Goal: Information Seeking & Learning: Learn about a topic

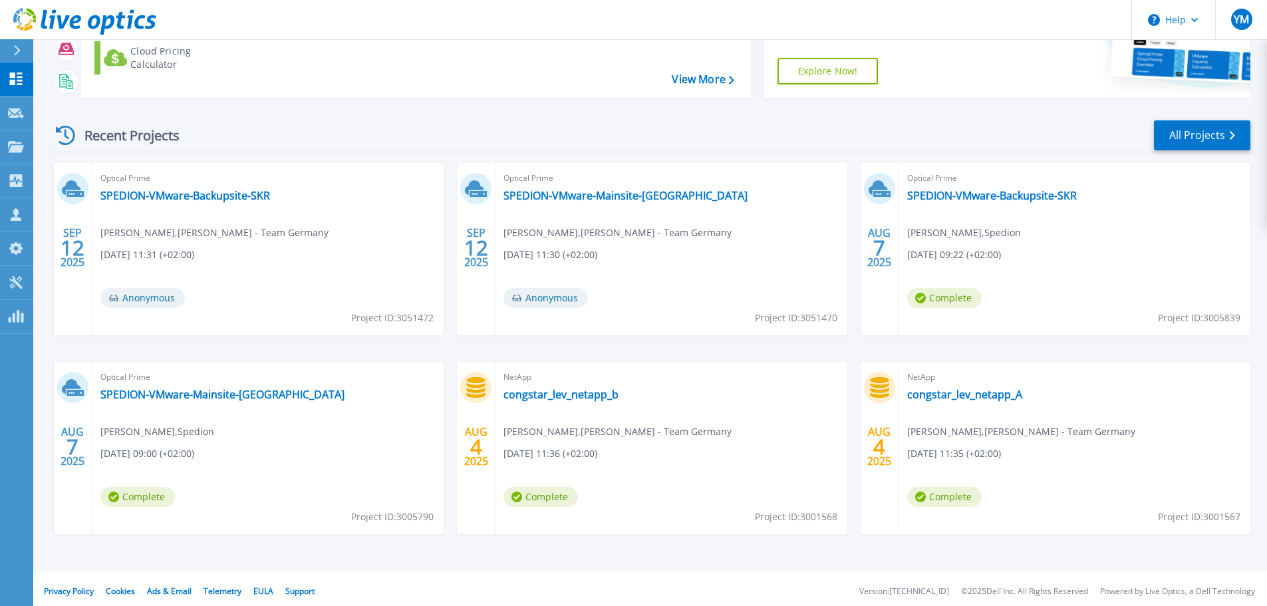
scroll to position [187, 0]
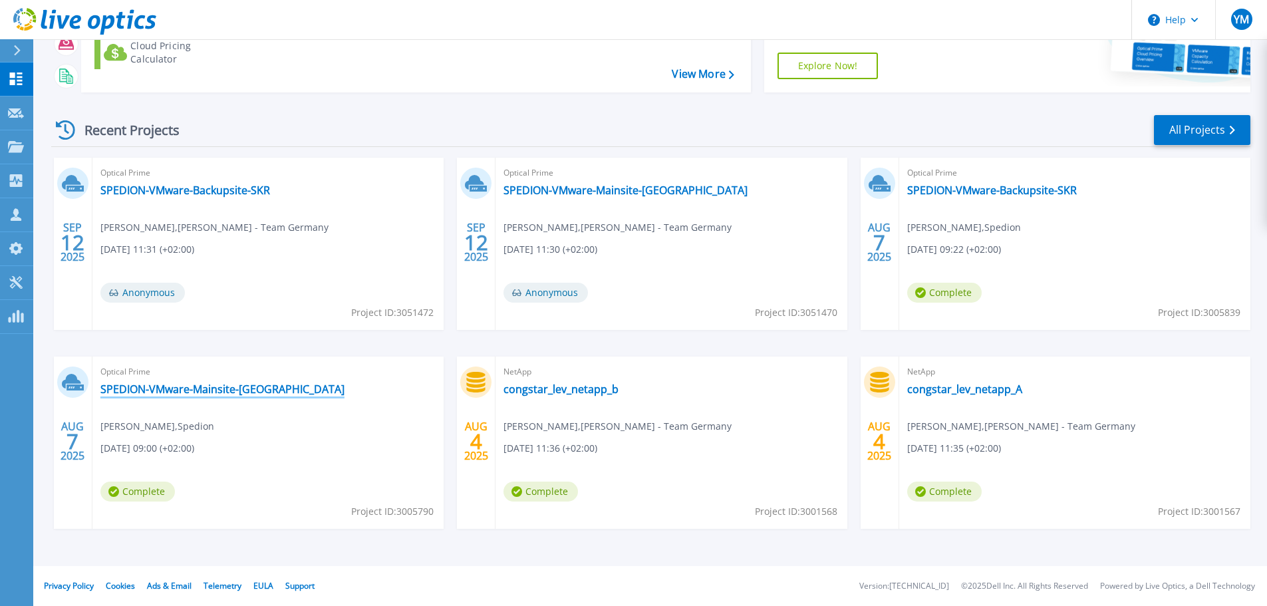
click at [177, 390] on link "SPEDION-VMware-Mainsite-[GEOGRAPHIC_DATA]" at bounding box center [222, 388] width 244 height 13
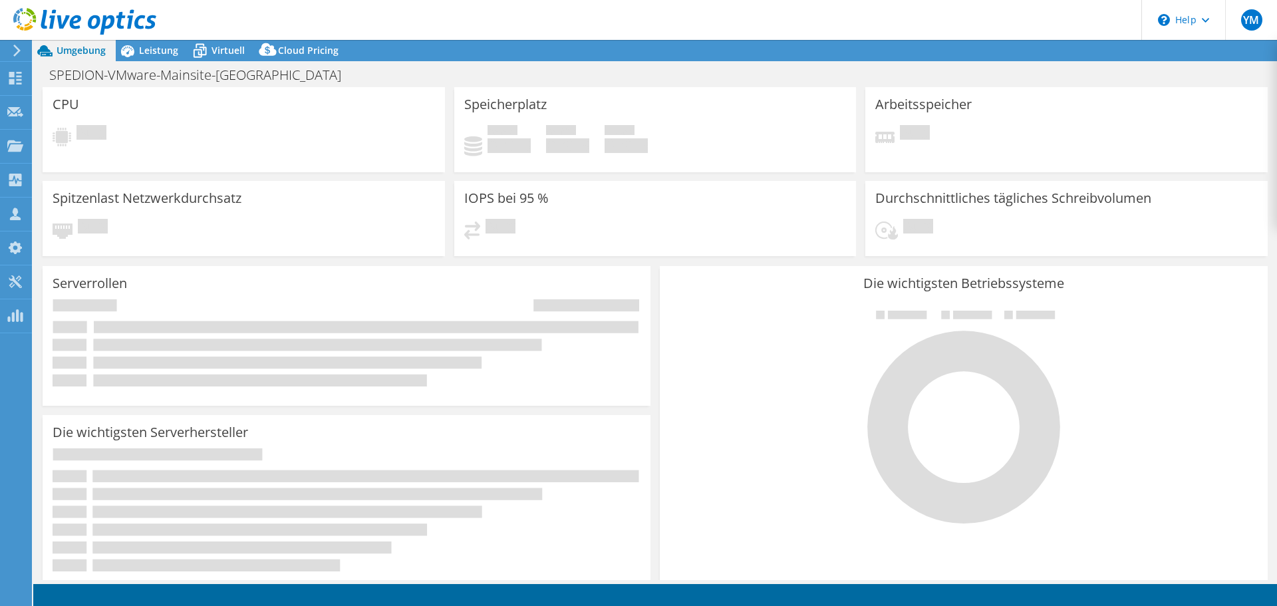
select select "USD"
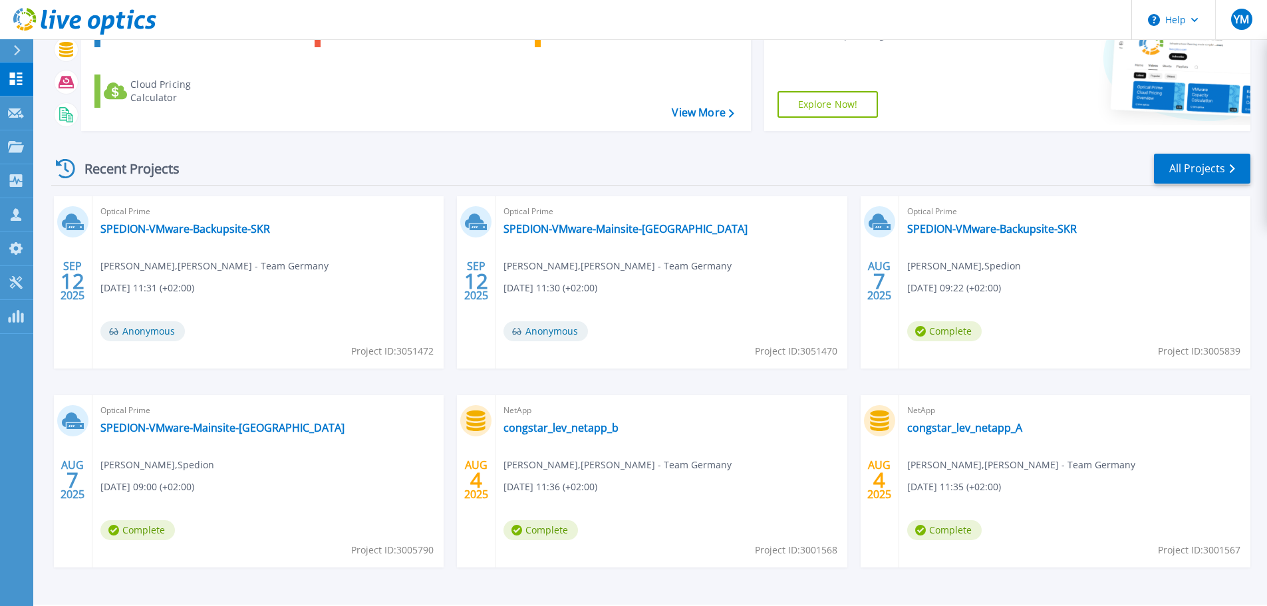
scroll to position [187, 0]
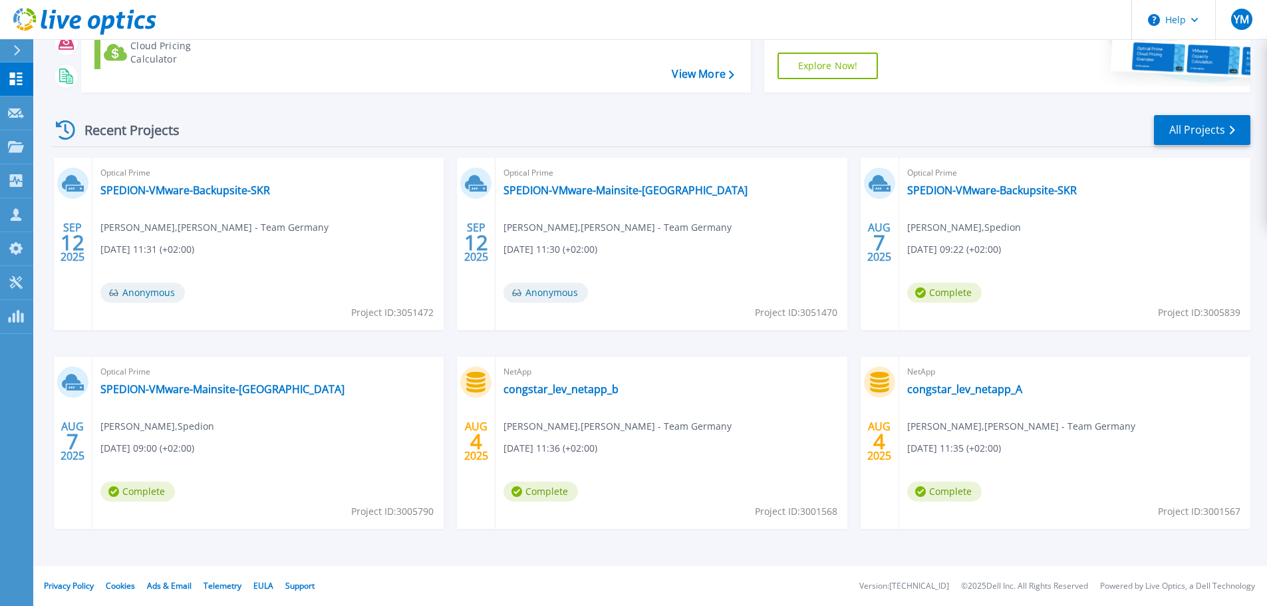
click at [1142, 130] on div "Recent Projects All Projects" at bounding box center [650, 130] width 1199 height 33
click at [1174, 132] on link "All Projects" at bounding box center [1202, 130] width 96 height 30
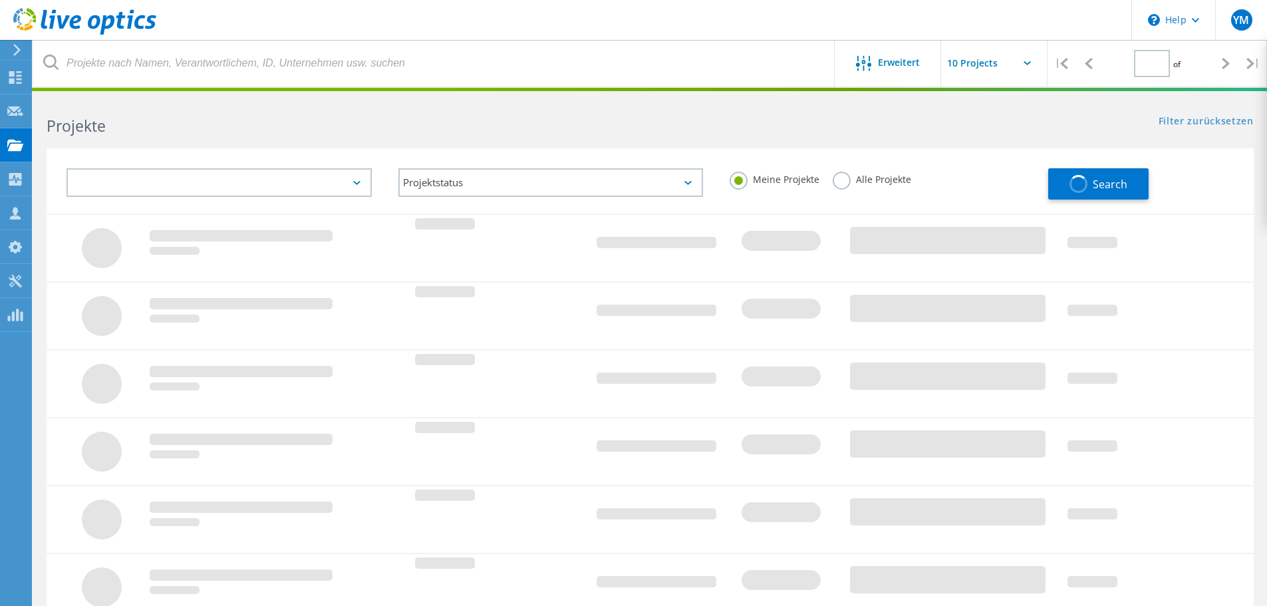
type input "1"
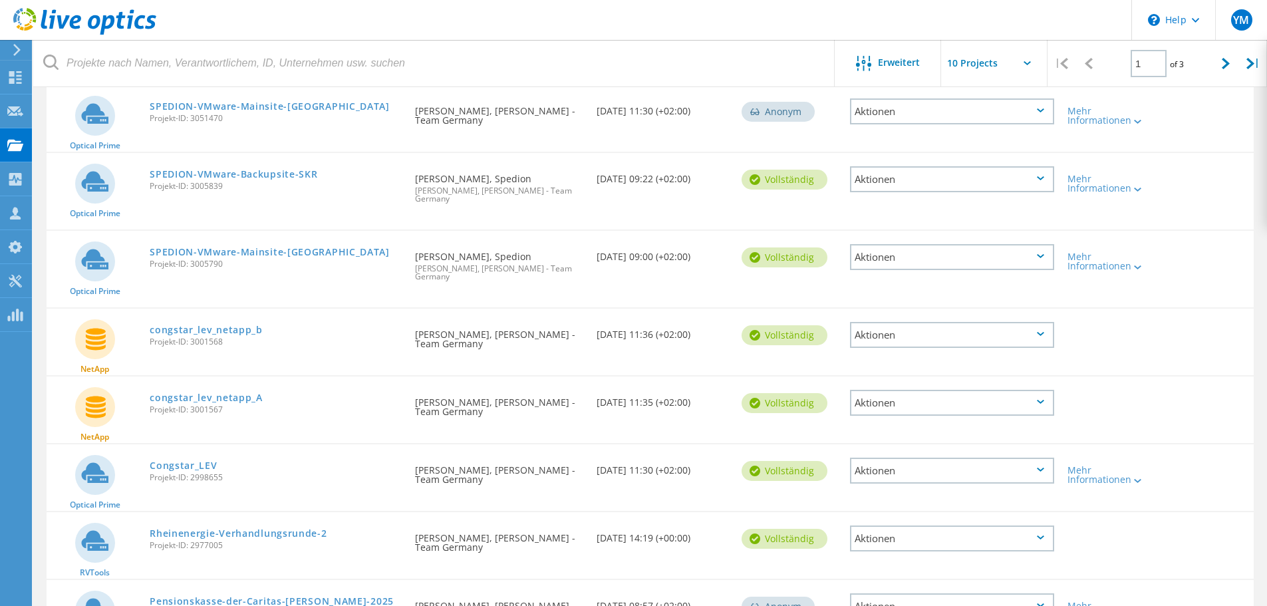
scroll to position [385, 0]
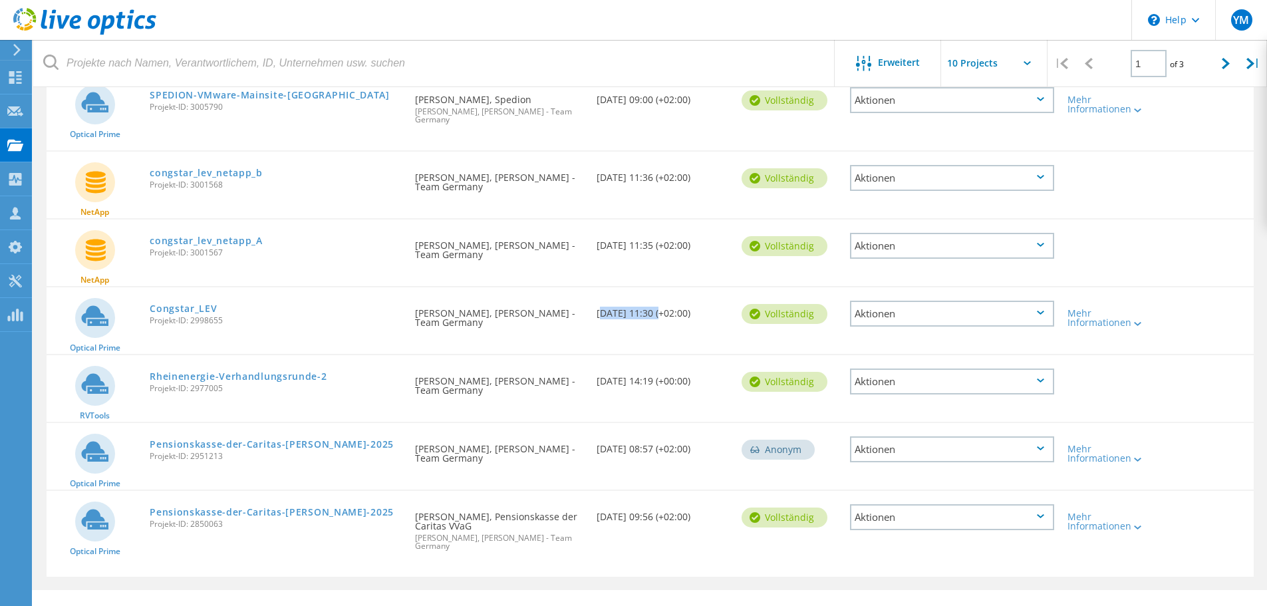
drag, startPoint x: 600, startPoint y: 300, endPoint x: 654, endPoint y: 299, distance: 54.5
click at [654, 299] on div "Erstellungsdatum [DATE] 11:30 (+02:00)" at bounding box center [662, 309] width 145 height 44
click at [616, 299] on div "Erstellungsdatum 08/01/2025, 11:30 (+02:00)" at bounding box center [662, 309] width 145 height 44
click at [616, 300] on div "Erstellungsdatum 08/01/2025, 11:30 (+02:00)" at bounding box center [662, 309] width 145 height 44
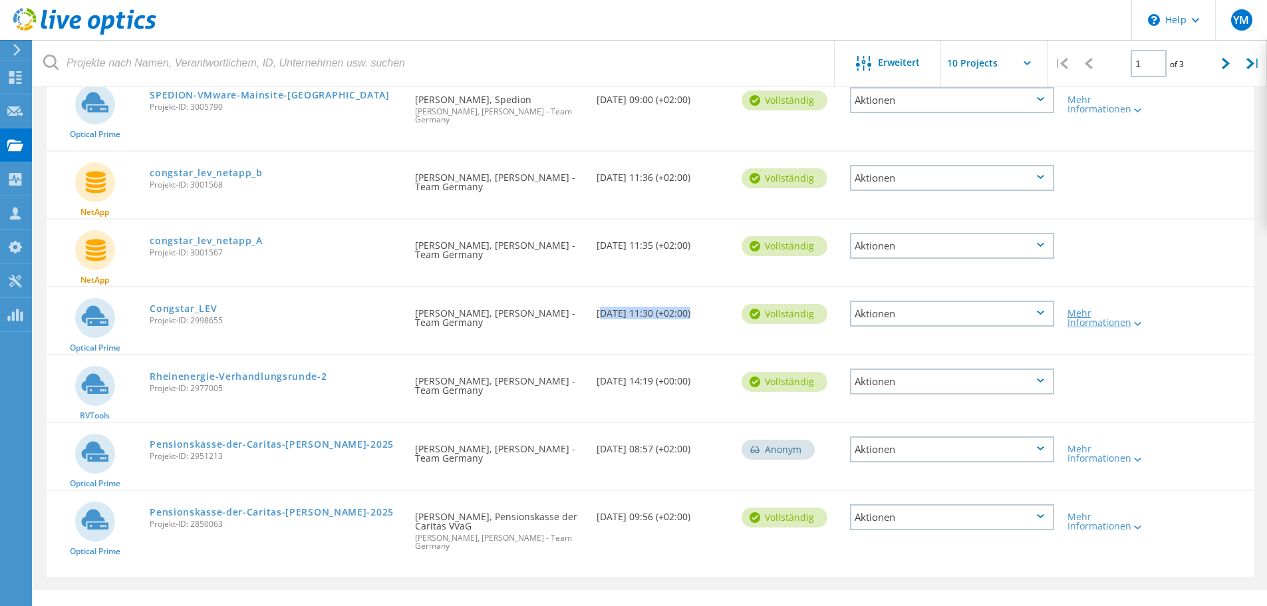
click at [1111, 309] on div "Mehr Informationen" at bounding box center [1108, 318] width 83 height 19
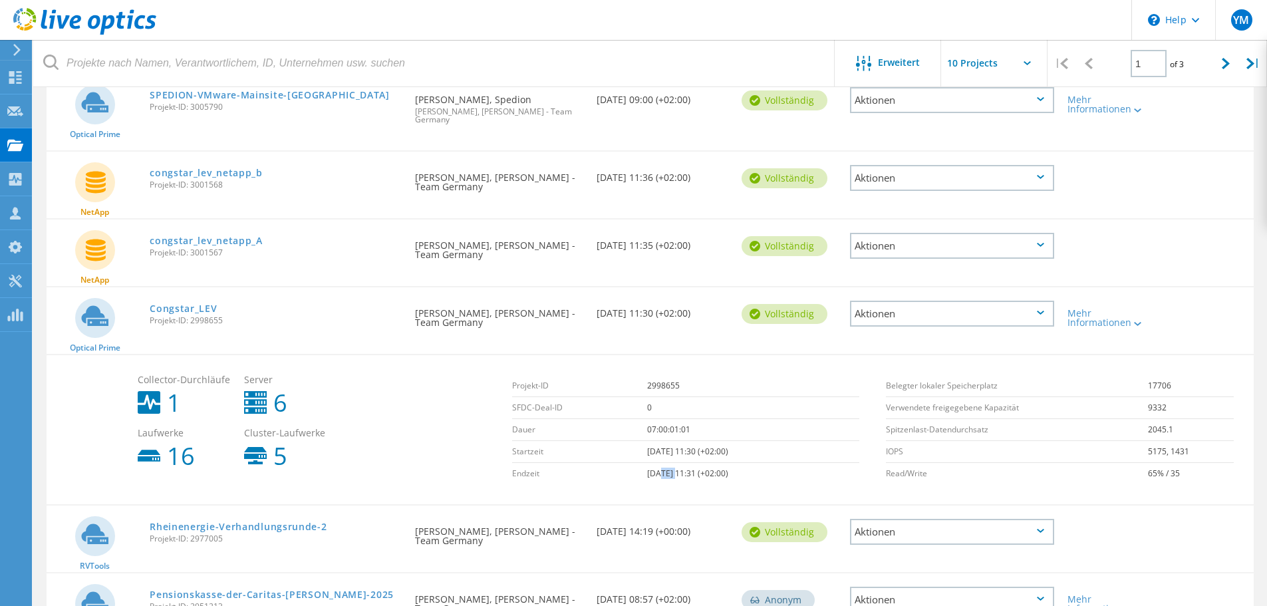
click at [659, 463] on td "08/08/2025, 11:31 (+02:00)" at bounding box center [753, 474] width 212 height 22
click at [658, 441] on td "08/01/2025, 11:30 (+02:00)" at bounding box center [753, 452] width 212 height 22
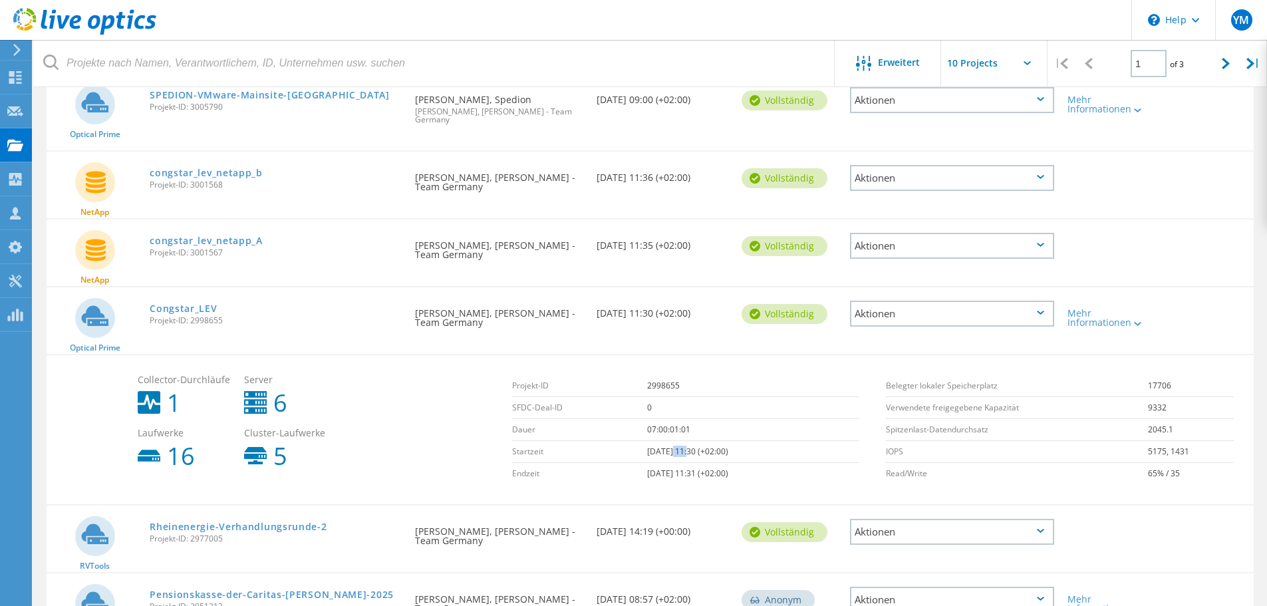
click at [658, 441] on td "08/01/2025, 11:30 (+02:00)" at bounding box center [753, 452] width 212 height 22
click at [179, 304] on link "Congstar_LEV" at bounding box center [183, 308] width 67 height 9
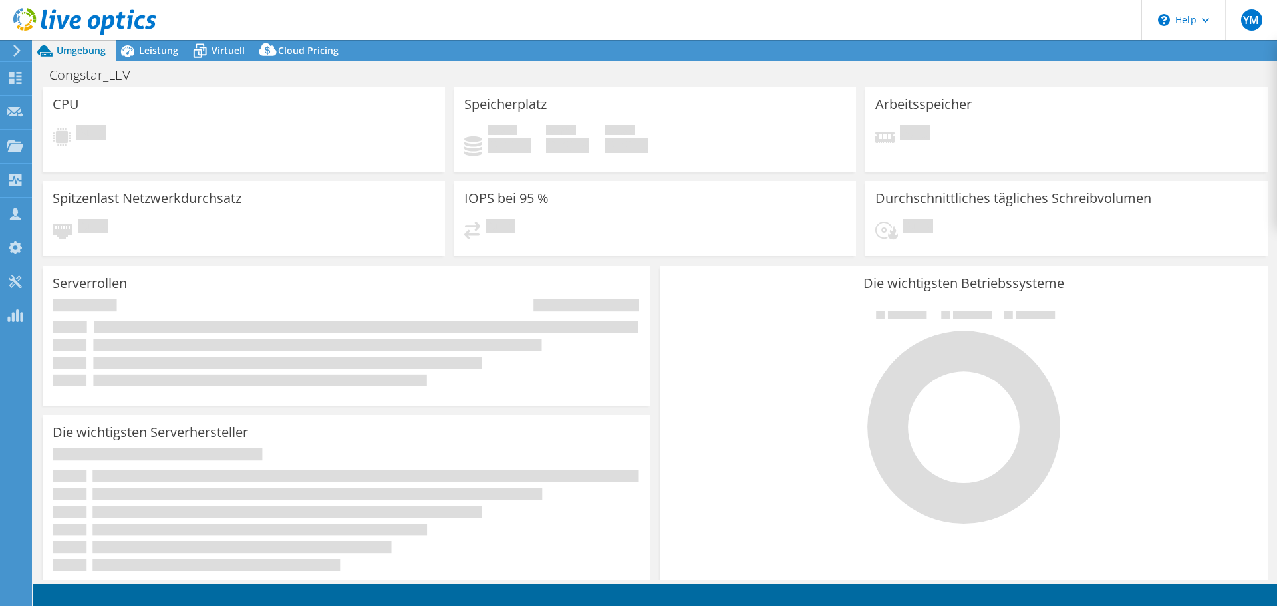
select select "USD"
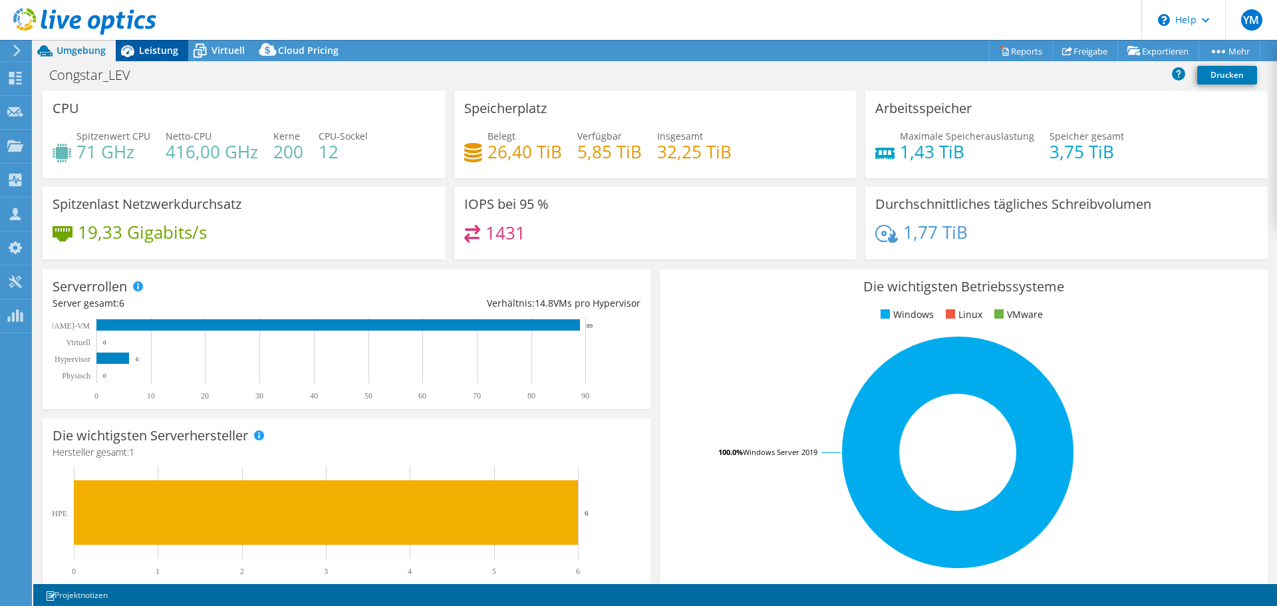
click at [155, 48] on span "Leistung" at bounding box center [158, 50] width 39 height 13
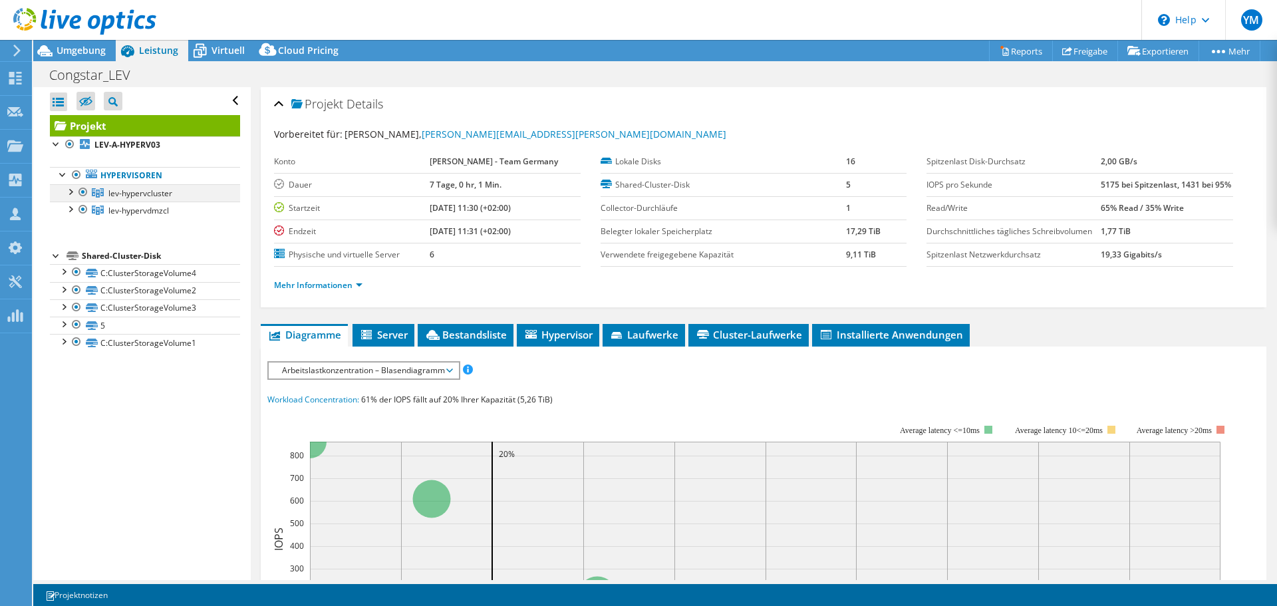
click at [73, 193] on div at bounding box center [69, 190] width 13 height 13
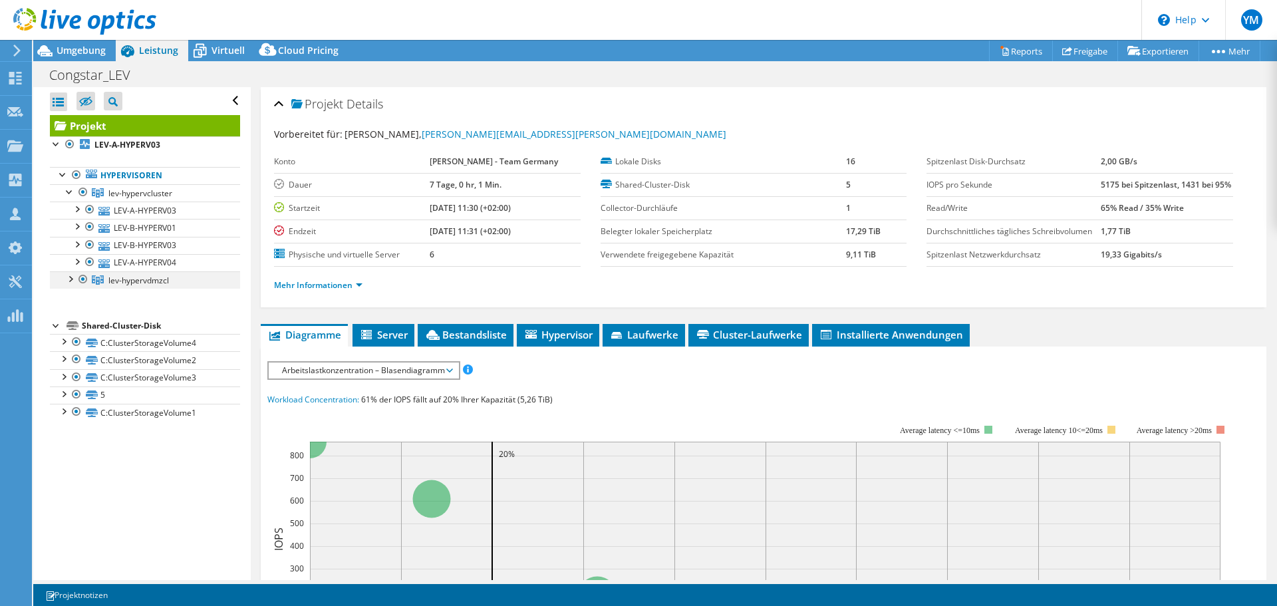
click at [70, 281] on div at bounding box center [69, 277] width 13 height 13
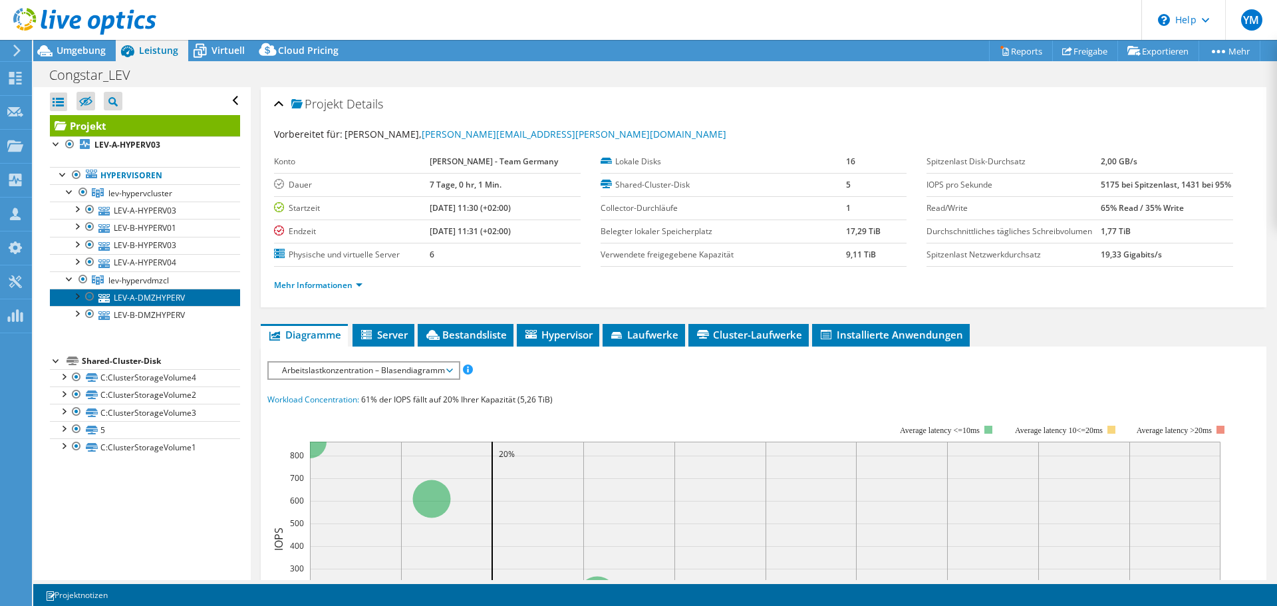
click at [131, 297] on link "LEV-A-DMZHYPERV" at bounding box center [145, 297] width 190 height 17
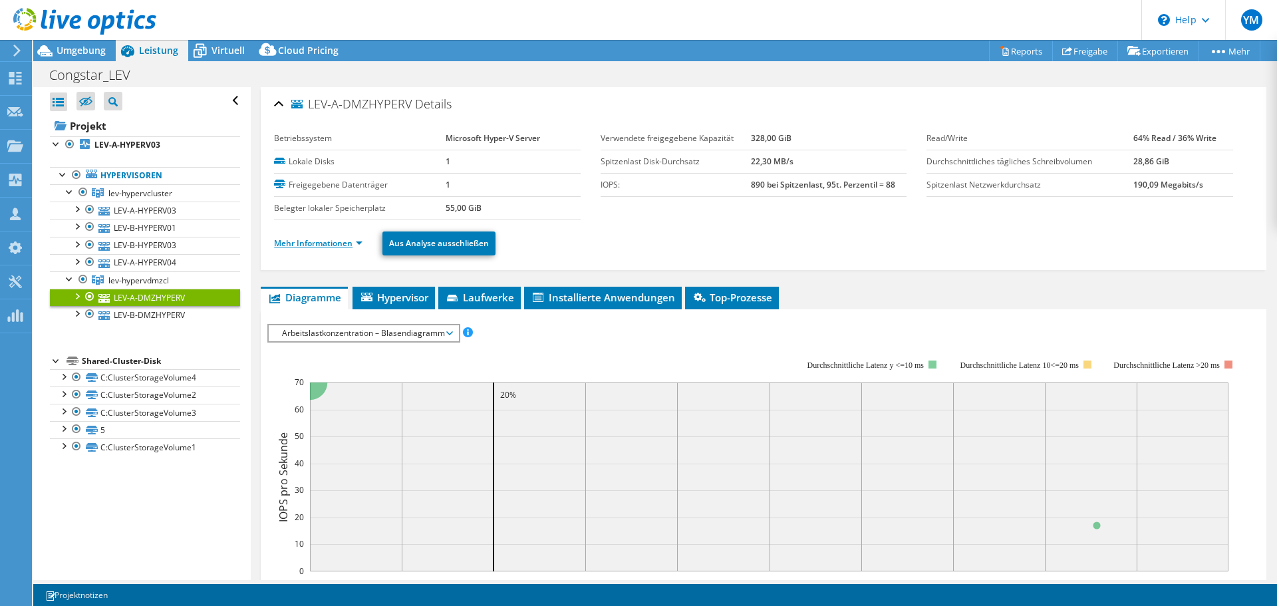
click at [327, 242] on link "Mehr Informationen" at bounding box center [318, 242] width 88 height 11
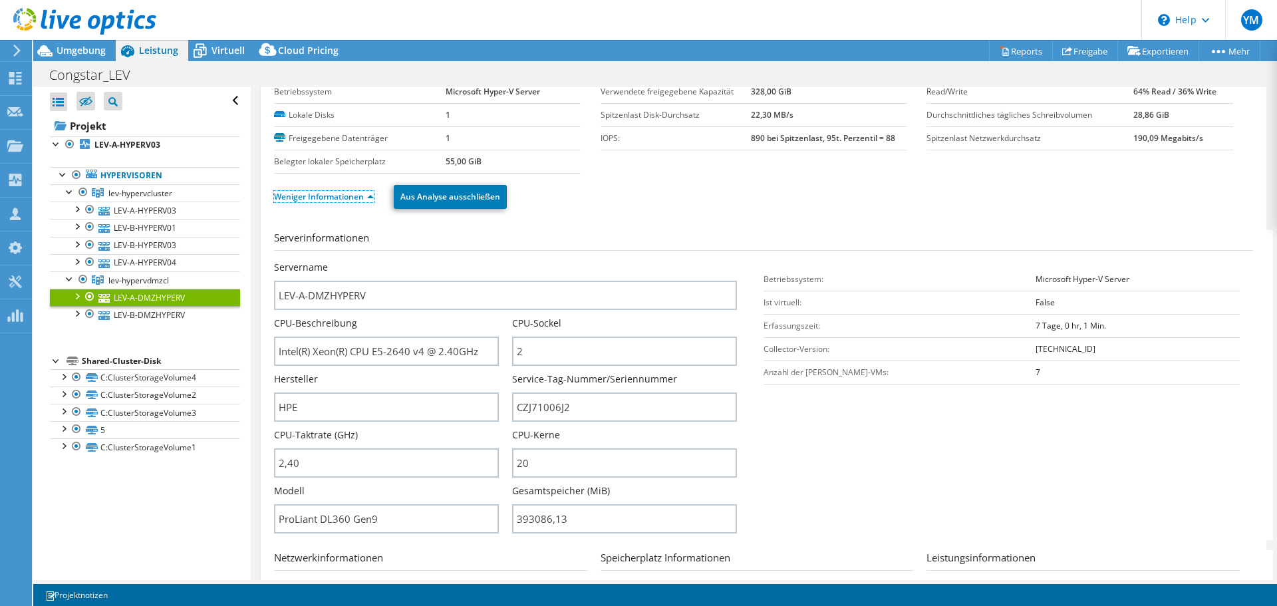
scroll to position [66, 0]
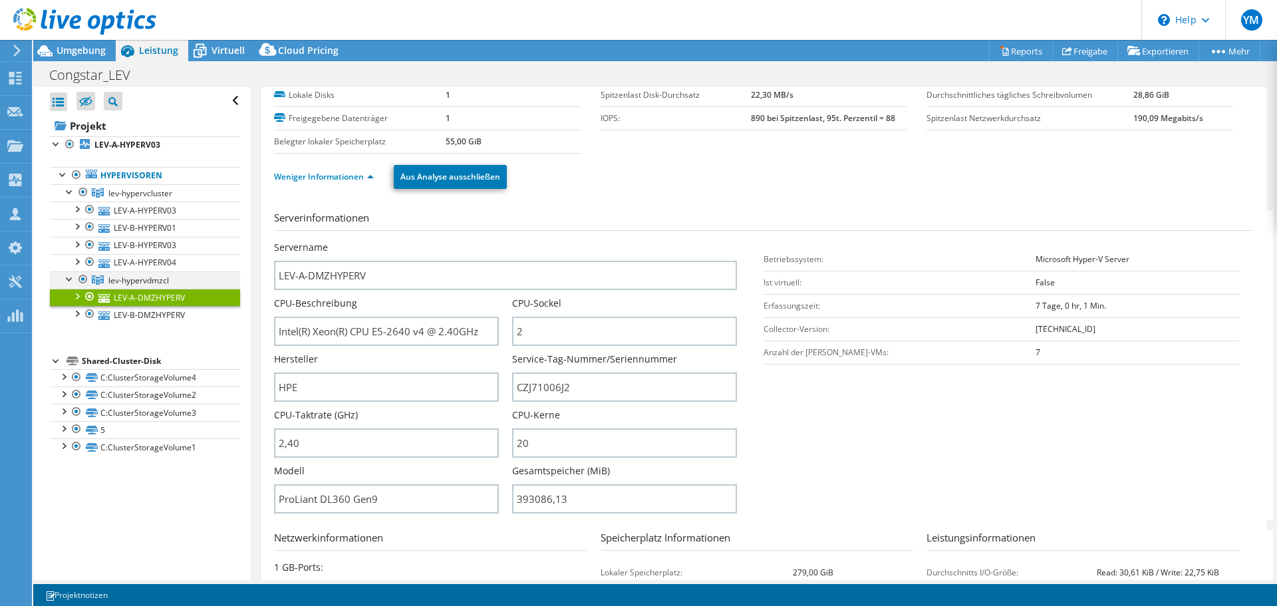
click at [72, 280] on div at bounding box center [69, 277] width 13 height 13
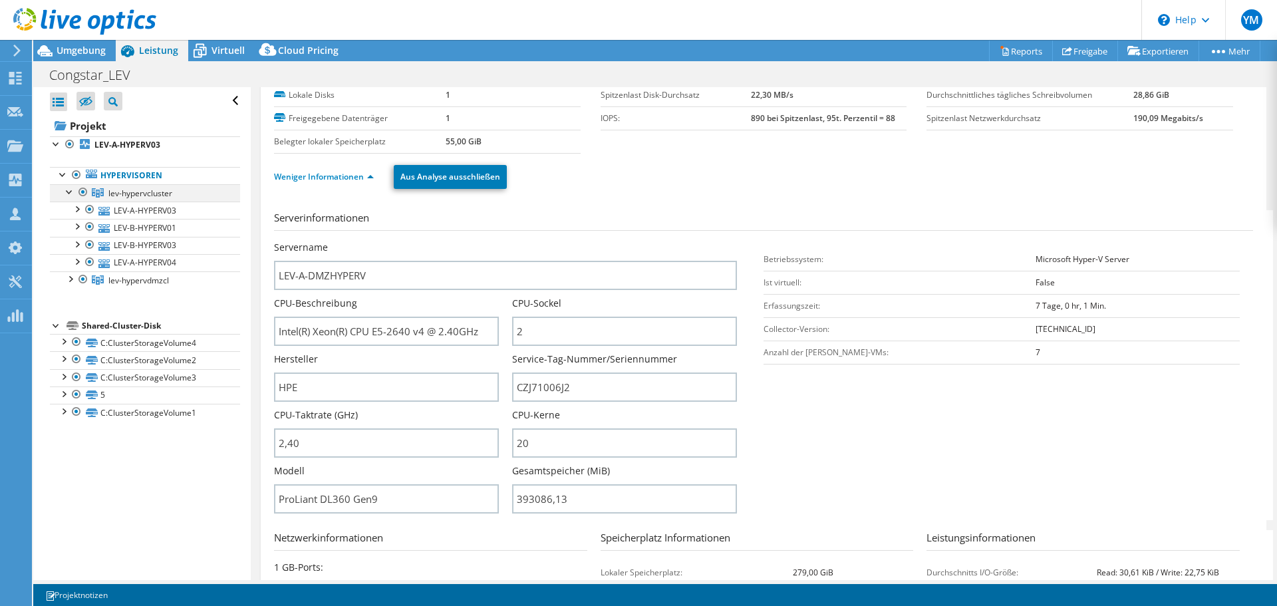
click at [71, 191] on div at bounding box center [69, 190] width 13 height 13
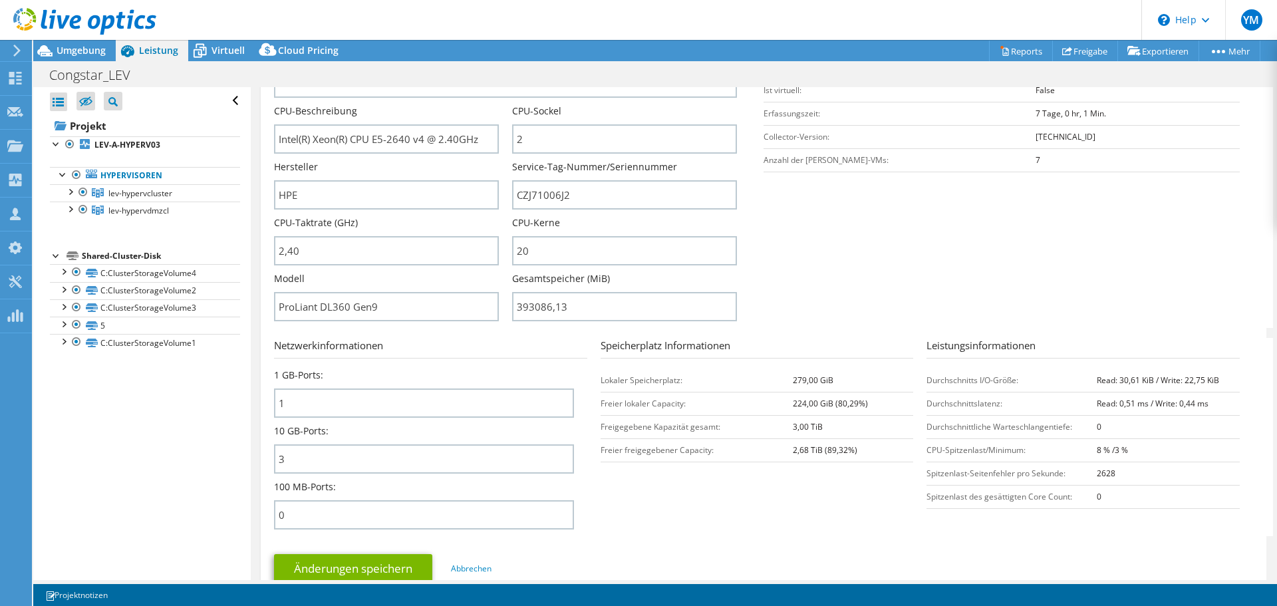
scroll to position [266, 0]
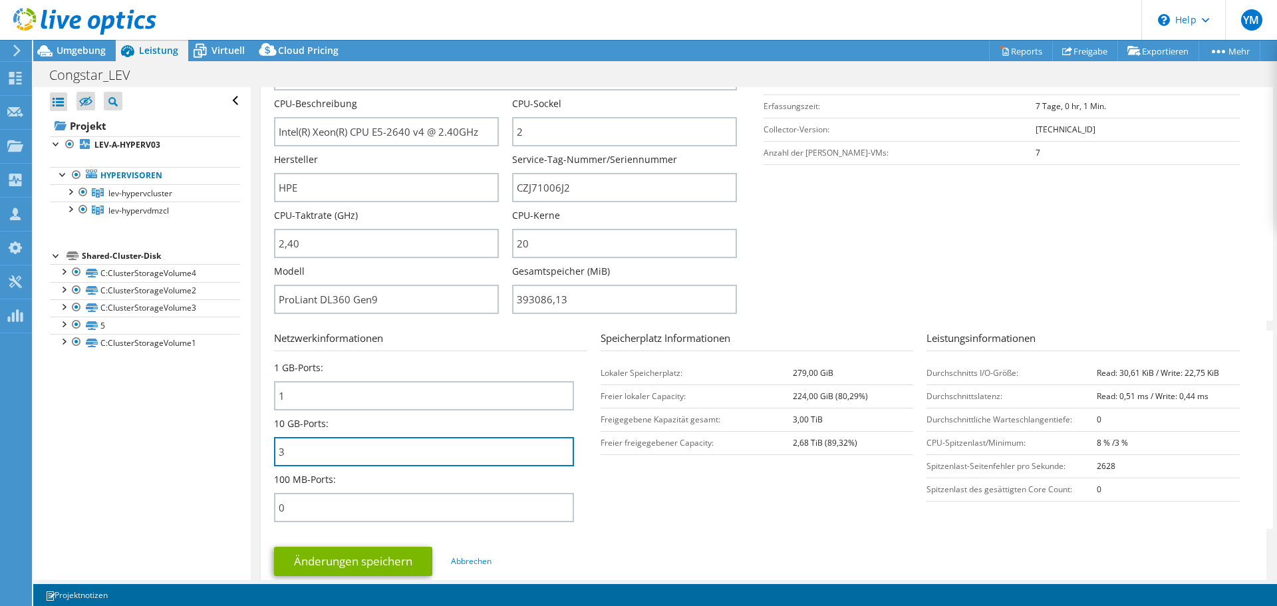
drag, startPoint x: 357, startPoint y: 451, endPoint x: 104, endPoint y: 456, distance: 253.4
click at [108, 455] on div "Alle öffnen Alle schließen Ausgeschlossene Knoten verbergen Projektbaumfilter" at bounding box center [654, 333] width 1243 height 493
click at [104, 468] on div "Alle öffnen Alle schließen Ausgeschlossene Knoten verbergen Projektbaumfilter" at bounding box center [141, 333] width 217 height 493
click at [681, 502] on section "Netzwerkinformationen 1 GB-Ports: 1 10 GB-Ports: 3 100 MB-Ports: 0 Speicherplat…" at bounding box center [766, 429] width 985 height 198
click at [542, 457] on input "3" at bounding box center [424, 451] width 300 height 29
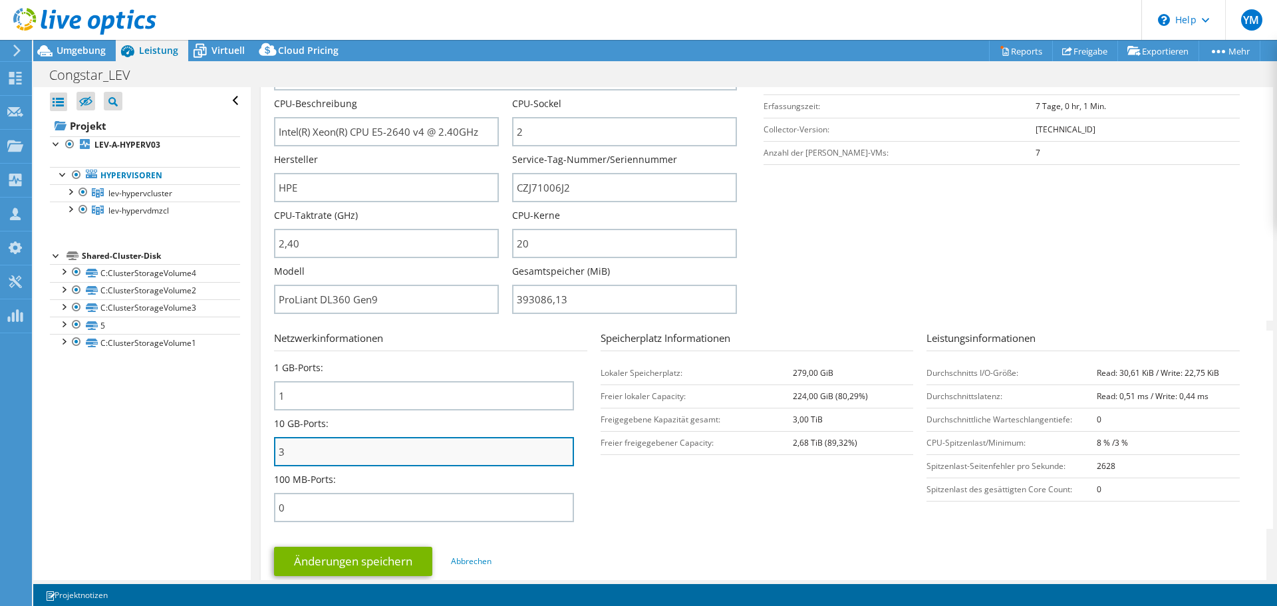
click at [542, 457] on input "3" at bounding box center [424, 451] width 300 height 29
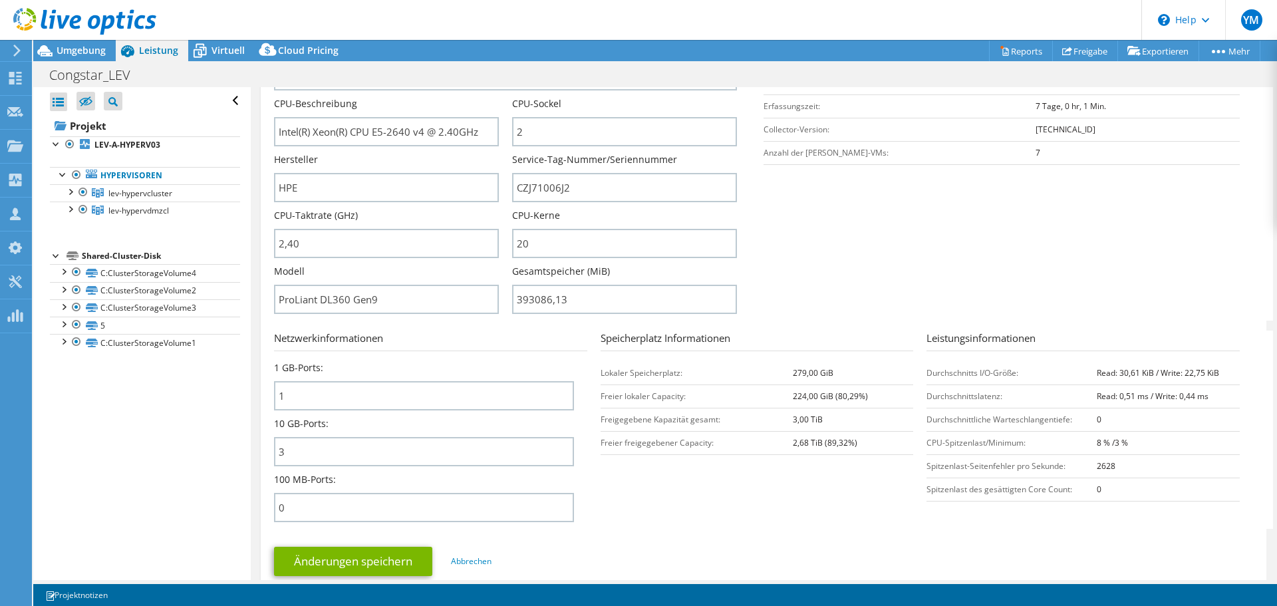
click at [680, 496] on section "Netzwerkinformationen 1 GB-Ports: 1 10 GB-Ports: 3 100 MB-Ports: 0 Speicherplat…" at bounding box center [766, 429] width 985 height 198
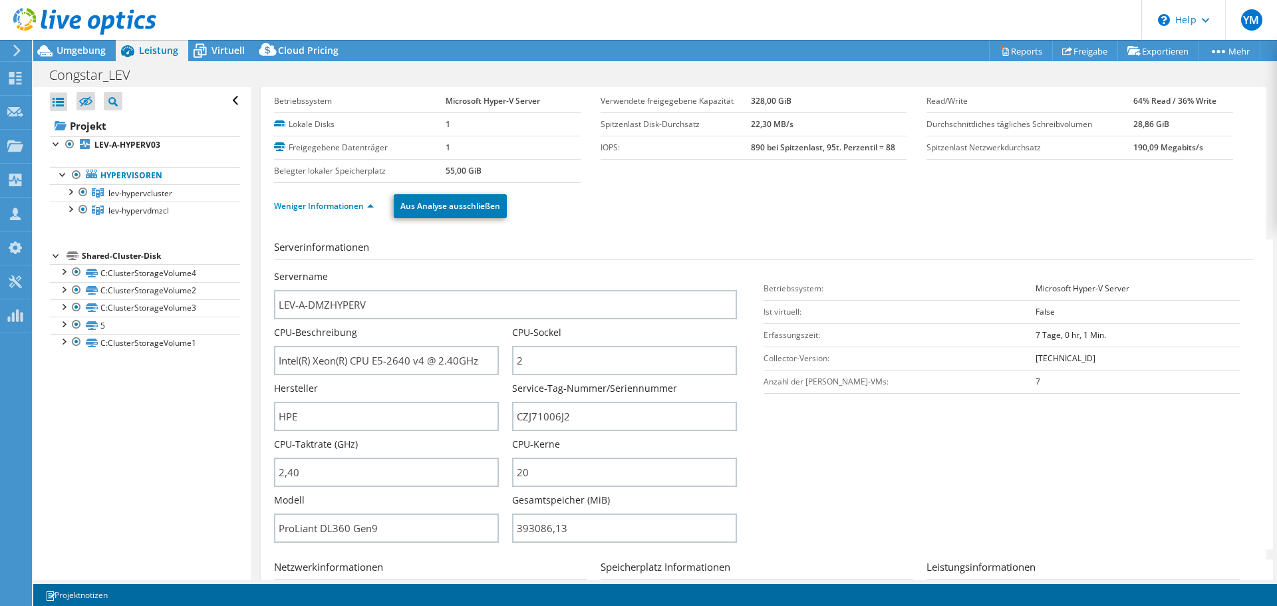
scroll to position [0, 0]
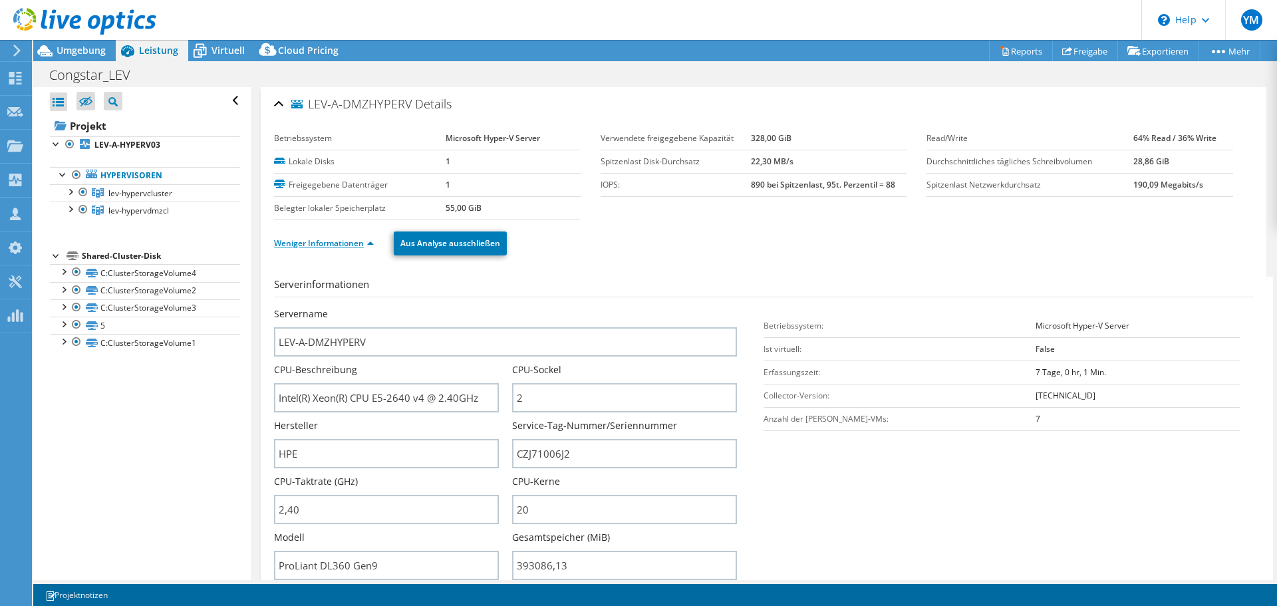
click at [307, 245] on link "Weniger Informationen" at bounding box center [324, 242] width 100 height 11
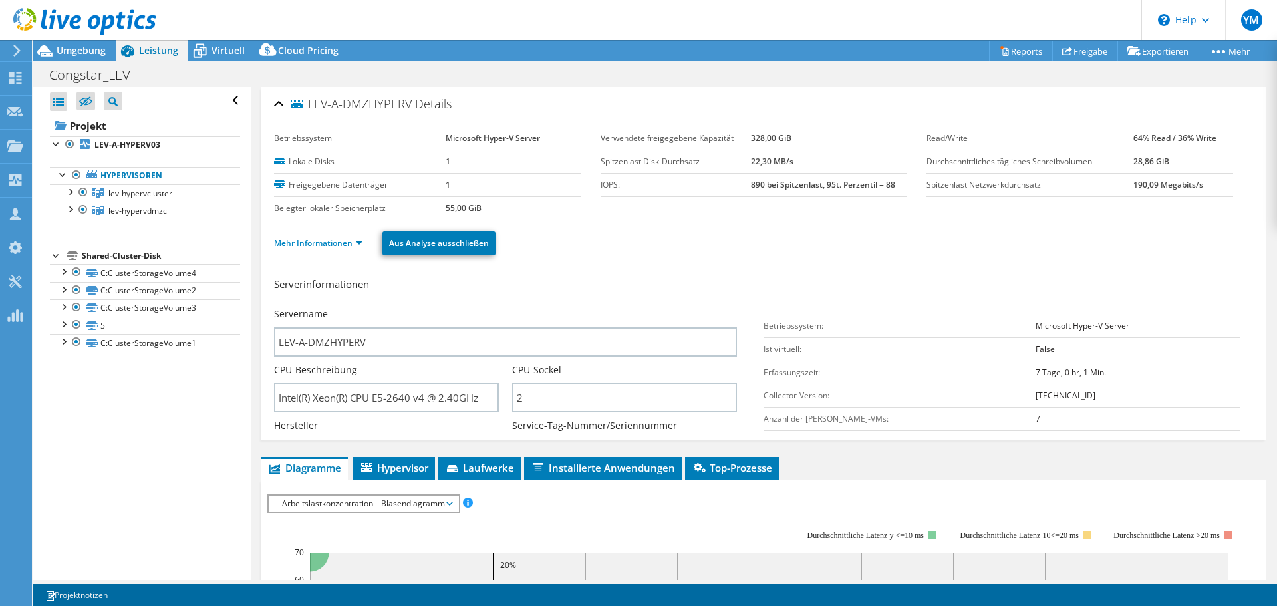
click at [307, 245] on link "Mehr Informationen" at bounding box center [318, 242] width 88 height 11
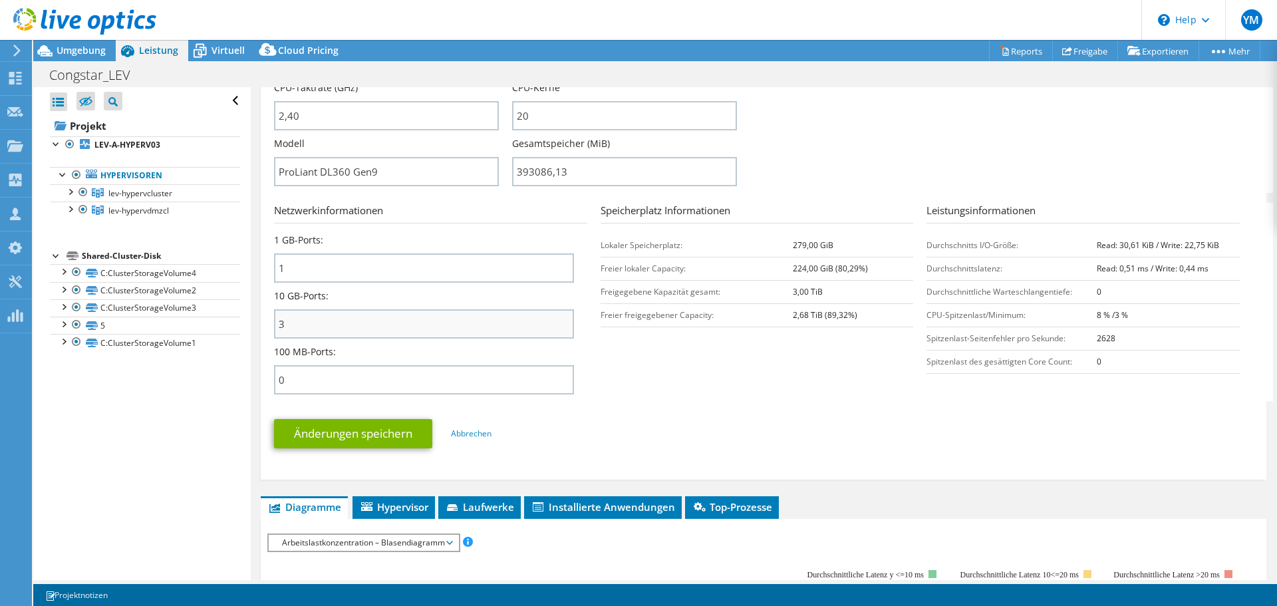
scroll to position [399, 0]
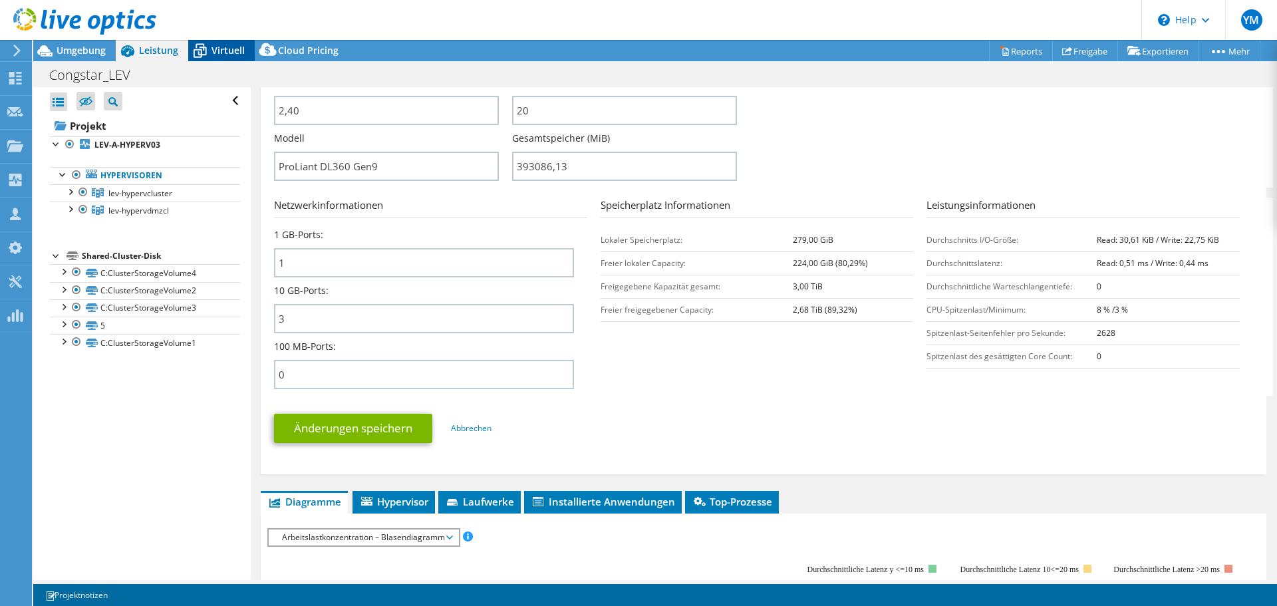
click at [229, 53] on span "Virtuell" at bounding box center [227, 50] width 33 height 13
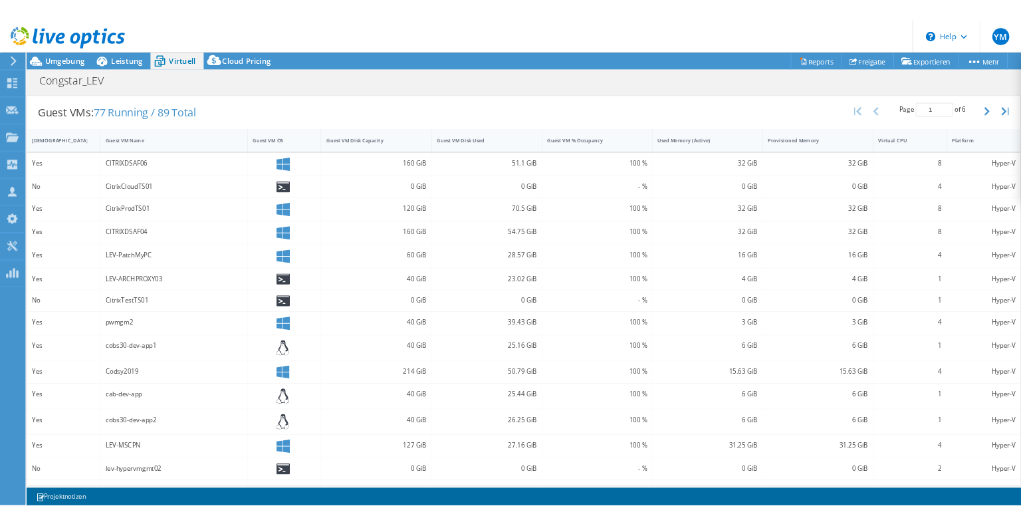
scroll to position [266, 0]
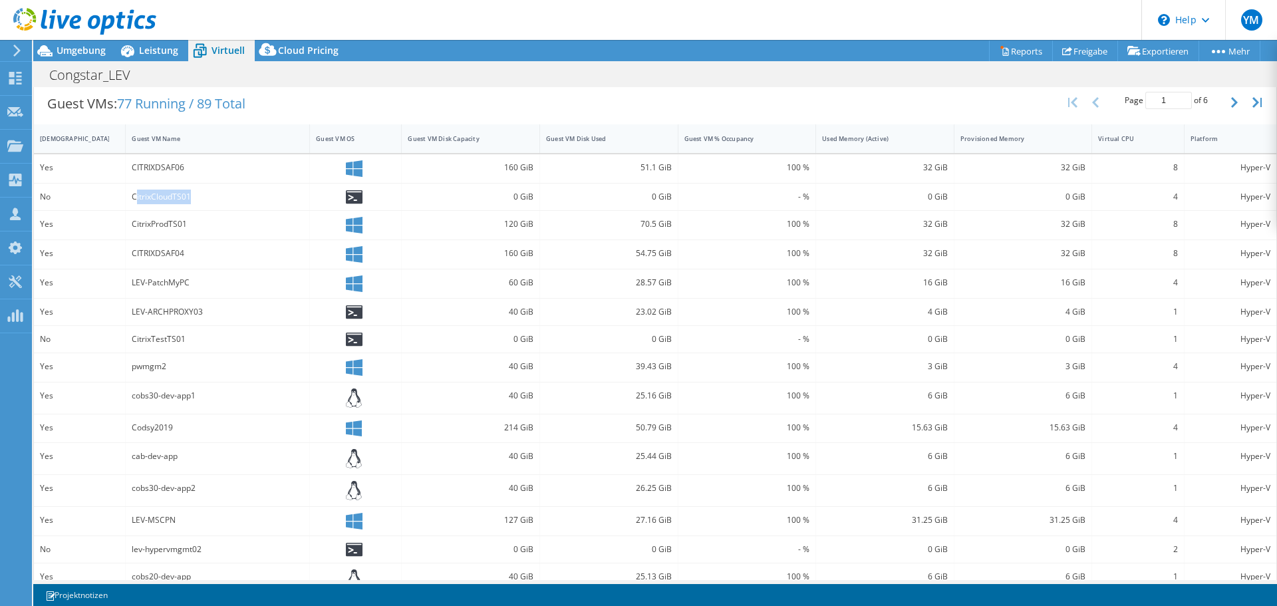
drag, startPoint x: 137, startPoint y: 201, endPoint x: 247, endPoint y: 195, distance: 109.8
click at [247, 195] on div "CitrixCloudTS01" at bounding box center [218, 196] width 172 height 15
click at [150, 225] on div "CitrixProdTS01" at bounding box center [218, 224] width 172 height 15
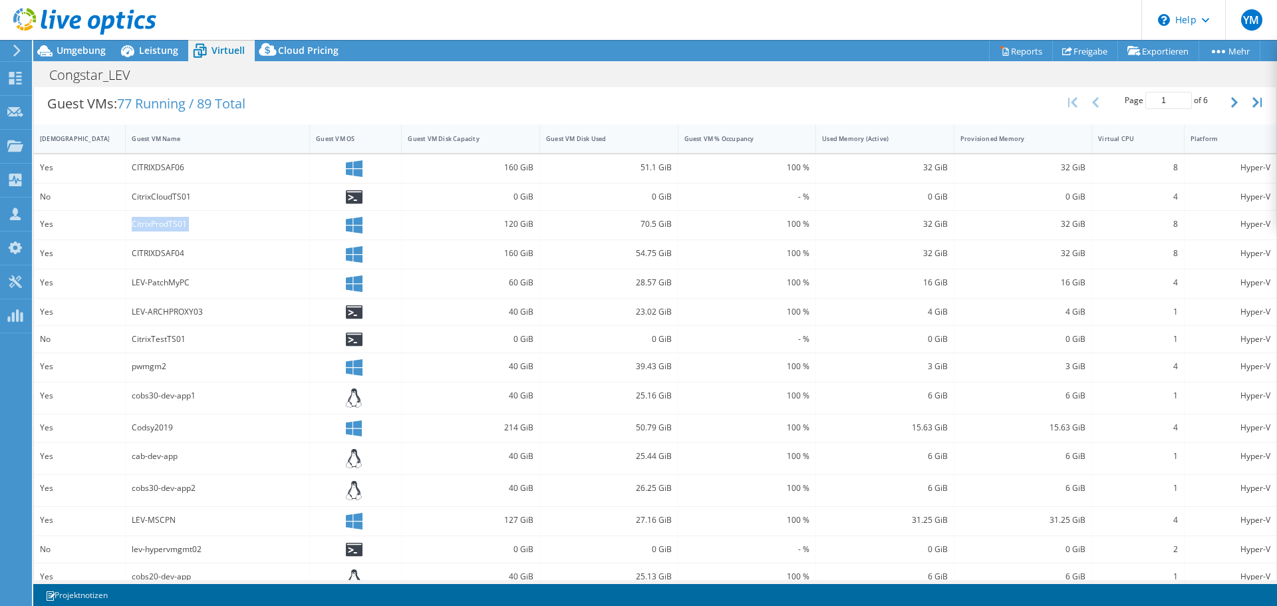
click at [174, 225] on div "CitrixProdTS01" at bounding box center [218, 224] width 172 height 15
click at [492, 225] on div "120 GiB" at bounding box center [471, 224] width 126 height 15
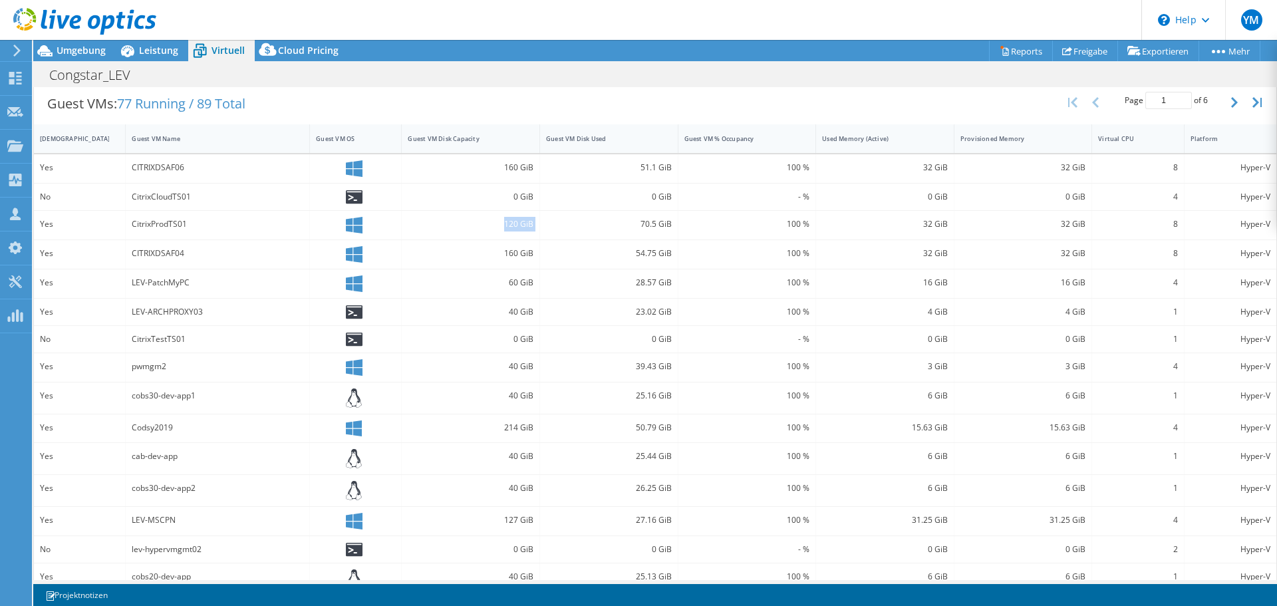
click at [491, 225] on div "120 GiB" at bounding box center [471, 224] width 126 height 15
click at [176, 223] on div "CitrixProdTS01" at bounding box center [218, 224] width 172 height 15
click at [1007, 58] on link "Reports" at bounding box center [1021, 51] width 64 height 21
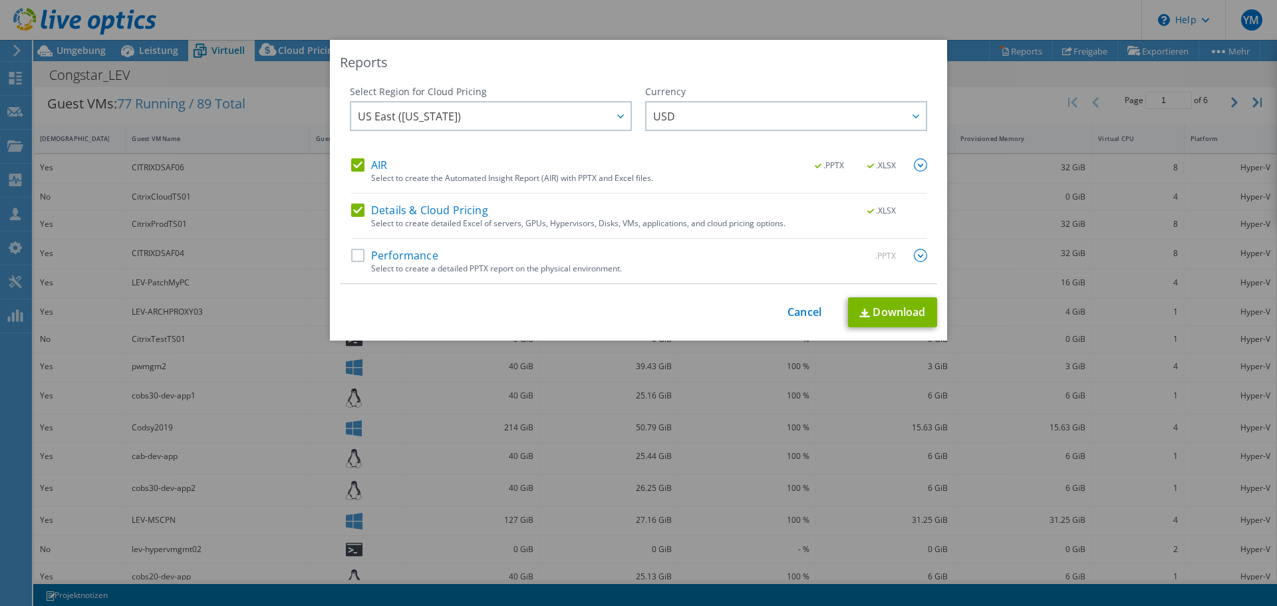
click at [355, 170] on label "AIR" at bounding box center [369, 164] width 36 height 13
click at [0, 0] on input "AIR" at bounding box center [0, 0] width 0 height 0
click at [888, 312] on link "Download" at bounding box center [892, 312] width 89 height 30
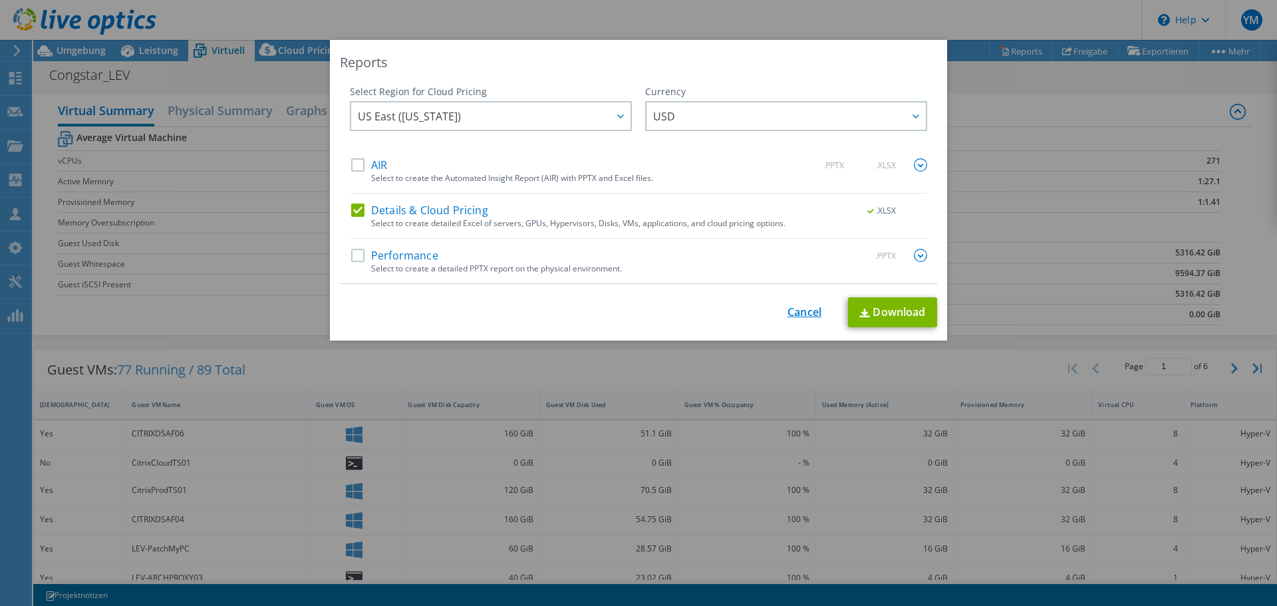
click at [805, 309] on link "Cancel" at bounding box center [804, 312] width 34 height 13
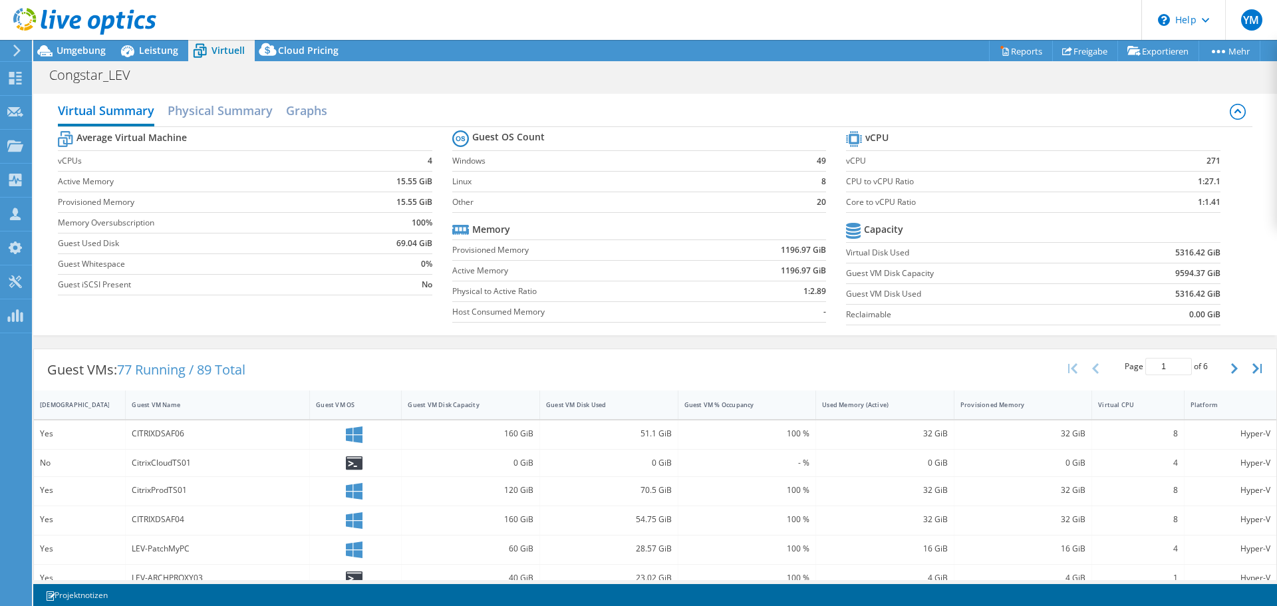
click at [87, 44] on div at bounding box center [78, 22] width 156 height 45
click at [91, 49] on span "Umgebung" at bounding box center [81, 50] width 49 height 13
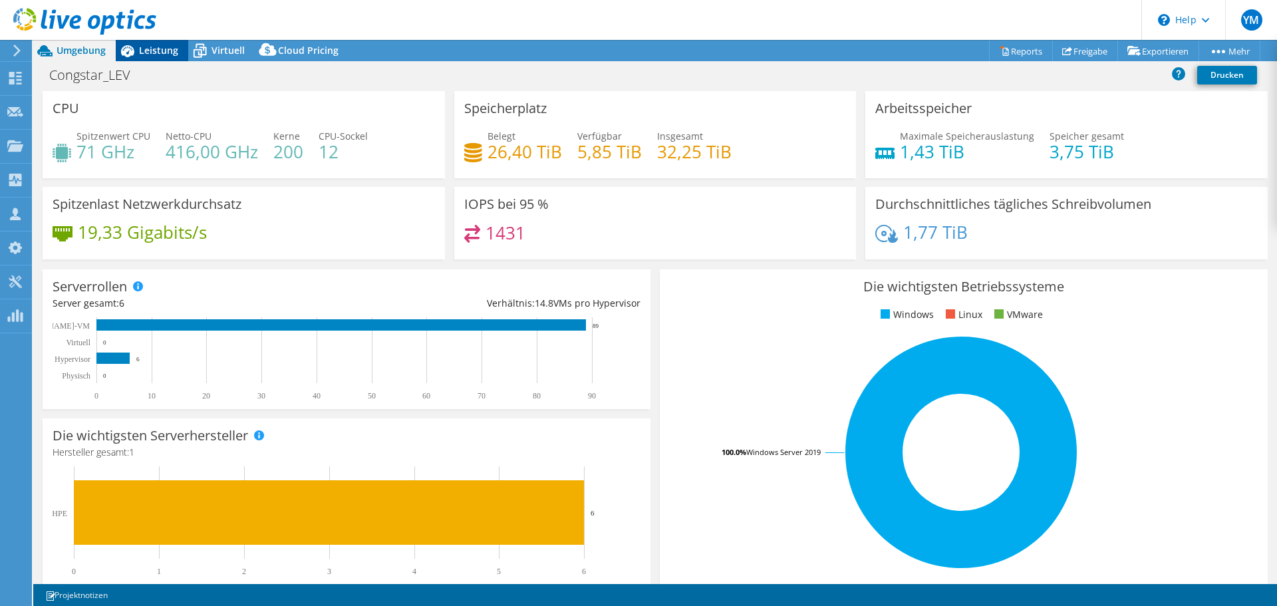
click at [142, 51] on span "Leistung" at bounding box center [158, 50] width 39 height 13
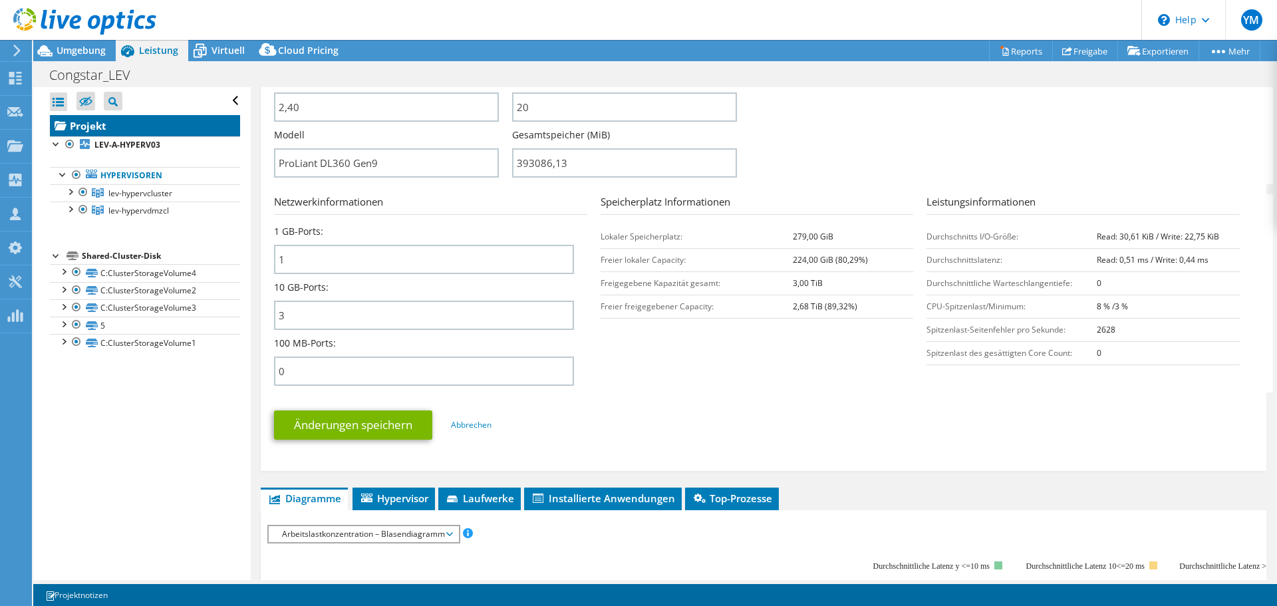
click at [130, 126] on link "Projekt" at bounding box center [145, 125] width 190 height 21
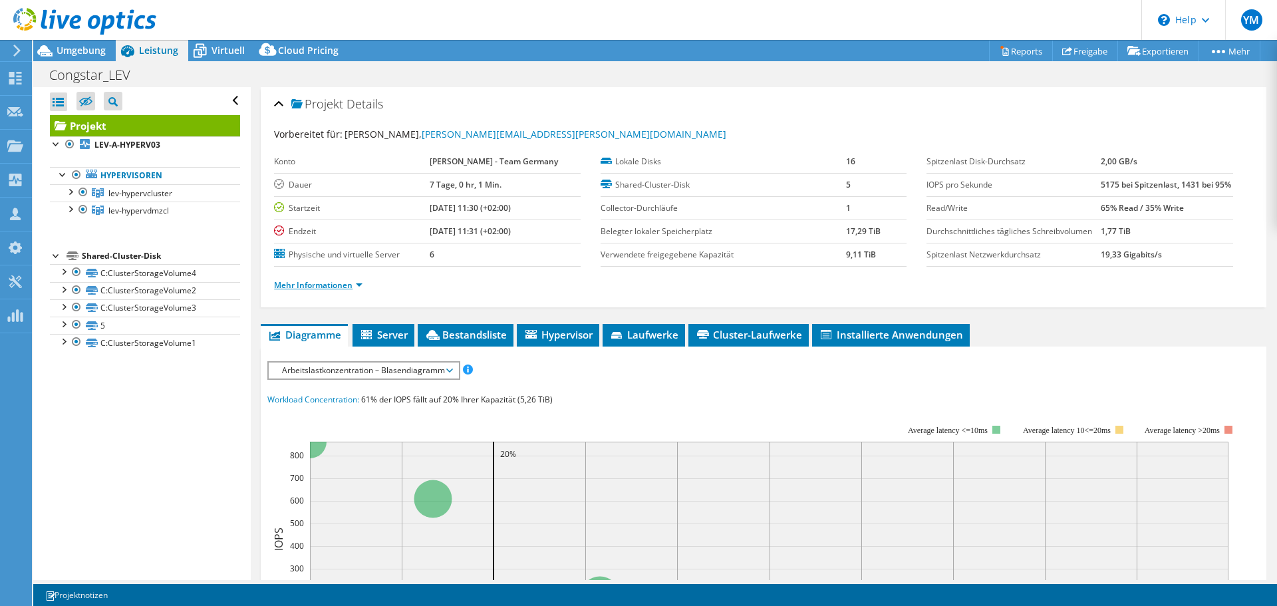
click at [334, 291] on link "Mehr Informationen" at bounding box center [318, 284] width 88 height 11
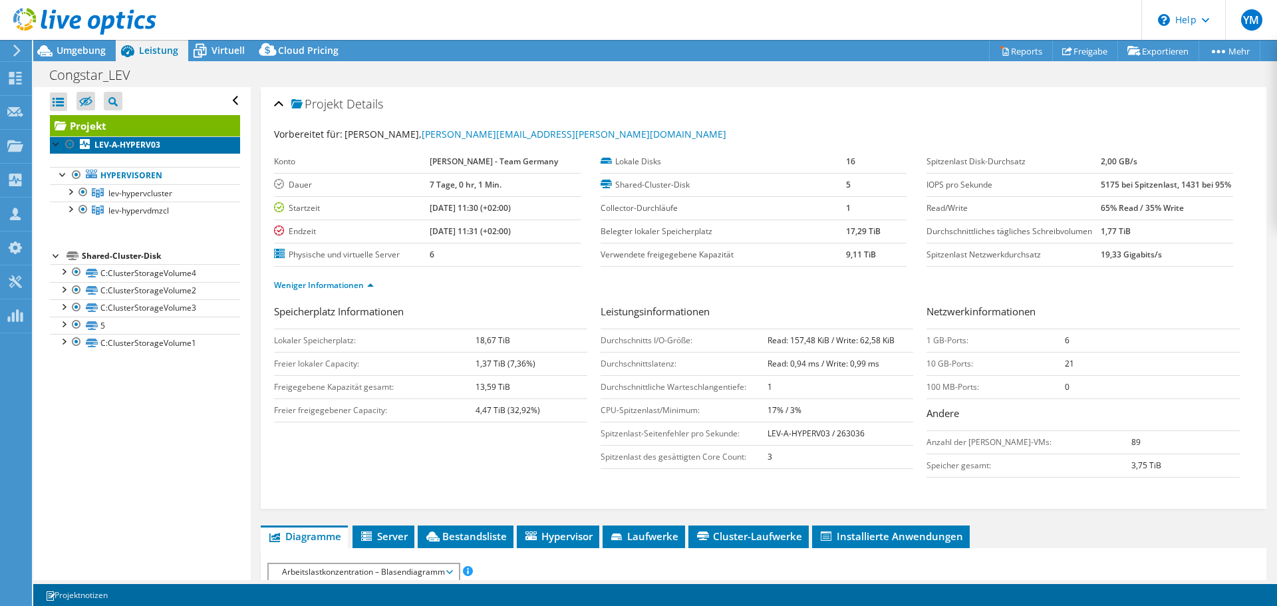
click at [160, 147] on link "LEV-A-HYPERV03" at bounding box center [145, 144] width 190 height 17
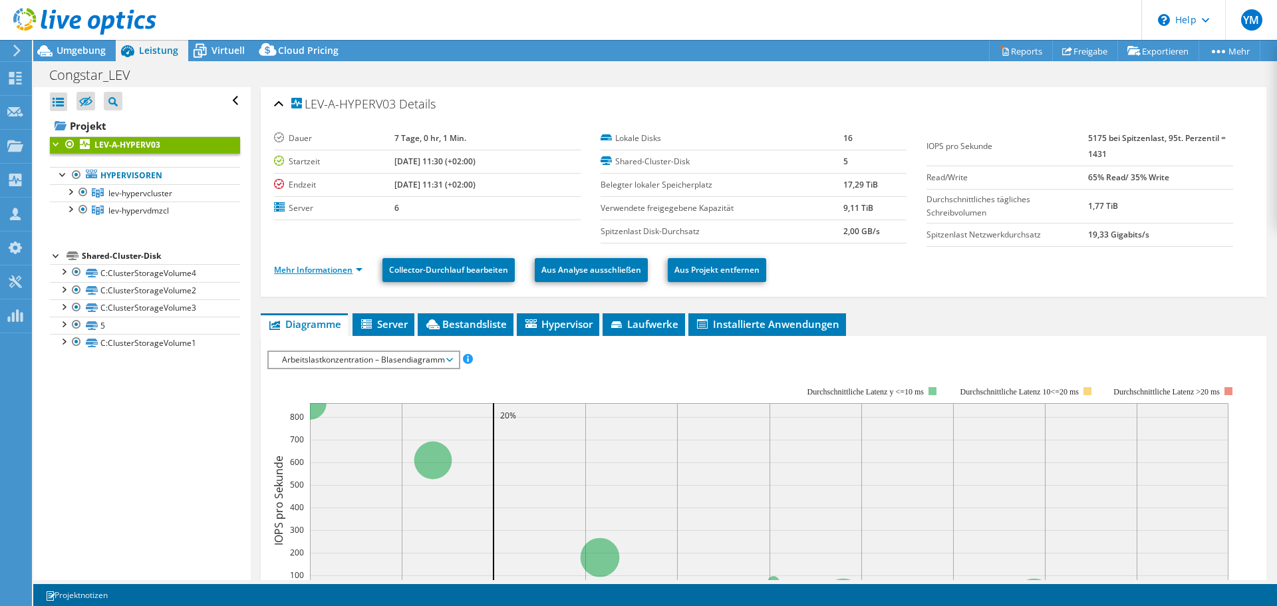
click at [340, 264] on link "Mehr Informationen" at bounding box center [318, 269] width 88 height 11
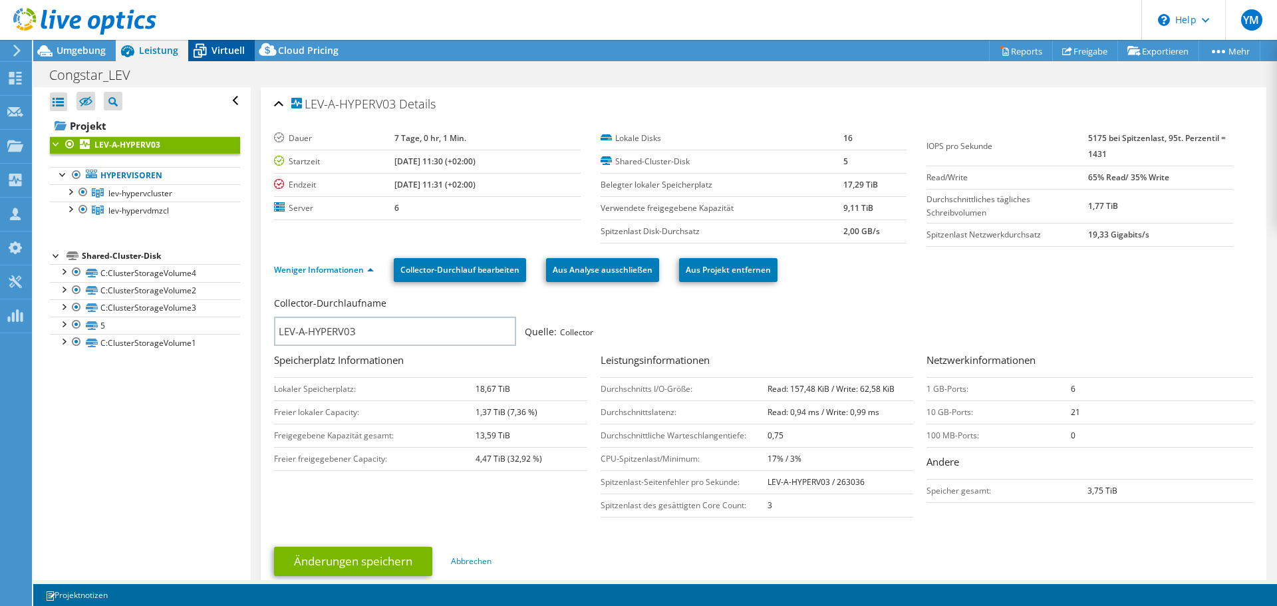
click at [241, 48] on span "Virtuell" at bounding box center [227, 50] width 33 height 13
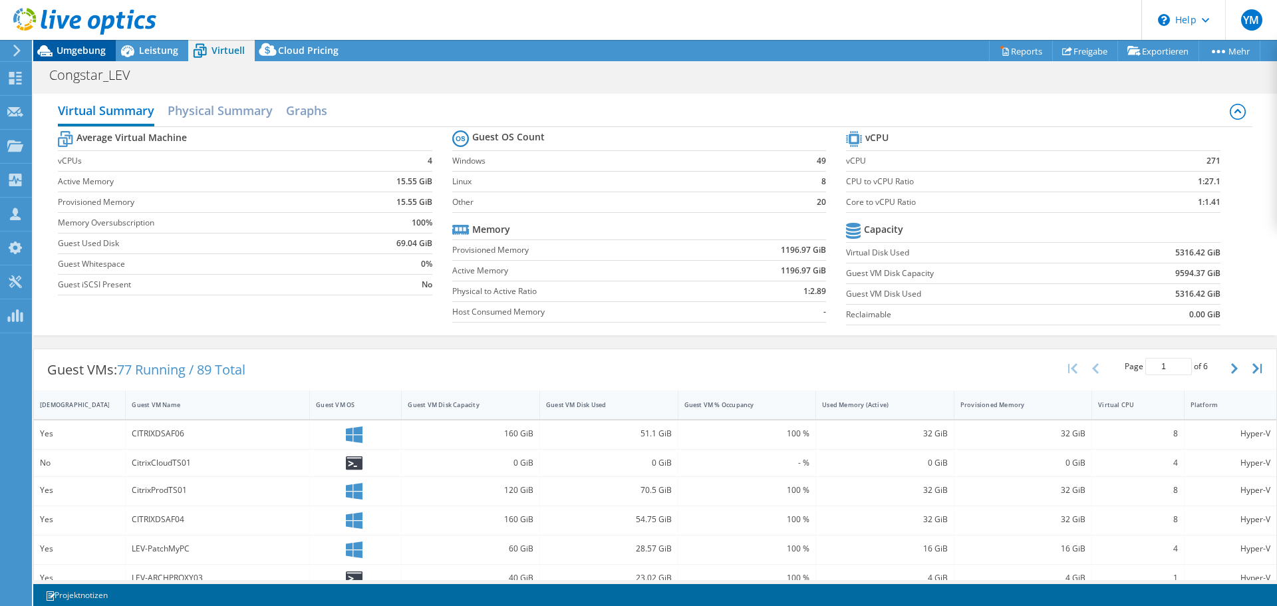
click at [75, 54] on span "Umgebung" at bounding box center [81, 50] width 49 height 13
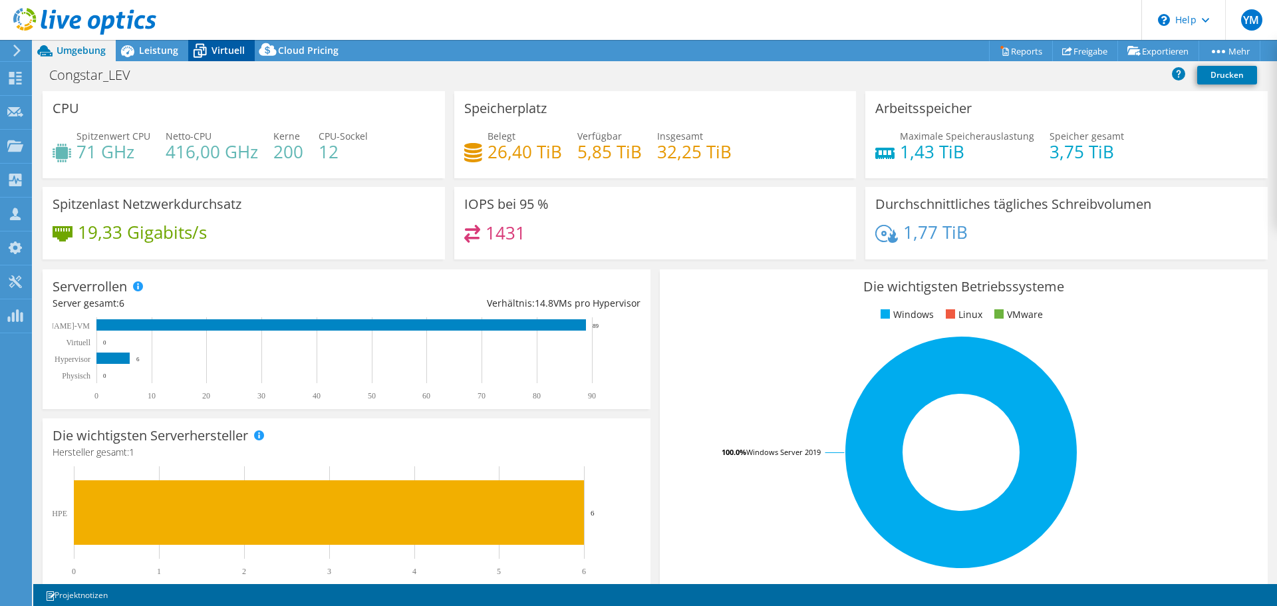
click at [225, 47] on span "Virtuell" at bounding box center [227, 50] width 33 height 13
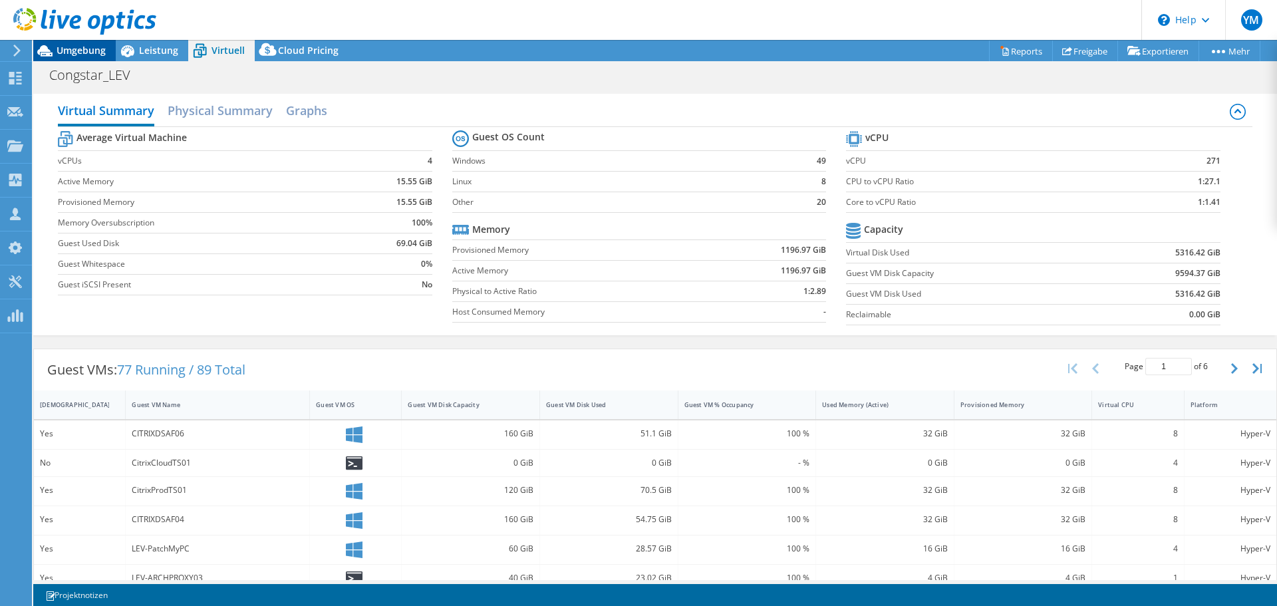
click at [81, 57] on div "Umgebung" at bounding box center [74, 50] width 82 height 21
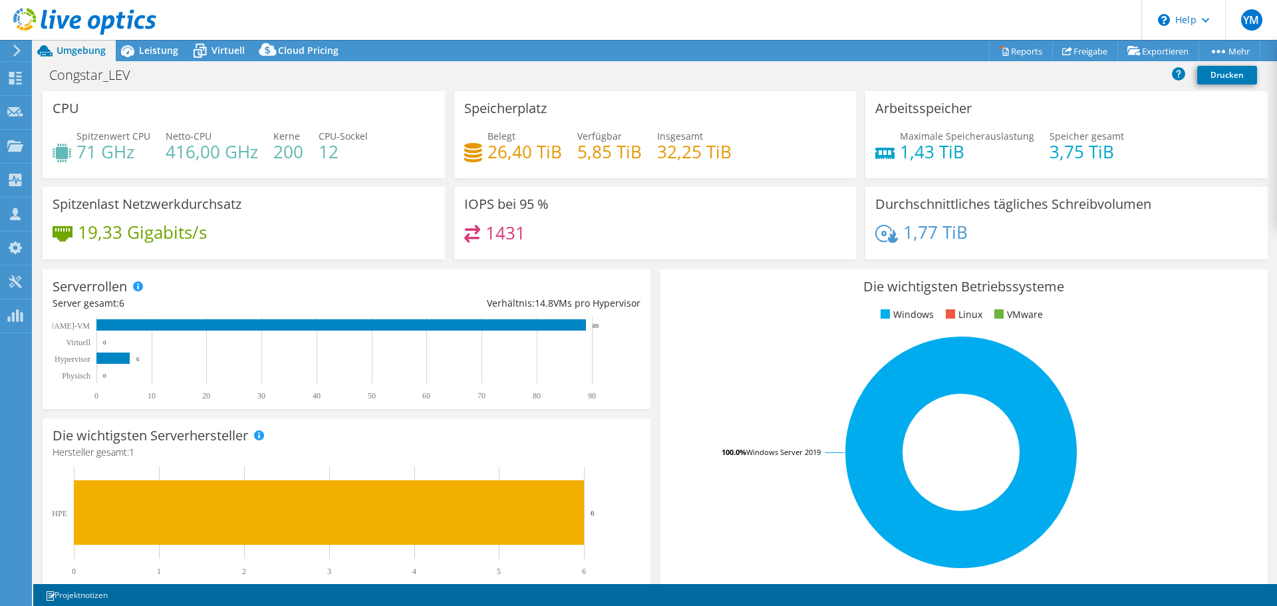
click at [909, 154] on h4 "1,43 TiB" at bounding box center [967, 151] width 134 height 15
click at [966, 164] on div "Maximale Speicherauslastung 1,43 TiB Speicher gesamt 3,75 TiB" at bounding box center [1066, 150] width 382 height 43
click at [932, 159] on h4 "1,43 TiB" at bounding box center [967, 151] width 134 height 15
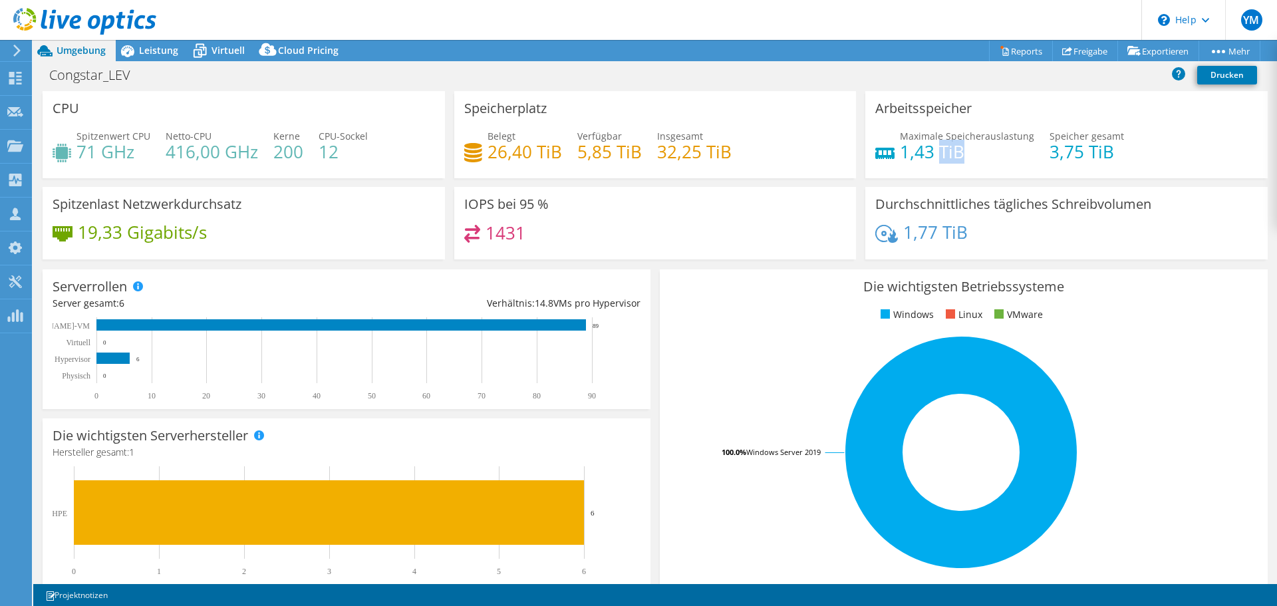
click at [932, 159] on h4 "1,43 TiB" at bounding box center [967, 151] width 134 height 15
click at [928, 159] on h4 "1,43 TiB" at bounding box center [967, 151] width 134 height 15
click at [912, 159] on h4 "1,43 TiB" at bounding box center [967, 151] width 134 height 15
click at [1065, 154] on h4 "3,75 TiB" at bounding box center [1086, 151] width 74 height 15
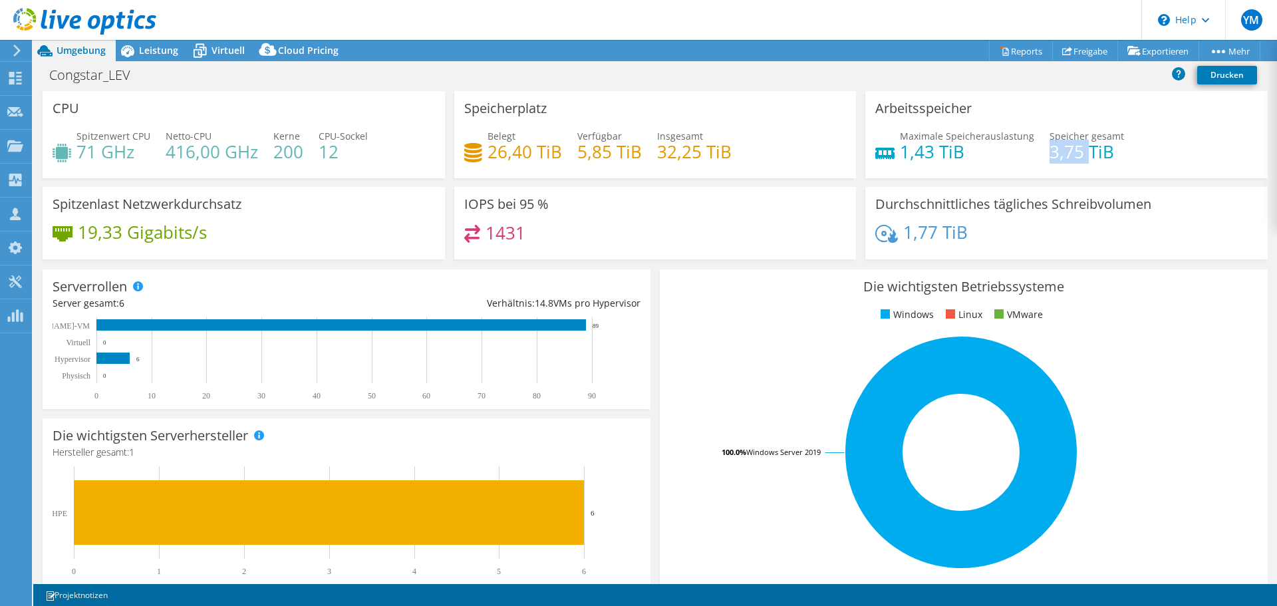
click at [1065, 154] on h4 "3,75 TiB" at bounding box center [1086, 151] width 74 height 15
click at [1062, 159] on h4 "3,75 TiB" at bounding box center [1086, 151] width 74 height 15
click at [156, 53] on span "Leistung" at bounding box center [158, 50] width 39 height 13
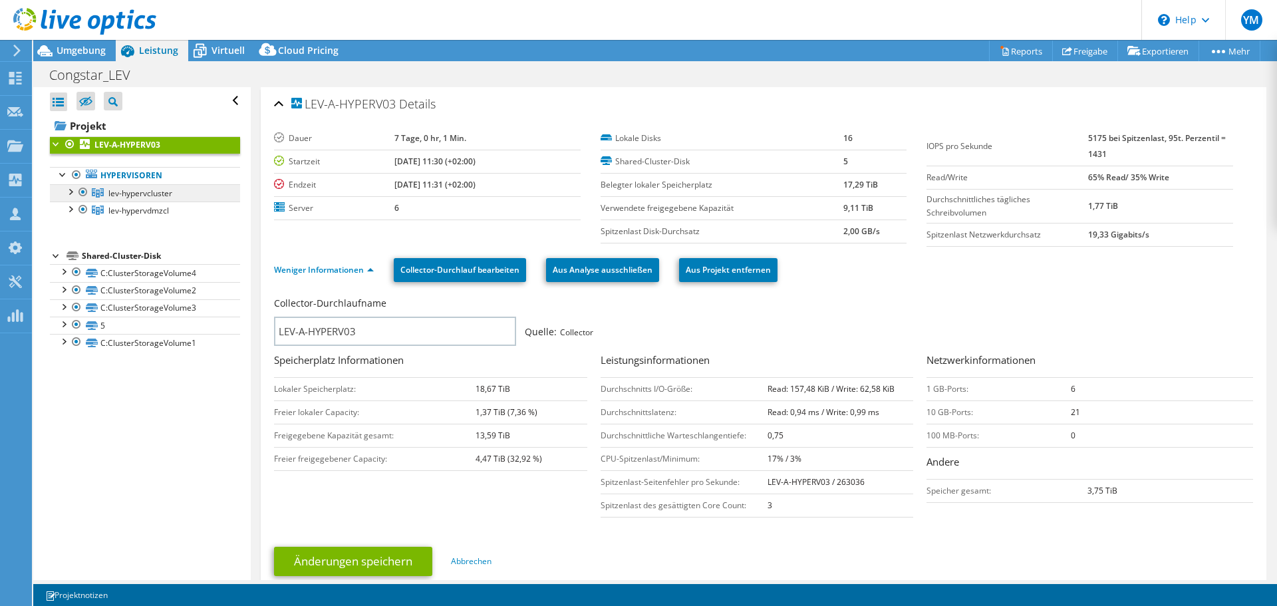
click at [155, 195] on span "lev-hypervcluster" at bounding box center [140, 193] width 64 height 11
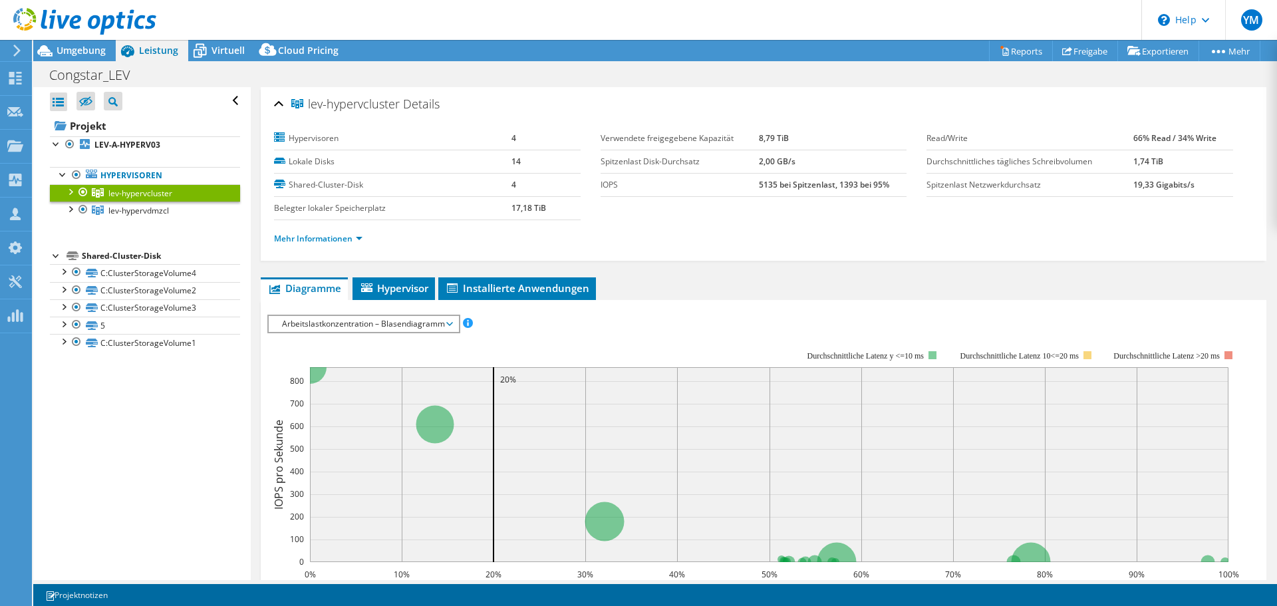
click at [72, 192] on div at bounding box center [69, 190] width 13 height 13
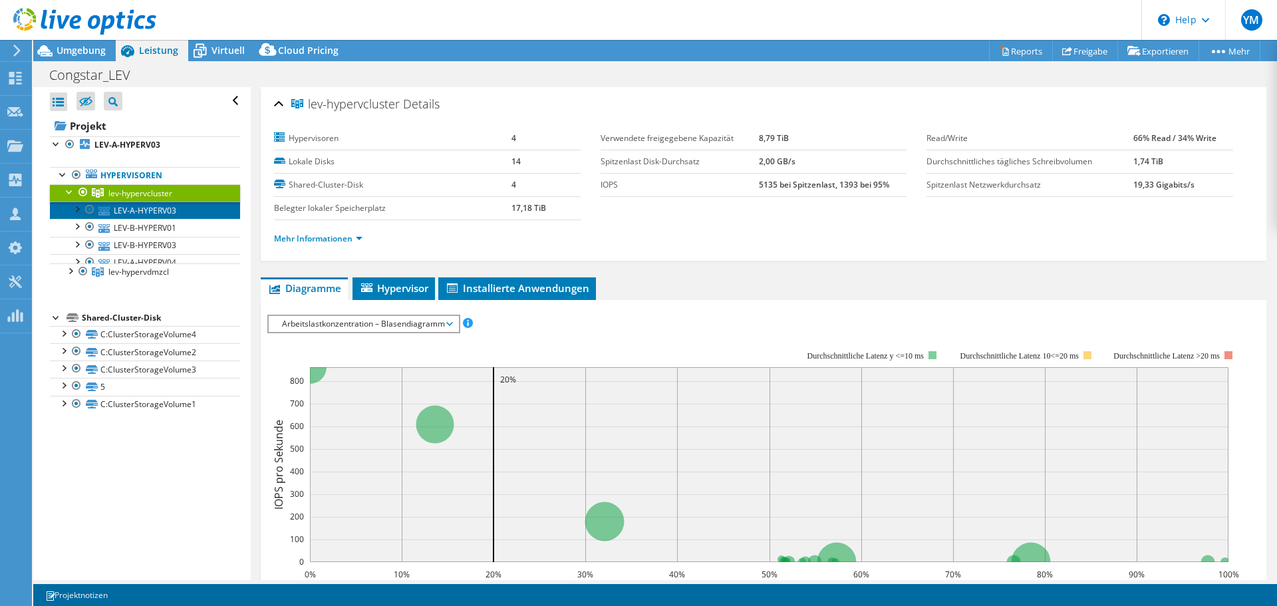
click at [130, 205] on link "LEV-A-HYPERV03" at bounding box center [145, 209] width 190 height 17
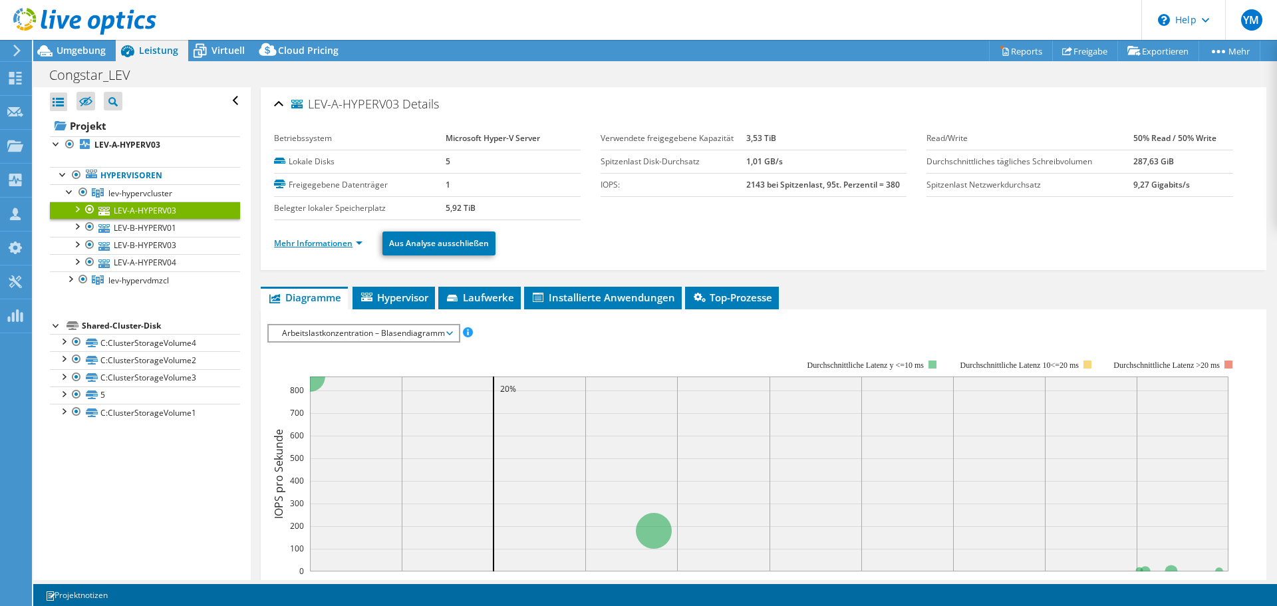
click at [329, 245] on link "Mehr Informationen" at bounding box center [318, 242] width 88 height 11
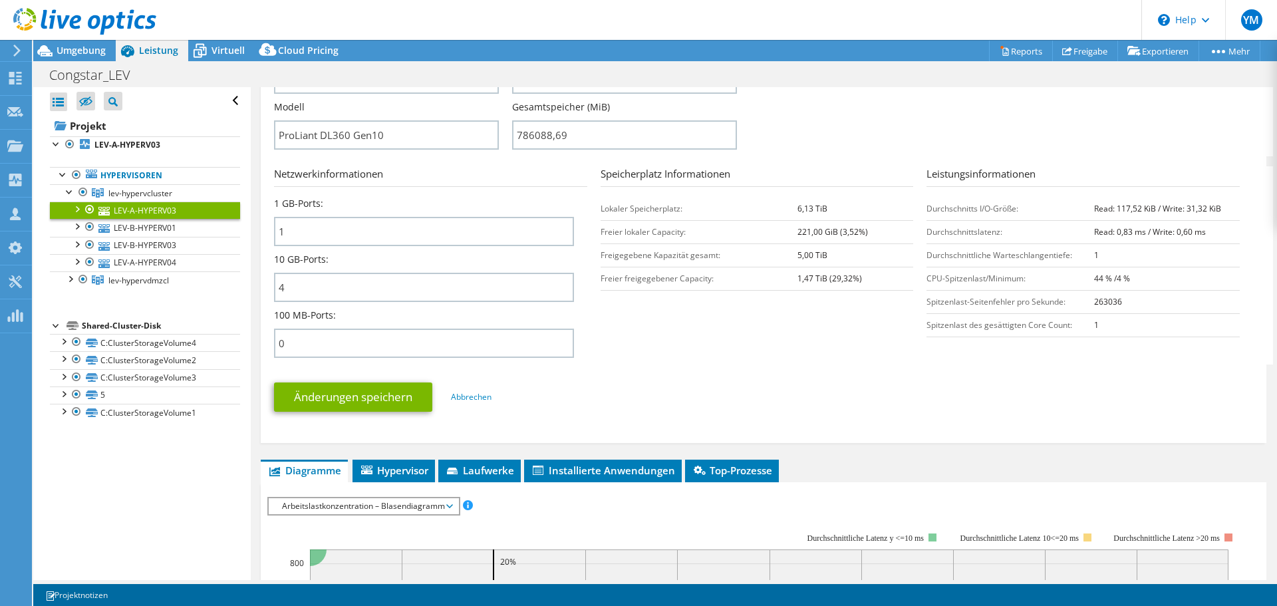
scroll to position [532, 0]
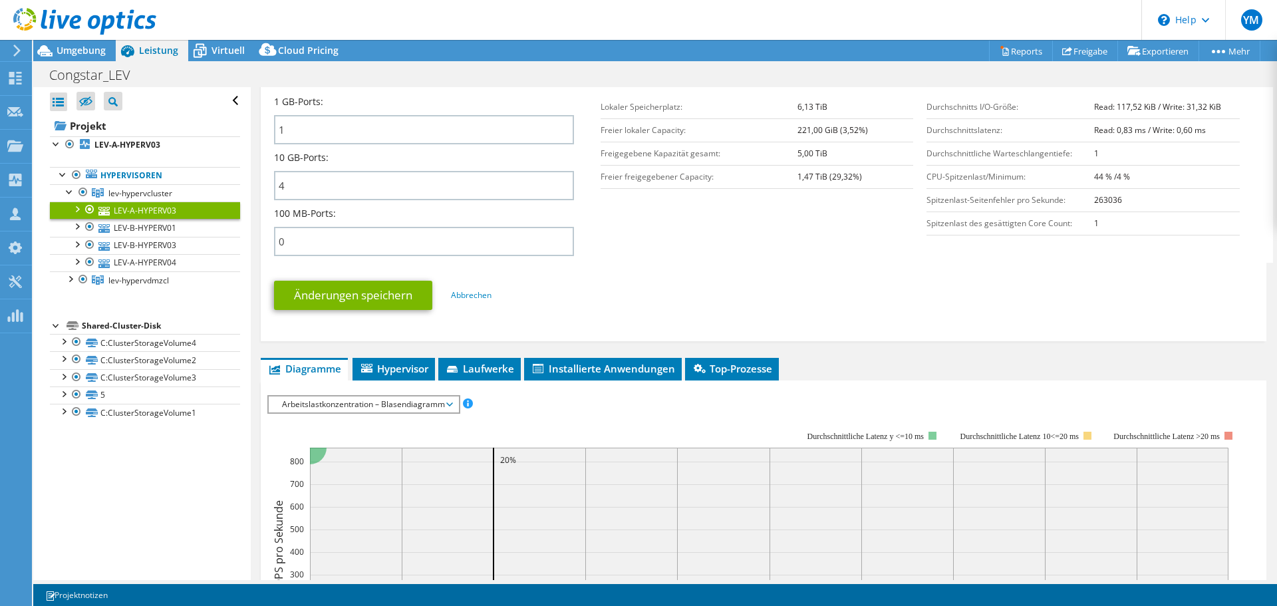
click at [391, 408] on span "Arbeitslastkonzentration – Blasendiagramm" at bounding box center [363, 404] width 176 height 16
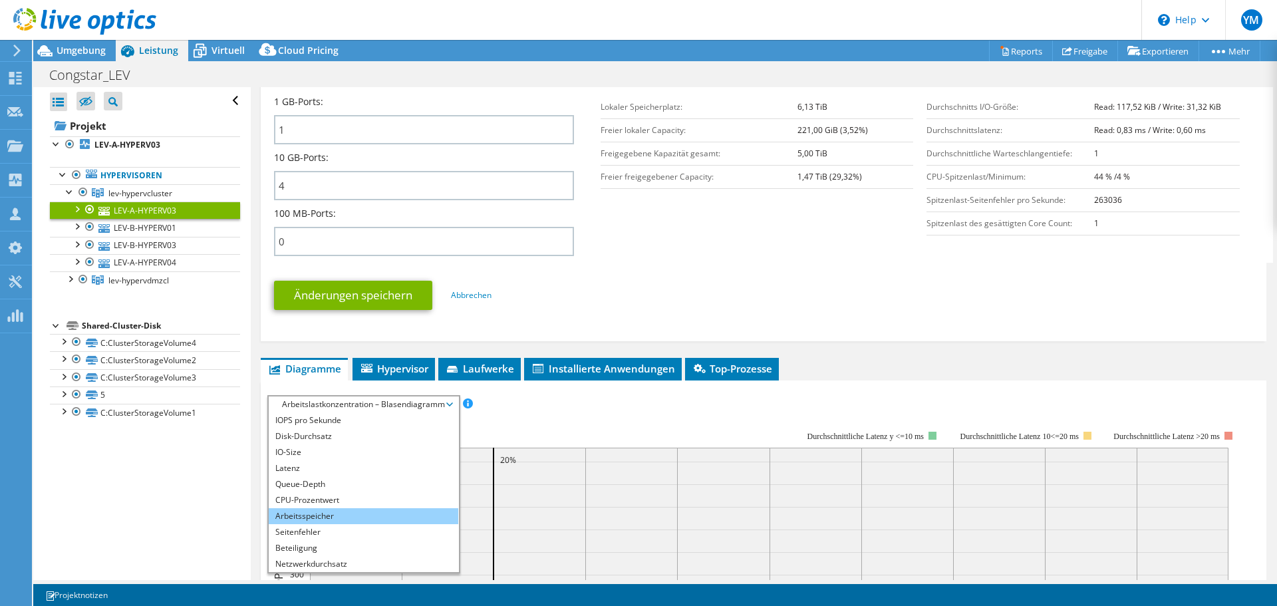
click at [318, 517] on li "Arbeitsspeicher" at bounding box center [363, 516] width 189 height 16
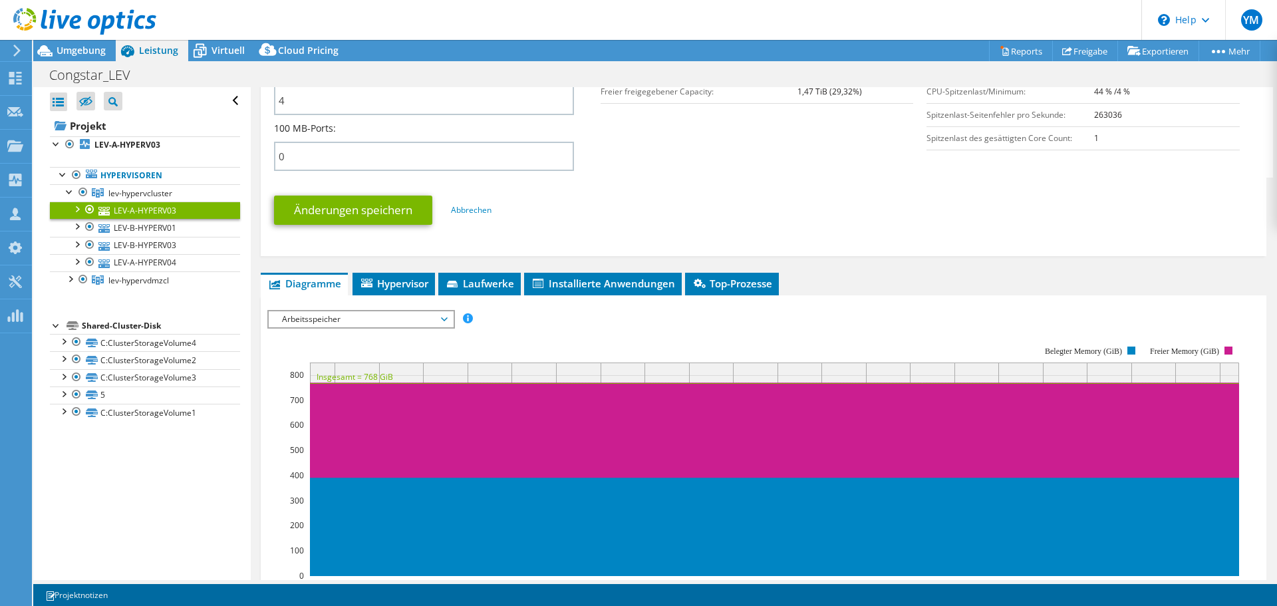
scroll to position [598, 0]
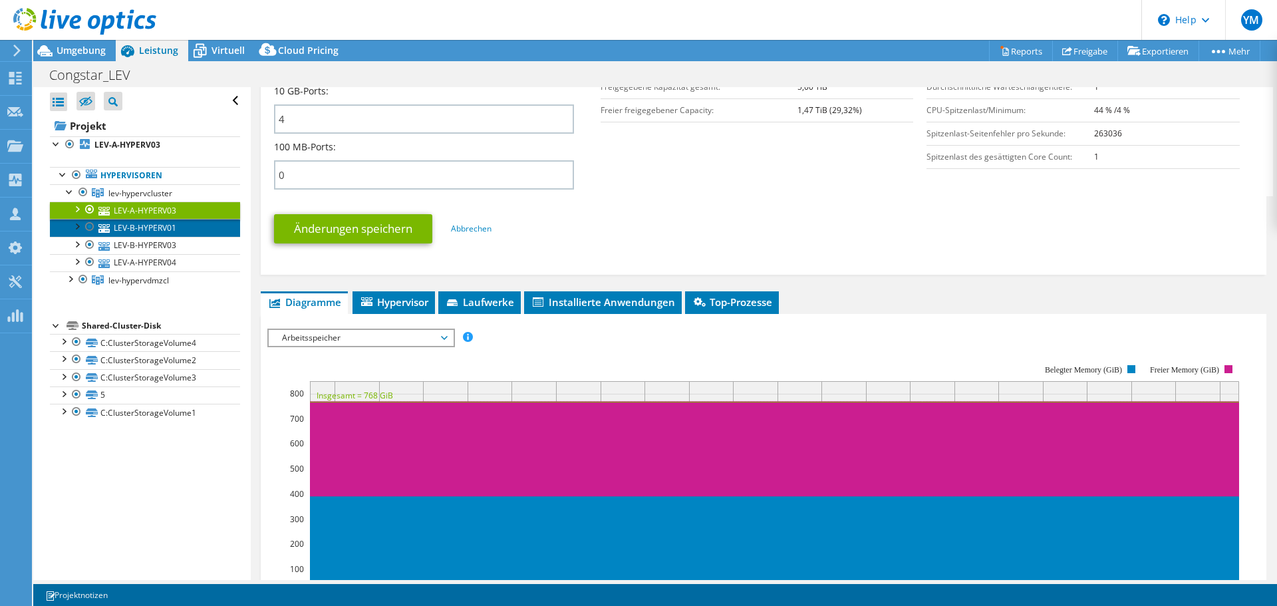
click at [178, 230] on link "LEV-B-HYPERV01" at bounding box center [145, 227] width 190 height 17
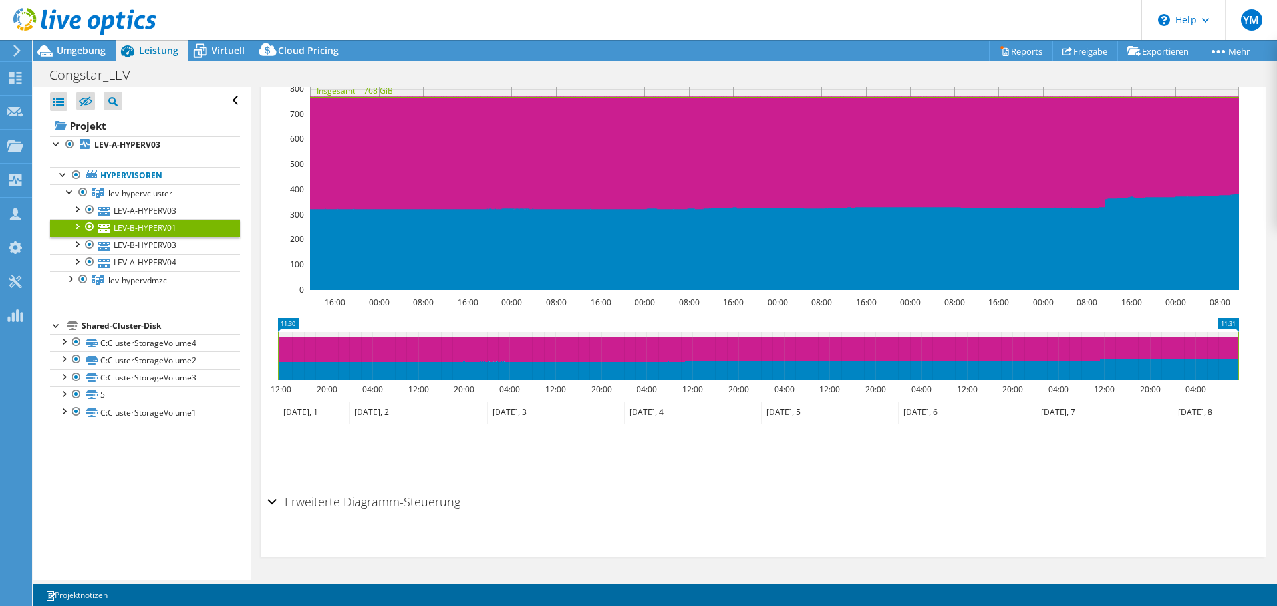
scroll to position [233, 0]
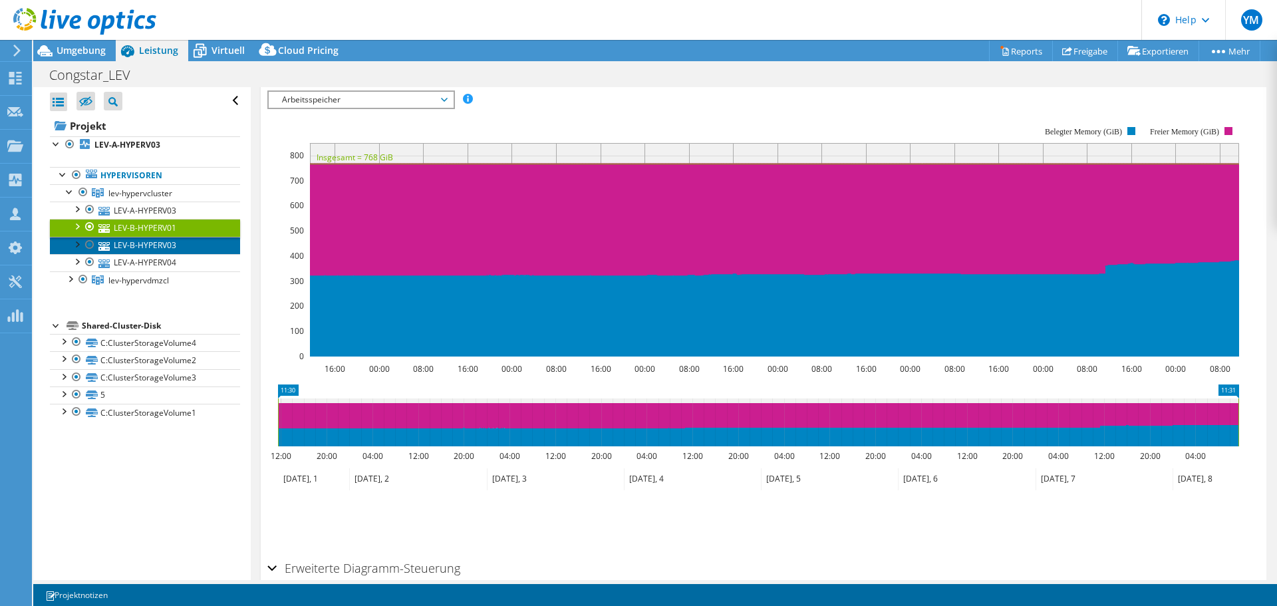
click at [189, 245] on link "LEV-B-HYPERV03" at bounding box center [145, 245] width 190 height 17
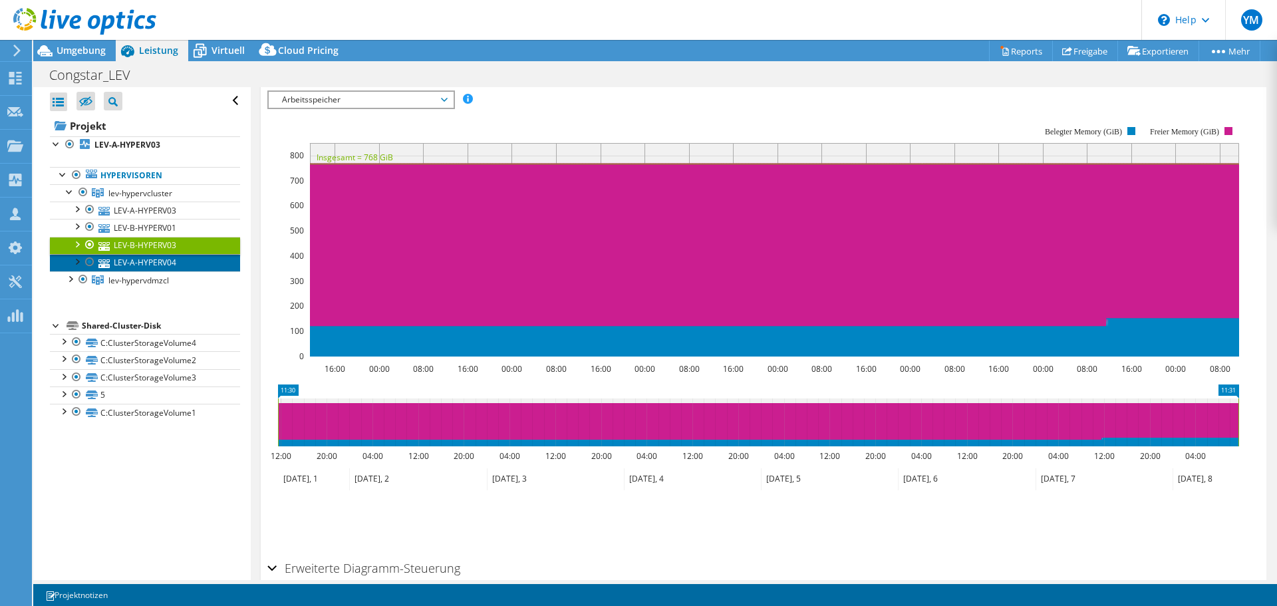
click at [197, 263] on link "LEV-A-HYPERV04" at bounding box center [145, 262] width 190 height 17
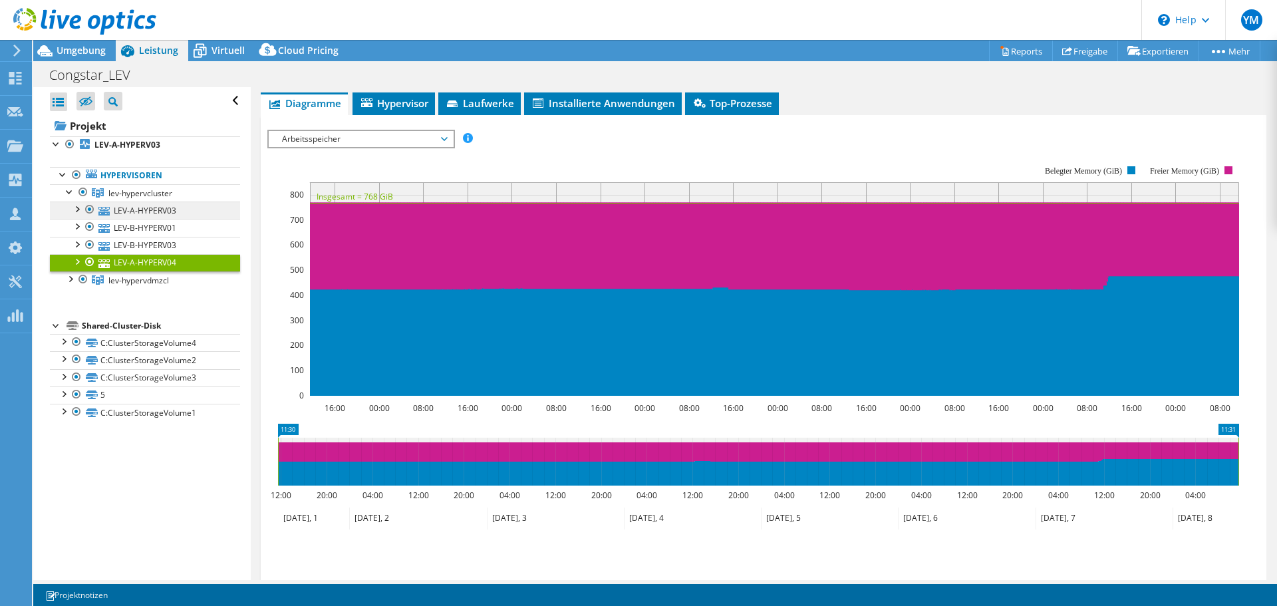
scroll to position [167, 0]
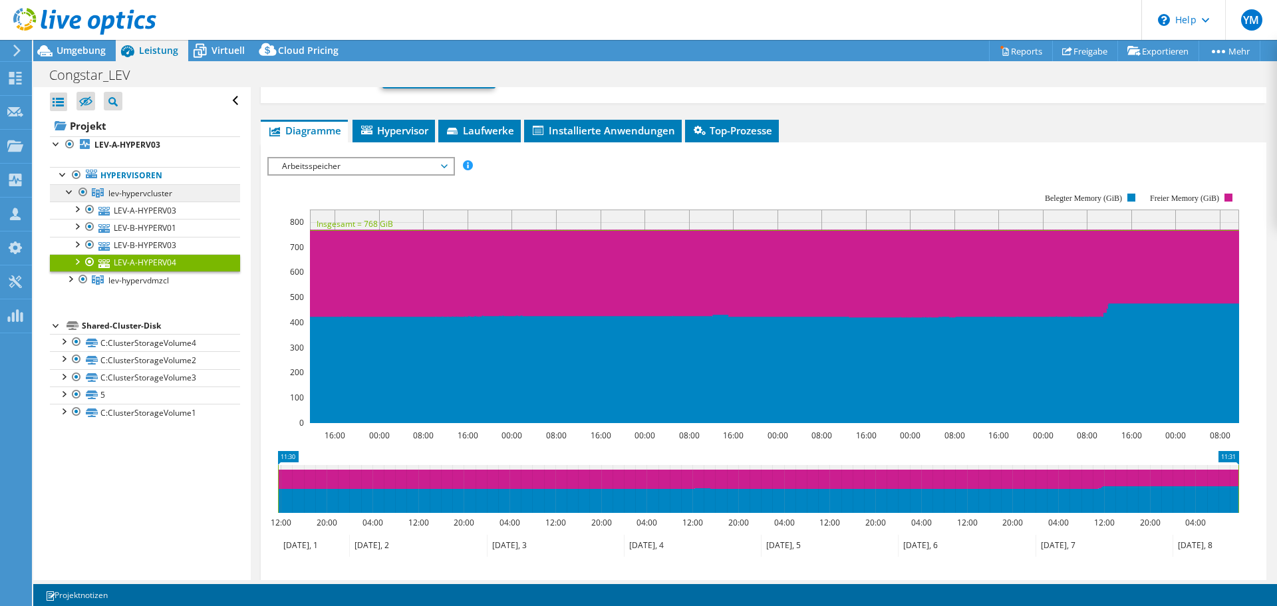
click at [144, 188] on span "lev-hypervcluster" at bounding box center [140, 193] width 64 height 11
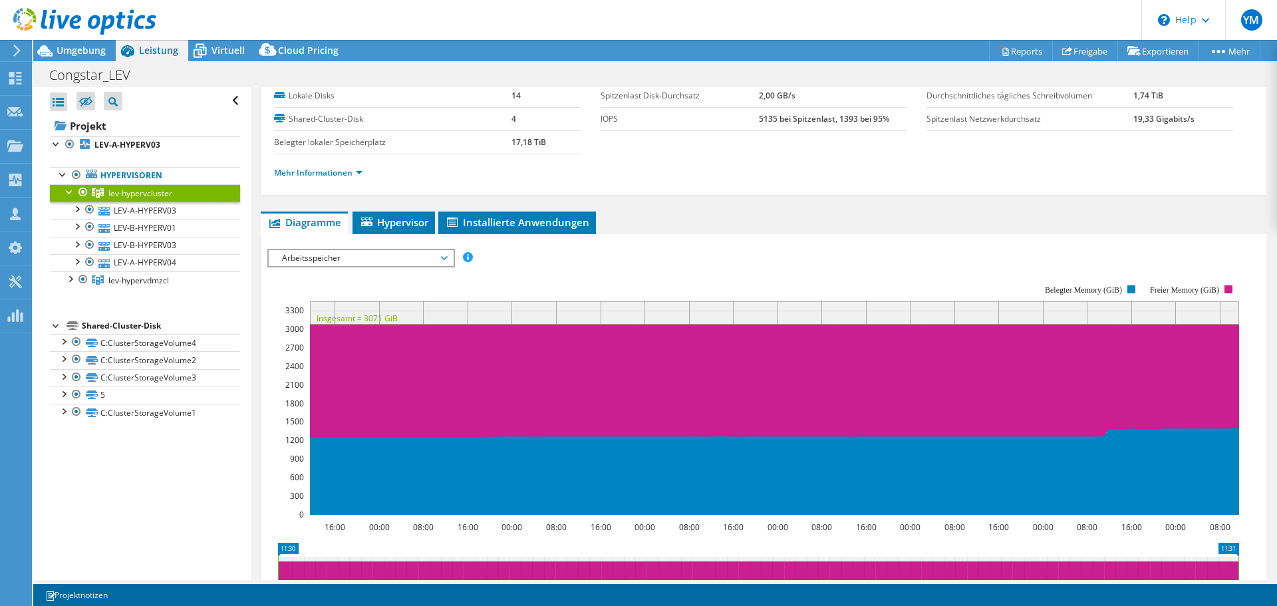
scroll to position [0, 0]
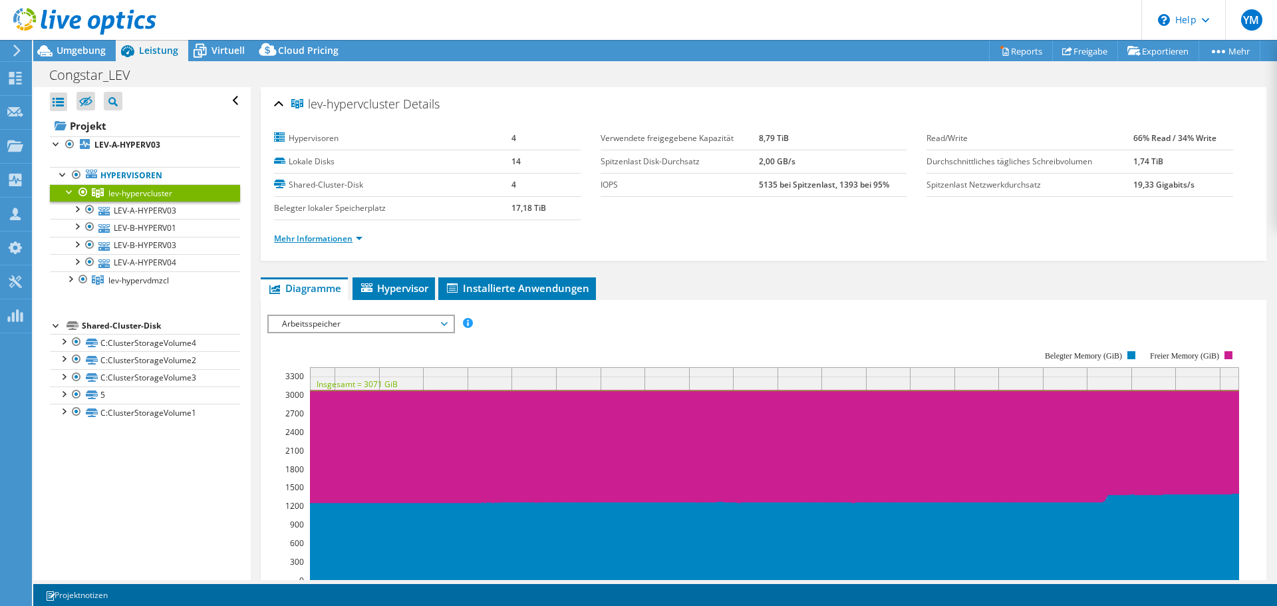
click at [342, 240] on link "Mehr Informationen" at bounding box center [318, 238] width 88 height 11
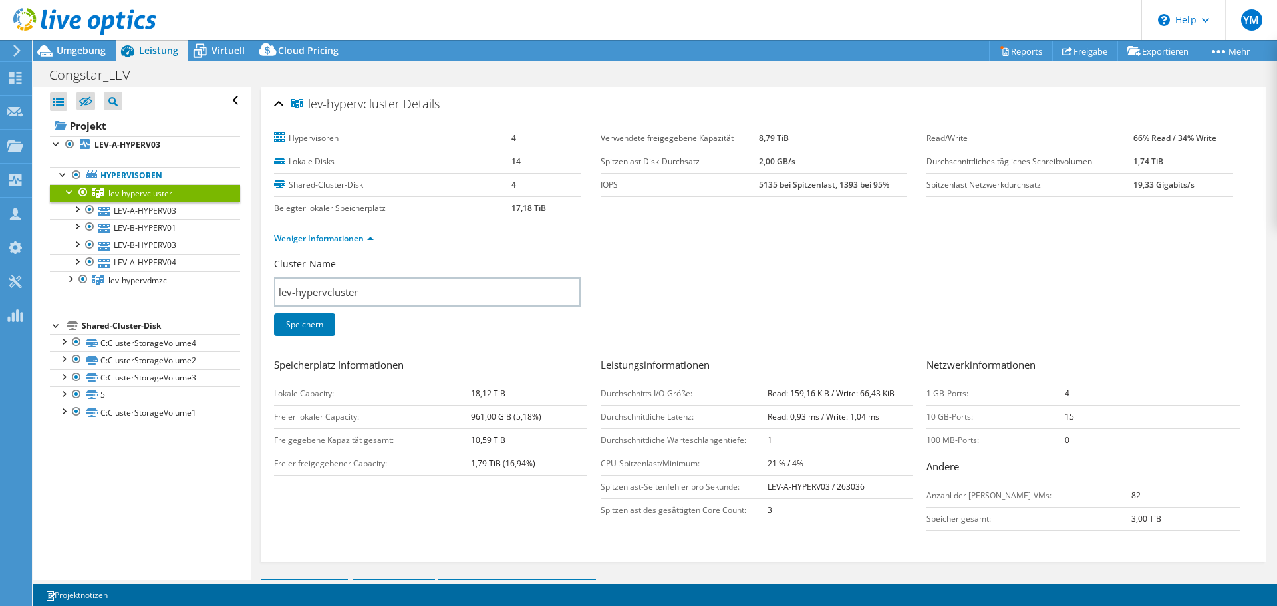
click at [892, 221] on div "Weniger Informationen" at bounding box center [763, 238] width 979 height 37
click at [967, 263] on div "Cluster-Name lev-hypervcluster Speichern" at bounding box center [763, 304] width 979 height 95
click at [948, 387] on td "1 GB-Ports:" at bounding box center [995, 393] width 138 height 23
click at [947, 393] on td "1 GB-Ports:" at bounding box center [995, 393] width 138 height 23
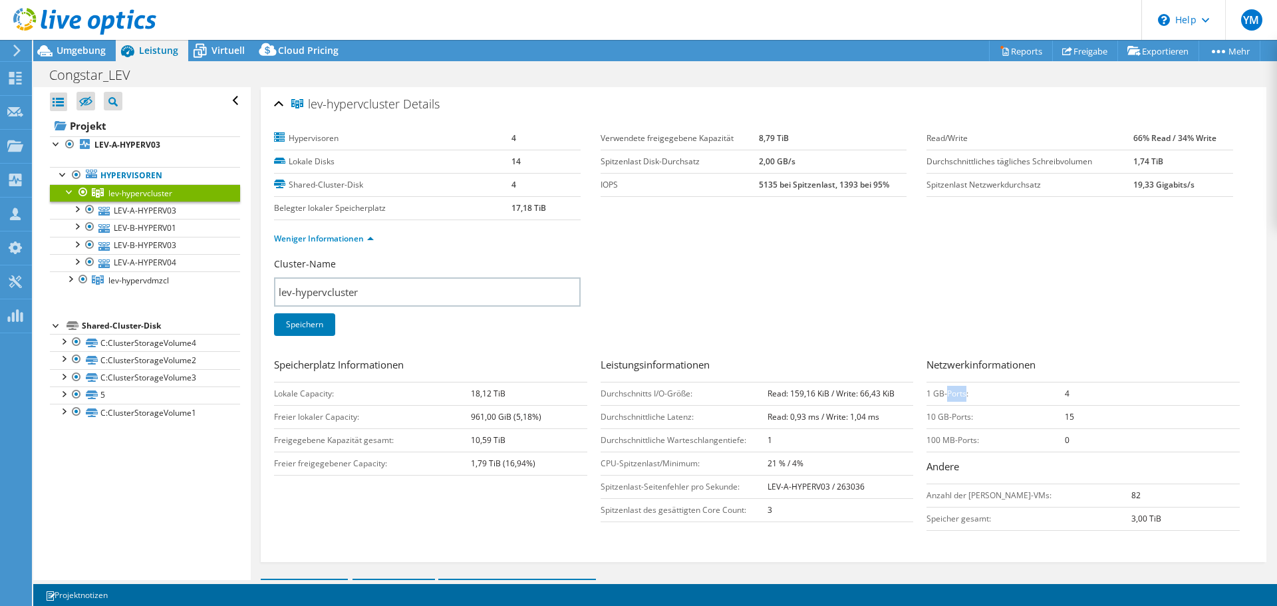
click at [948, 393] on td "1 GB-Ports:" at bounding box center [995, 393] width 138 height 23
click at [947, 394] on td "1 GB-Ports:" at bounding box center [995, 393] width 138 height 23
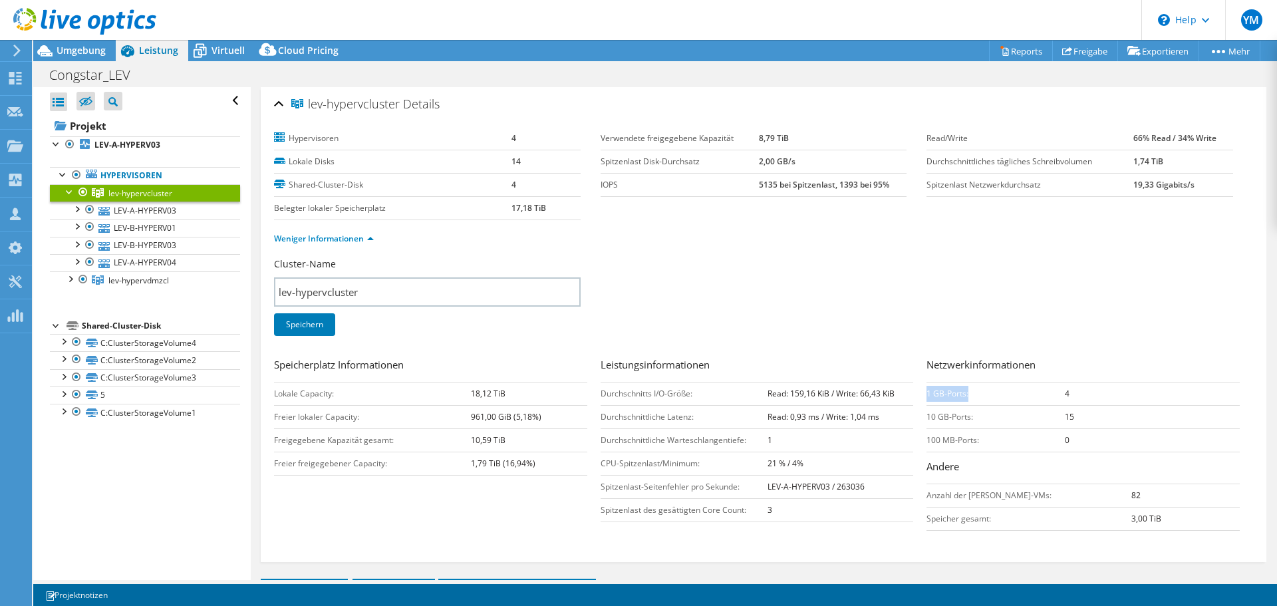
click at [947, 394] on td "1 GB-Ports:" at bounding box center [995, 393] width 138 height 23
click at [49, 51] on icon at bounding box center [44, 50] width 15 height 11
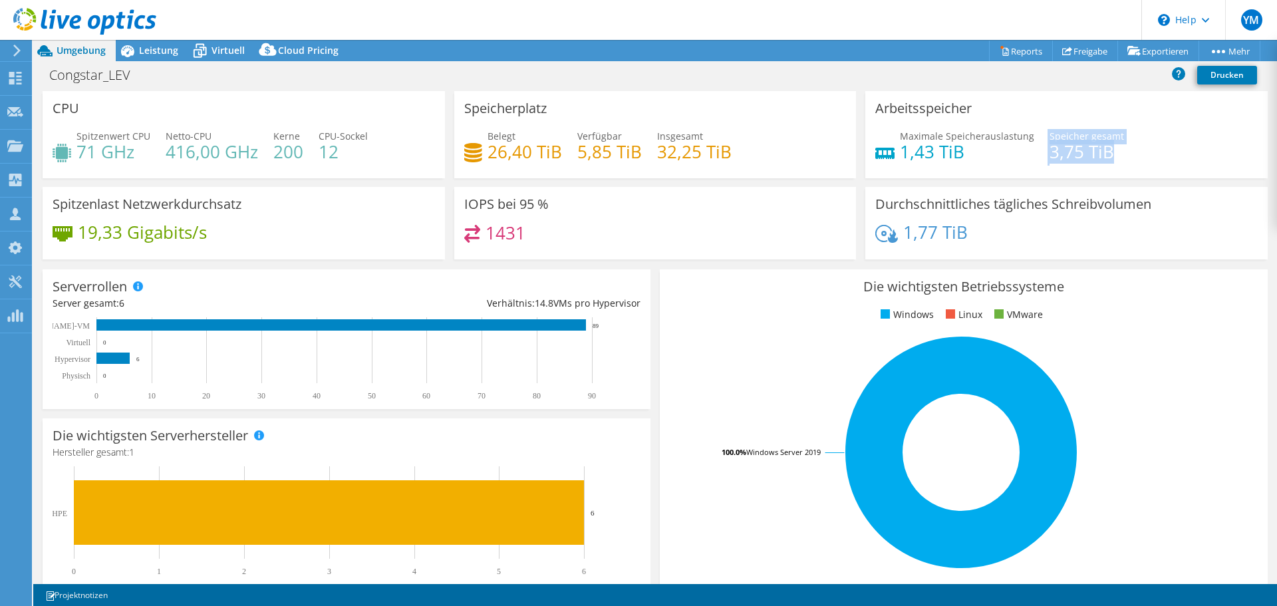
drag, startPoint x: 1069, startPoint y: 158, endPoint x: 1149, endPoint y: 163, distance: 80.0
click at [1160, 159] on div "Maximale Speicherauslastung 1,43 TiB Speicher gesamt 3,75 TiB" at bounding box center [1066, 150] width 382 height 43
click at [1084, 154] on h4 "3,75 TiB" at bounding box center [1086, 151] width 74 height 15
click at [240, 51] on span "Virtuell" at bounding box center [227, 50] width 33 height 13
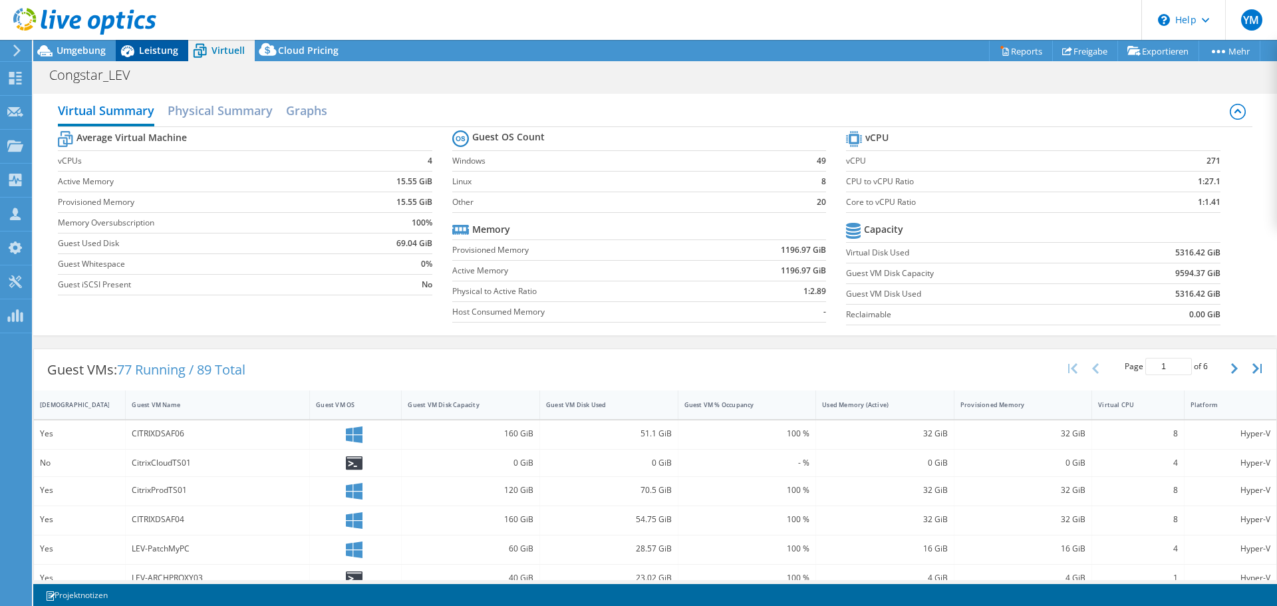
click at [148, 53] on span "Leistung" at bounding box center [158, 50] width 39 height 13
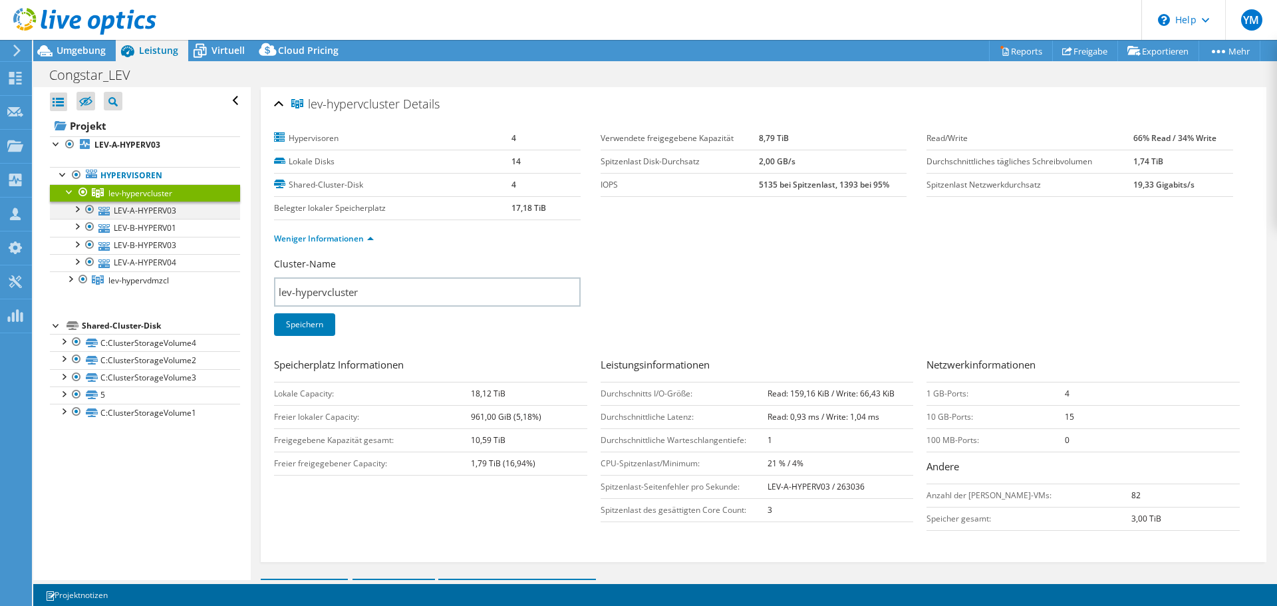
click at [75, 208] on div at bounding box center [76, 207] width 13 height 13
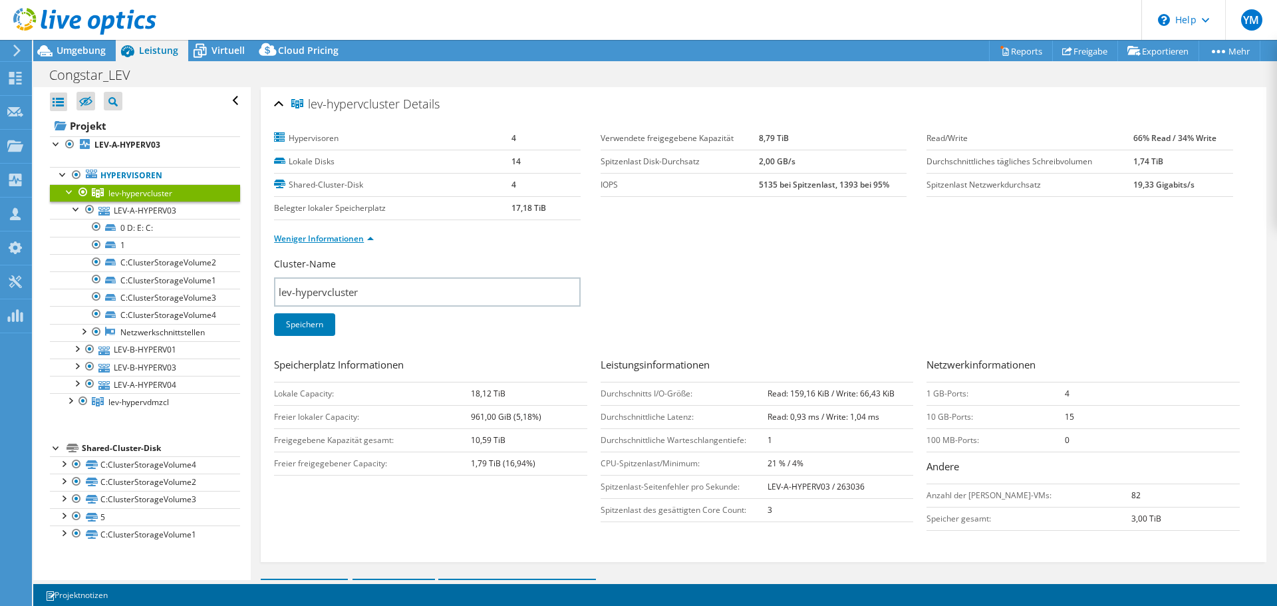
click at [340, 236] on link "Weniger Informationen" at bounding box center [324, 238] width 100 height 11
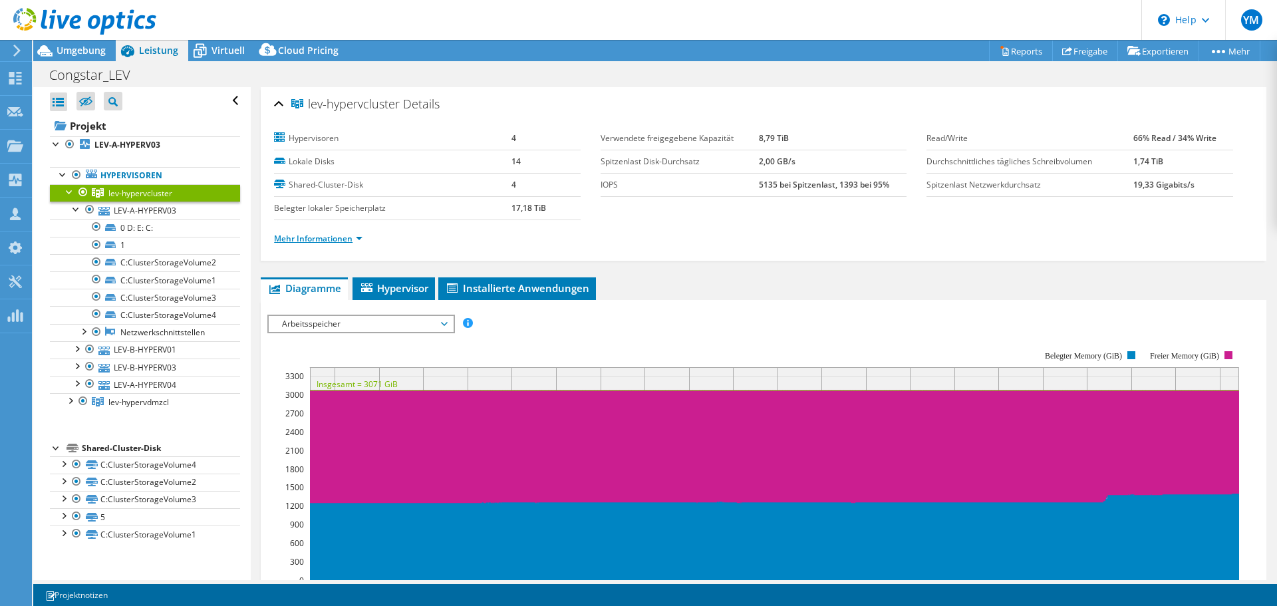
click at [328, 241] on link "Mehr Informationen" at bounding box center [318, 238] width 88 height 11
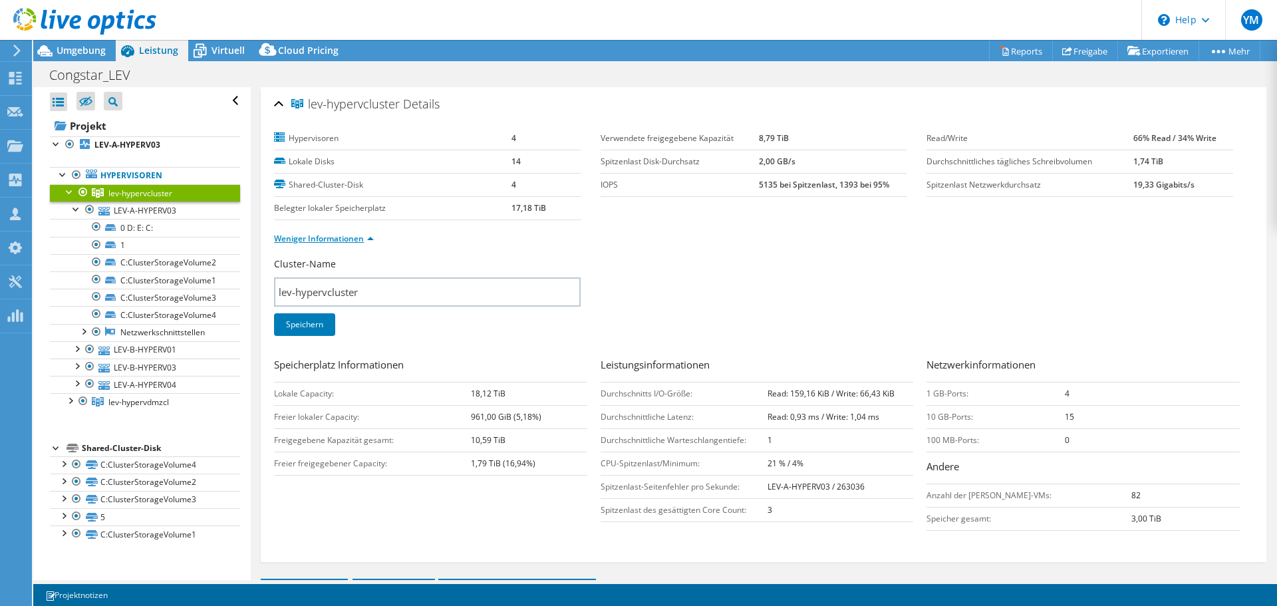
click at [328, 241] on link "Weniger Informationen" at bounding box center [324, 238] width 100 height 11
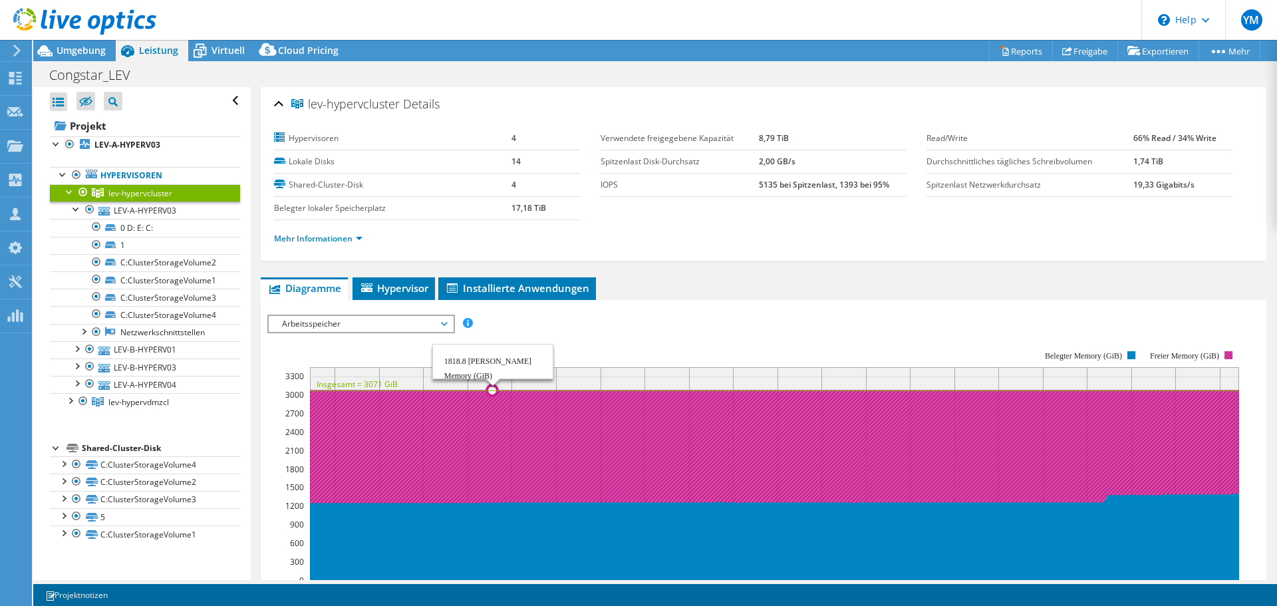
click at [493, 417] on icon at bounding box center [774, 446] width 929 height 113
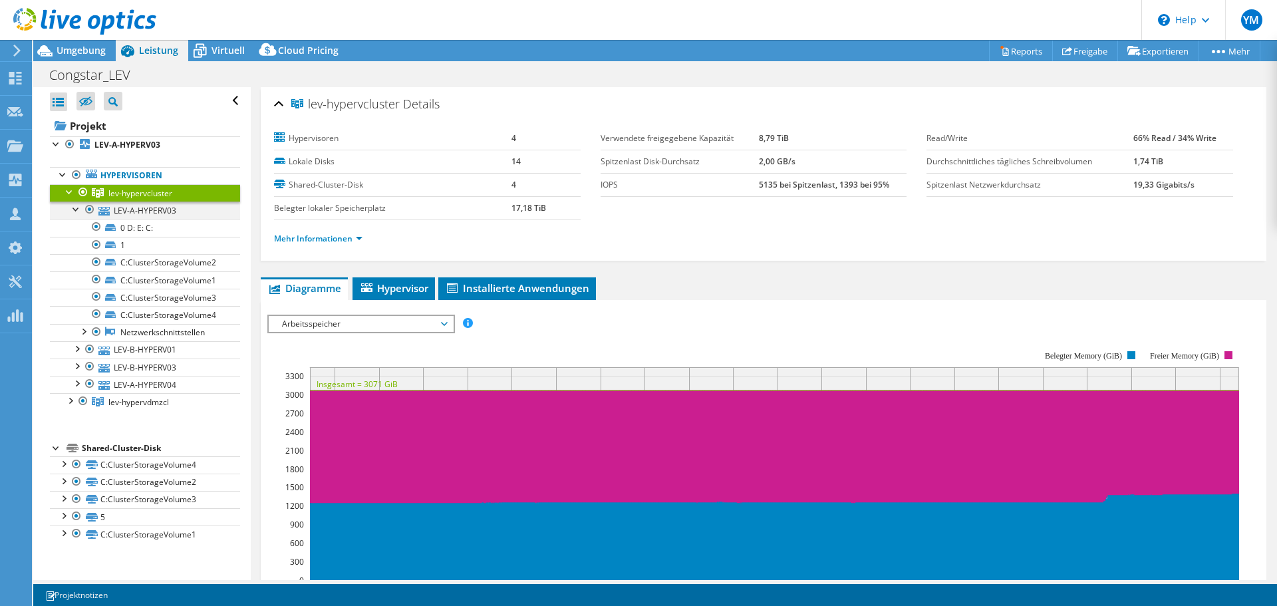
click at [72, 209] on div at bounding box center [76, 207] width 13 height 13
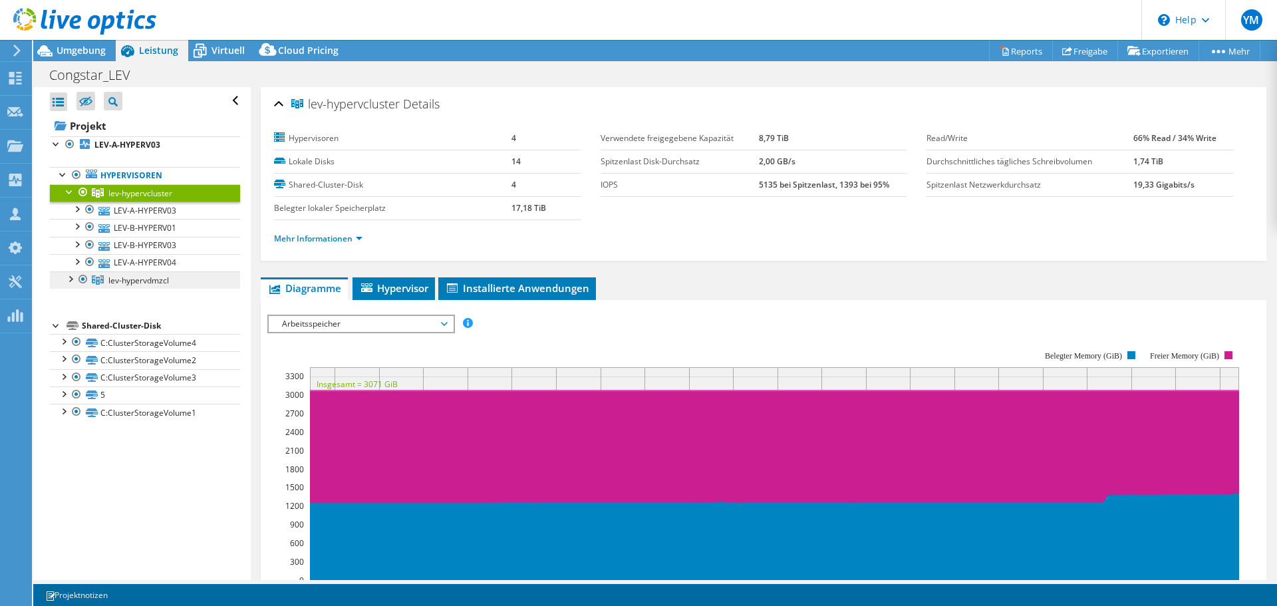
click at [131, 285] on span "lev-hypervdmzcl" at bounding box center [138, 280] width 61 height 11
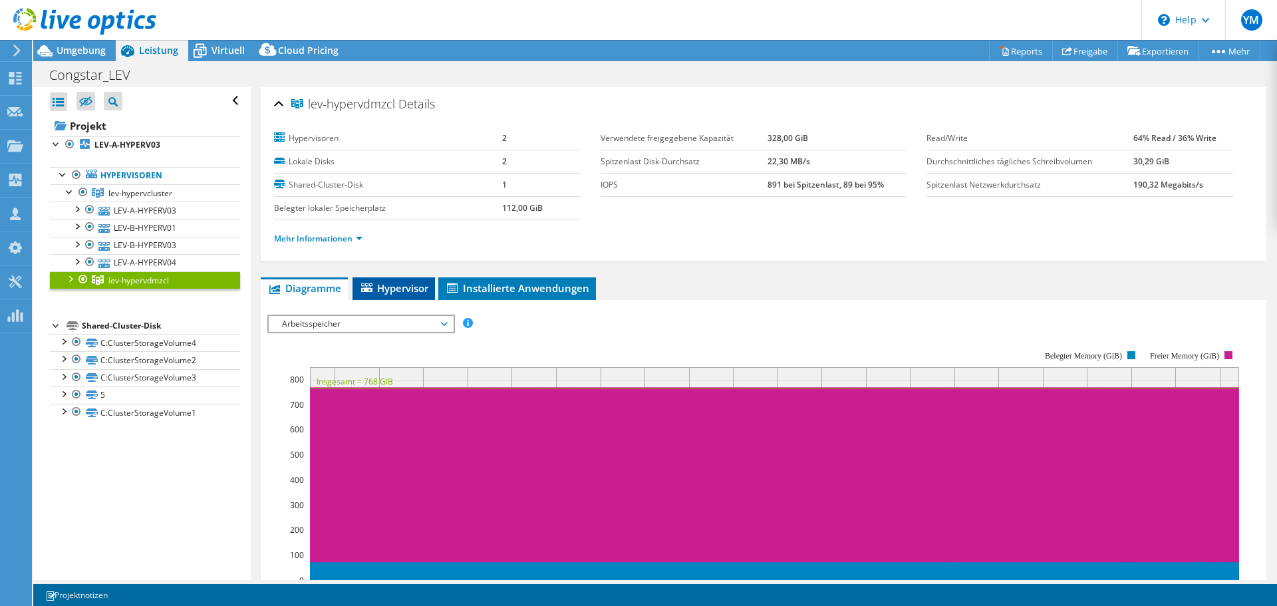
click at [428, 292] on span "Hypervisor" at bounding box center [393, 287] width 69 height 13
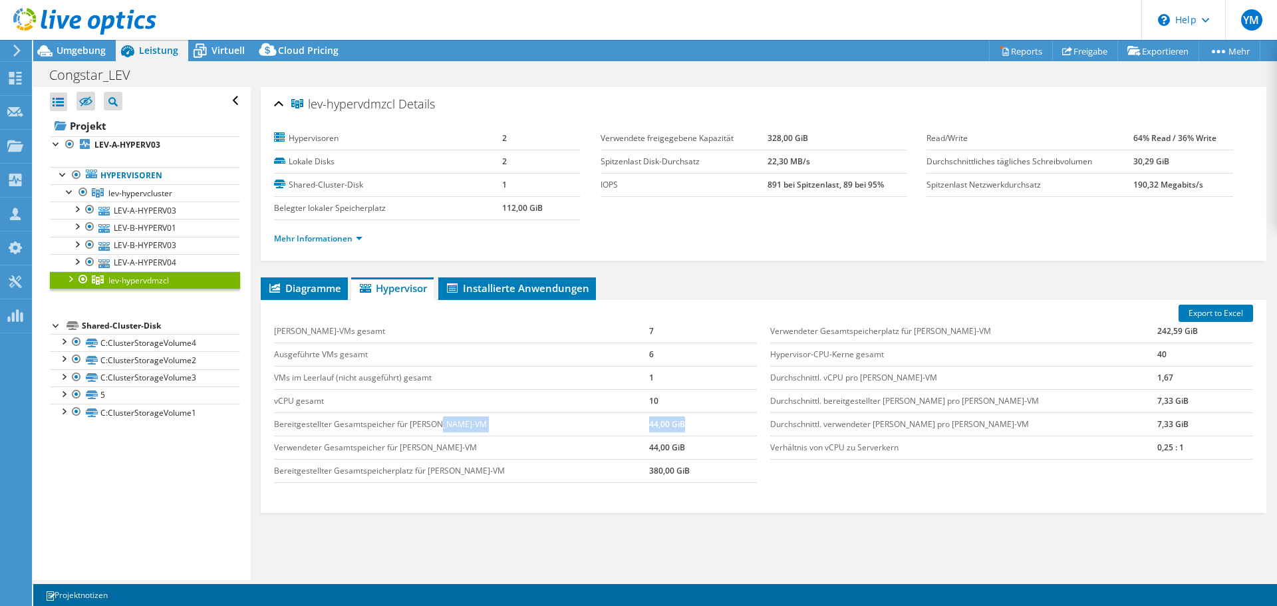
drag, startPoint x: 675, startPoint y: 422, endPoint x: 670, endPoint y: 439, distance: 17.3
click at [707, 422] on tr "Bereitgestellter Gesamtspeicher für Gast-VM 44,00 GiB" at bounding box center [515, 423] width 483 height 23
click at [660, 452] on td "44,00 GiB" at bounding box center [703, 447] width 108 height 23
drag, startPoint x: 648, startPoint y: 479, endPoint x: 713, endPoint y: 472, distance: 65.5
click at [721, 473] on td "380,00 GiB" at bounding box center [703, 470] width 108 height 23
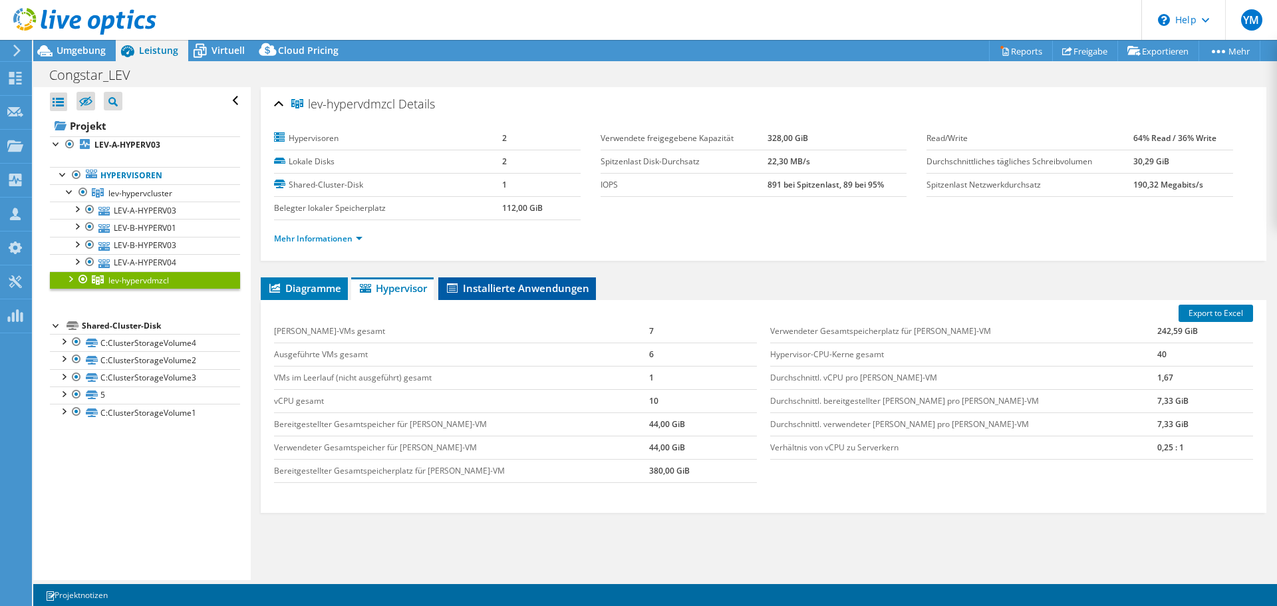
click at [499, 295] on li "Installierte Anwendungen" at bounding box center [517, 288] width 158 height 23
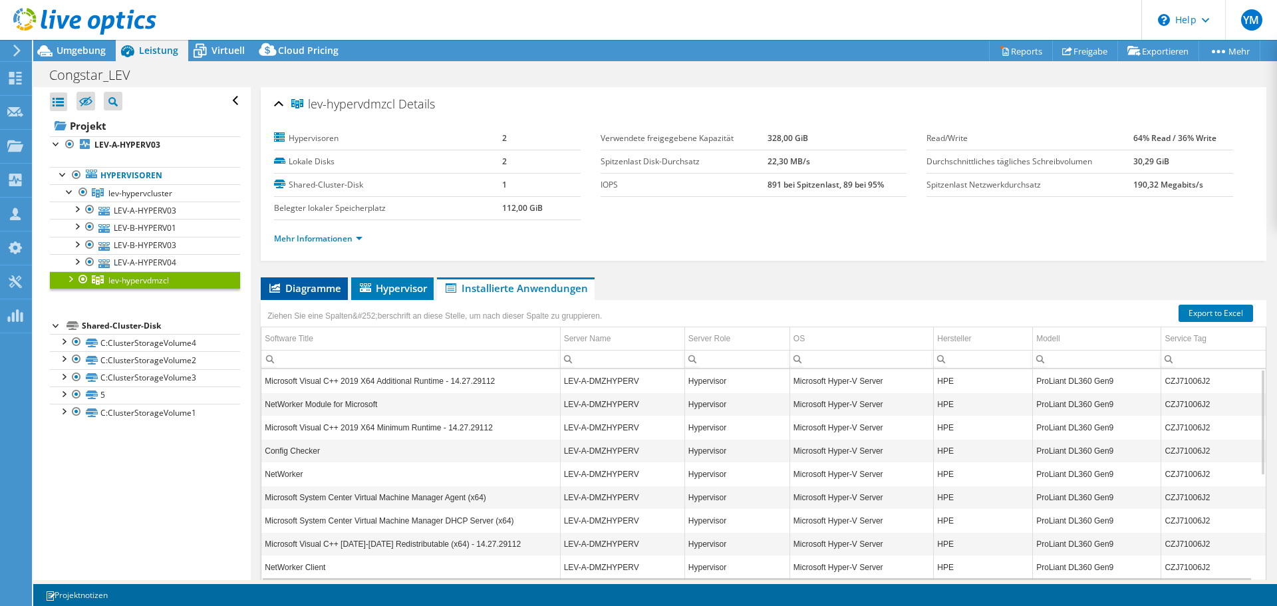
click at [302, 290] on span "Diagramme" at bounding box center [304, 287] width 74 height 13
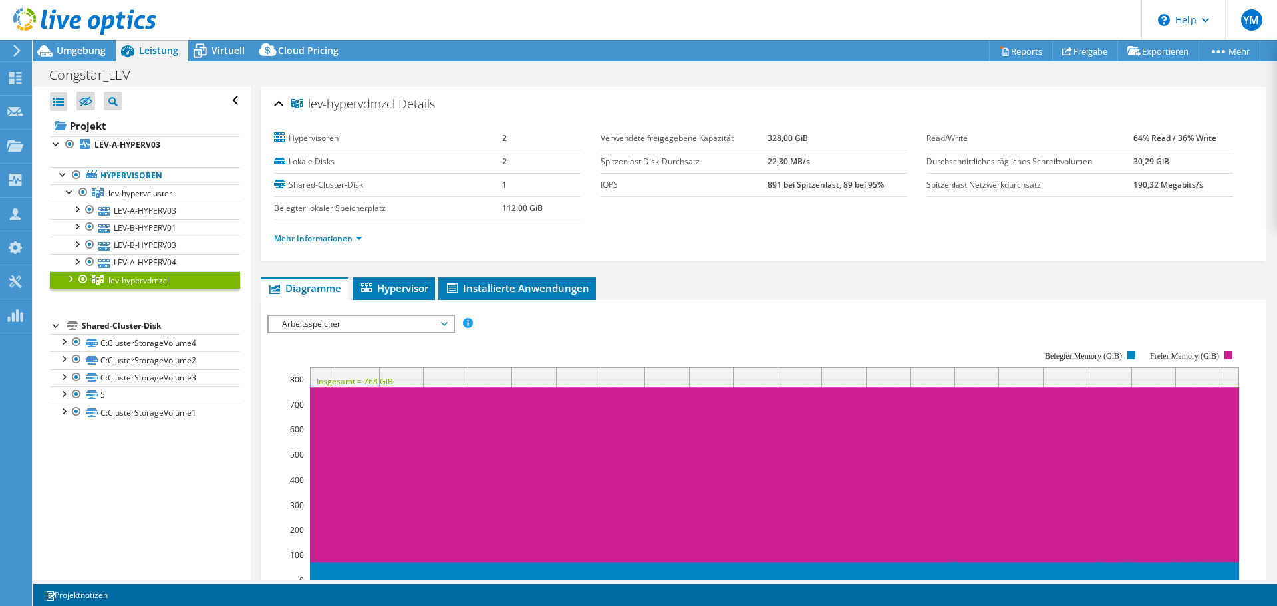
click at [68, 281] on div at bounding box center [69, 277] width 13 height 13
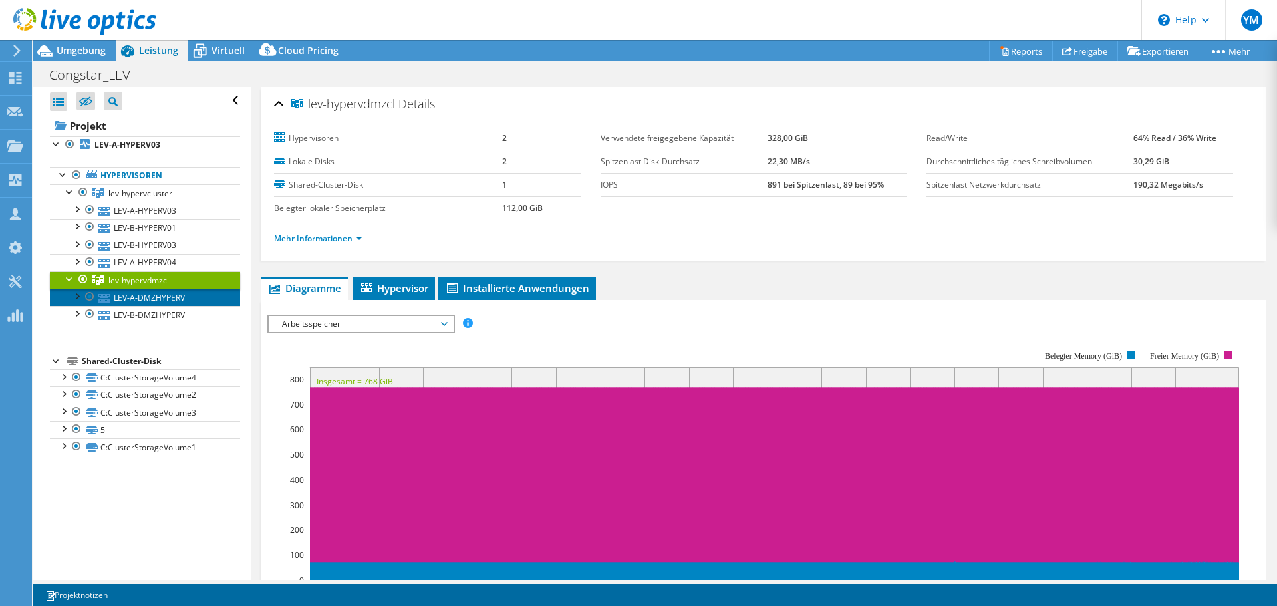
click at [130, 299] on link "LEV-A-DMZHYPERV" at bounding box center [145, 297] width 190 height 17
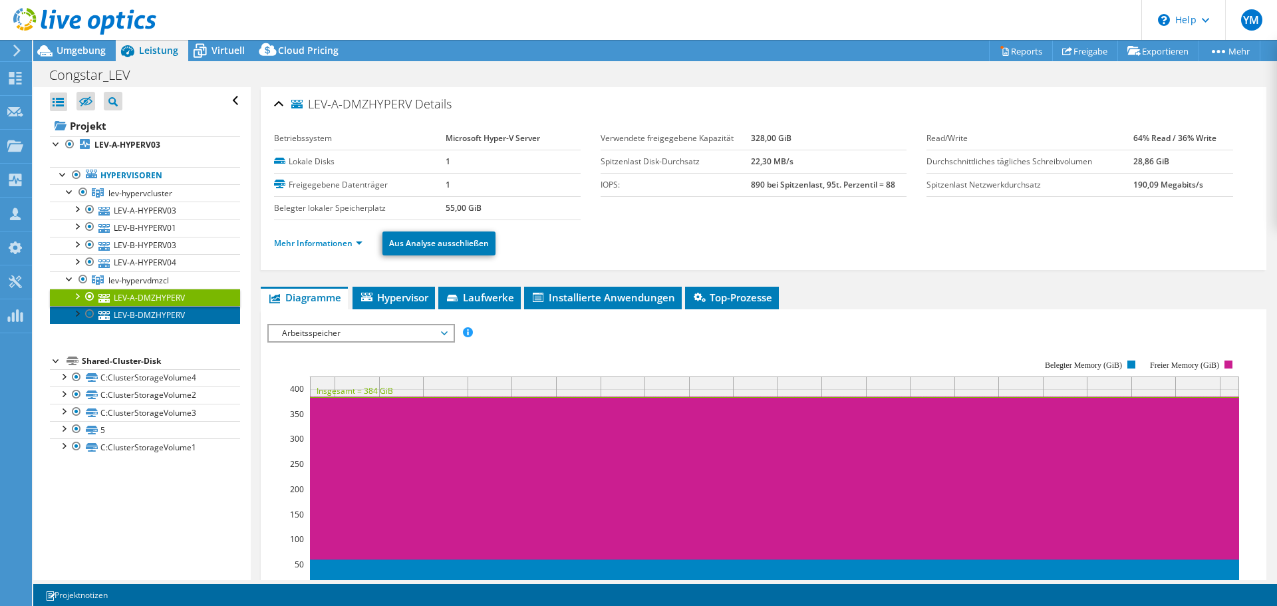
click at [138, 313] on link "LEV-B-DMZHYPERV" at bounding box center [145, 314] width 190 height 17
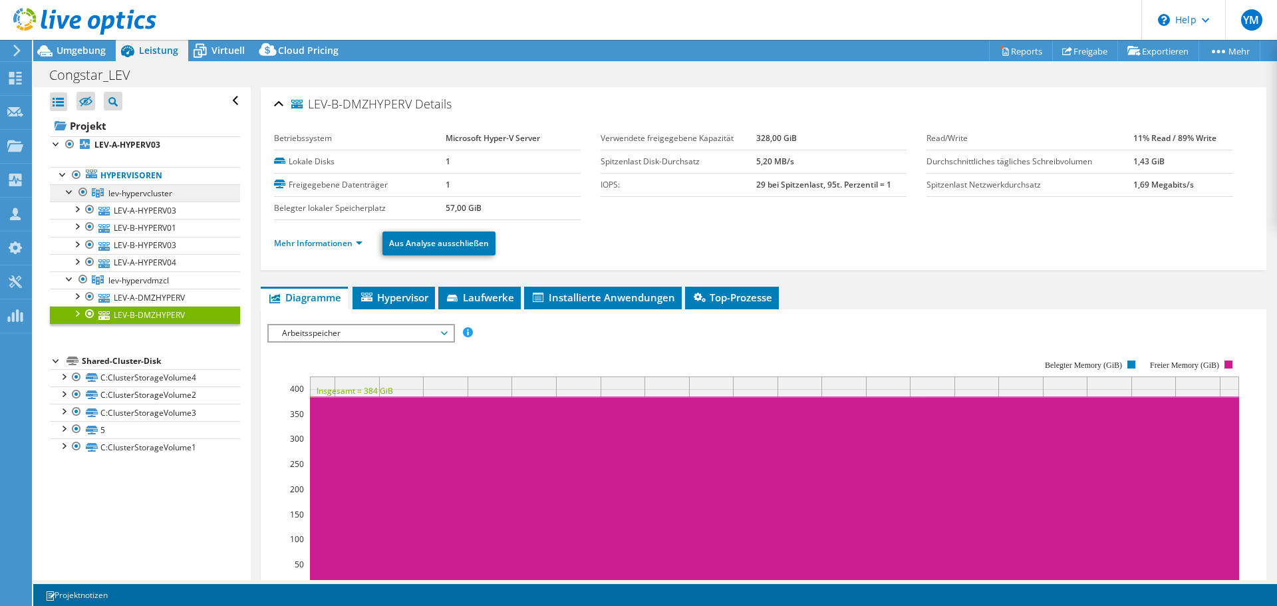
click at [124, 191] on span "lev-hypervcluster" at bounding box center [140, 193] width 64 height 11
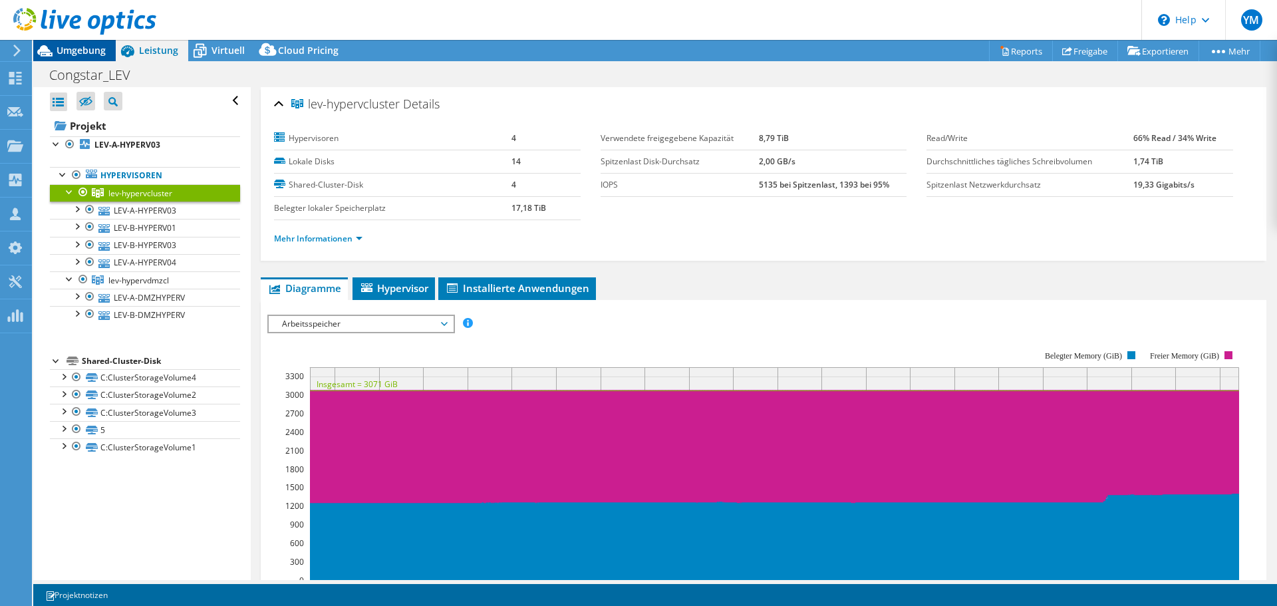
click at [105, 59] on div "Umgebung" at bounding box center [74, 50] width 82 height 21
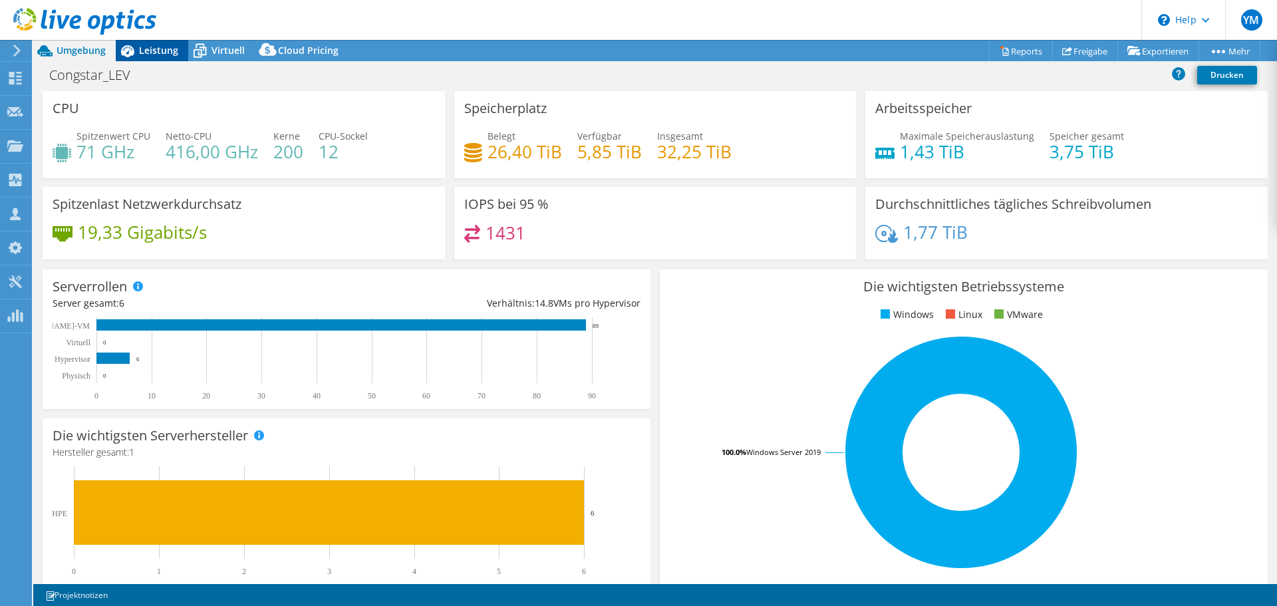
click at [177, 57] on div "Leistung" at bounding box center [152, 50] width 72 height 21
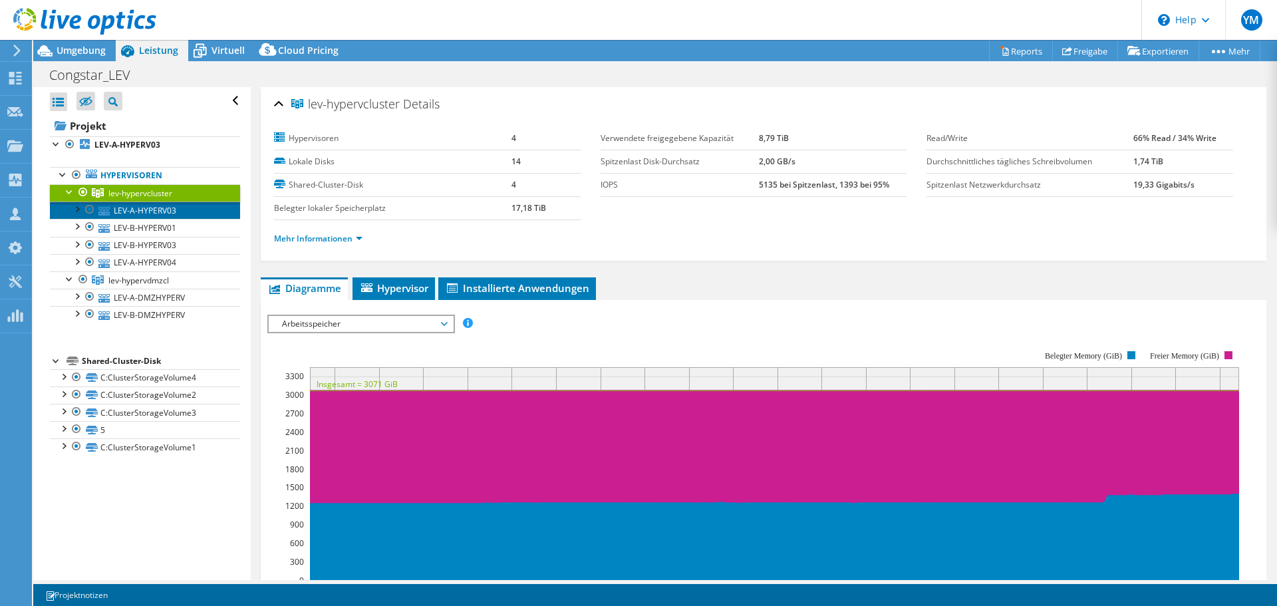
click at [130, 204] on link "LEV-A-HYPERV03" at bounding box center [145, 209] width 190 height 17
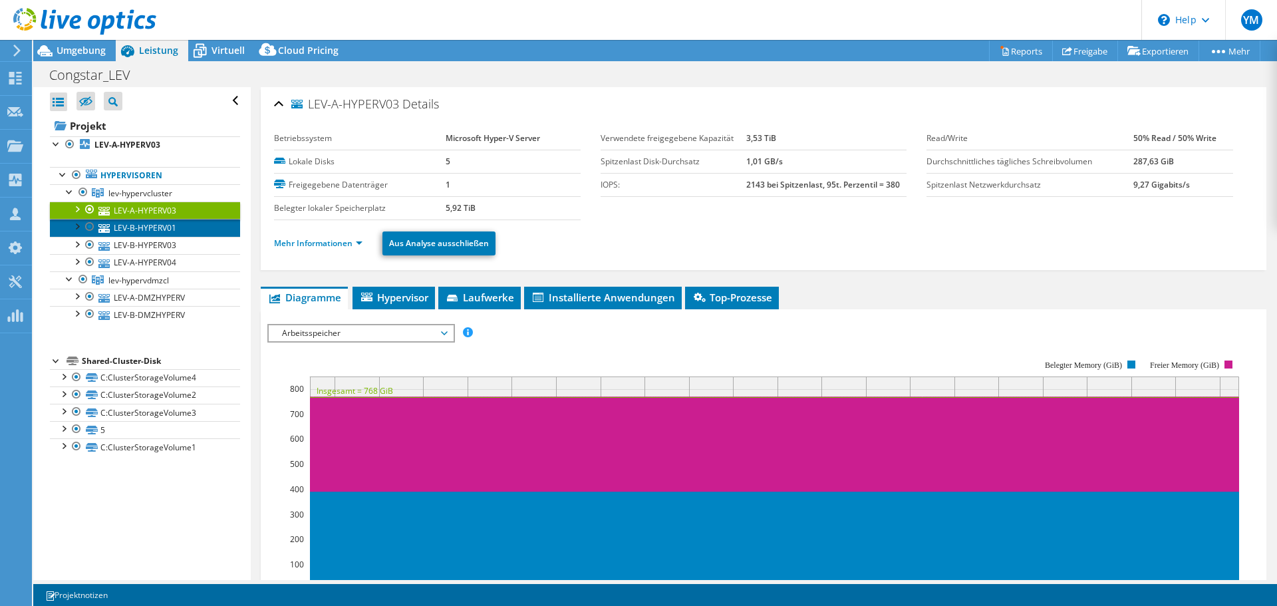
click at [166, 231] on link "LEV-B-HYPERV01" at bounding box center [145, 227] width 190 height 17
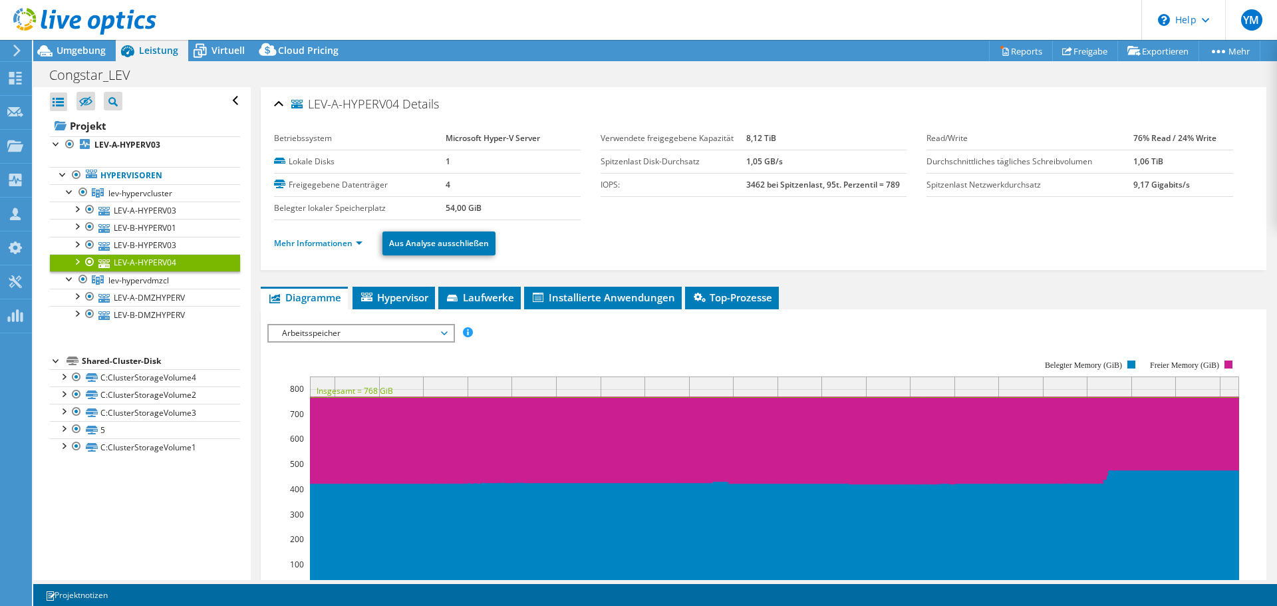
select select "USD"
click at [108, 210] on icon at bounding box center [103, 211] width 11 height 9
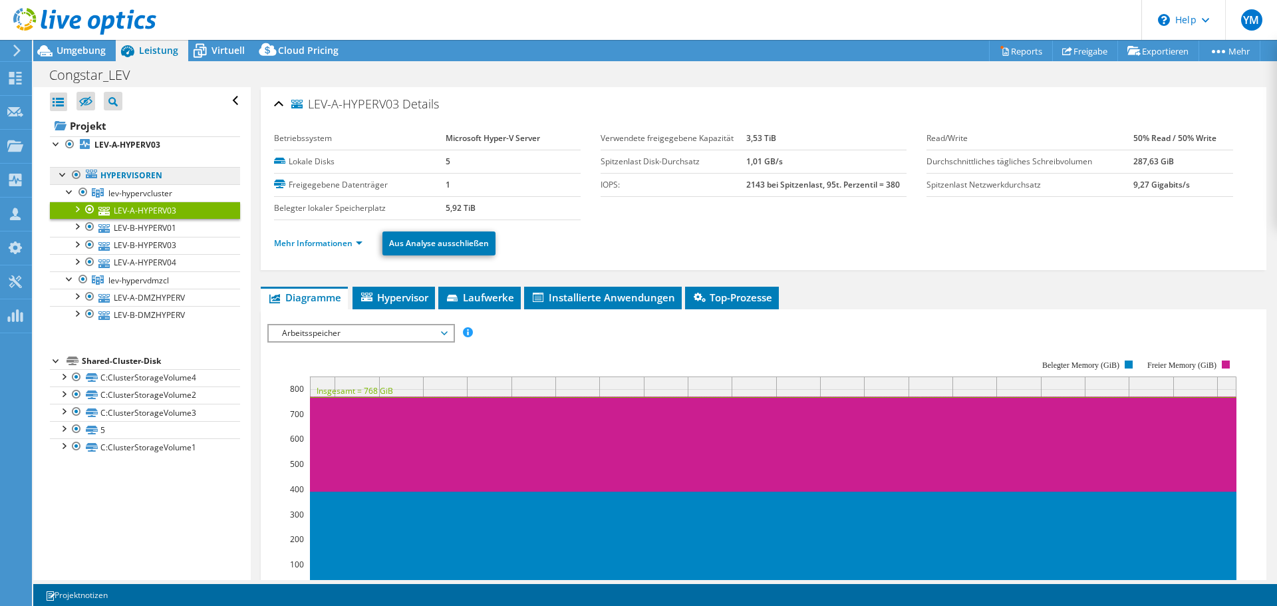
click at [126, 175] on link "Hypervisoren" at bounding box center [145, 175] width 190 height 17
click at [128, 179] on link "Hypervisoren" at bounding box center [145, 175] width 190 height 17
click at [135, 177] on link "Hypervisoren" at bounding box center [145, 175] width 190 height 17
click at [101, 189] on icon at bounding box center [98, 192] width 12 height 9
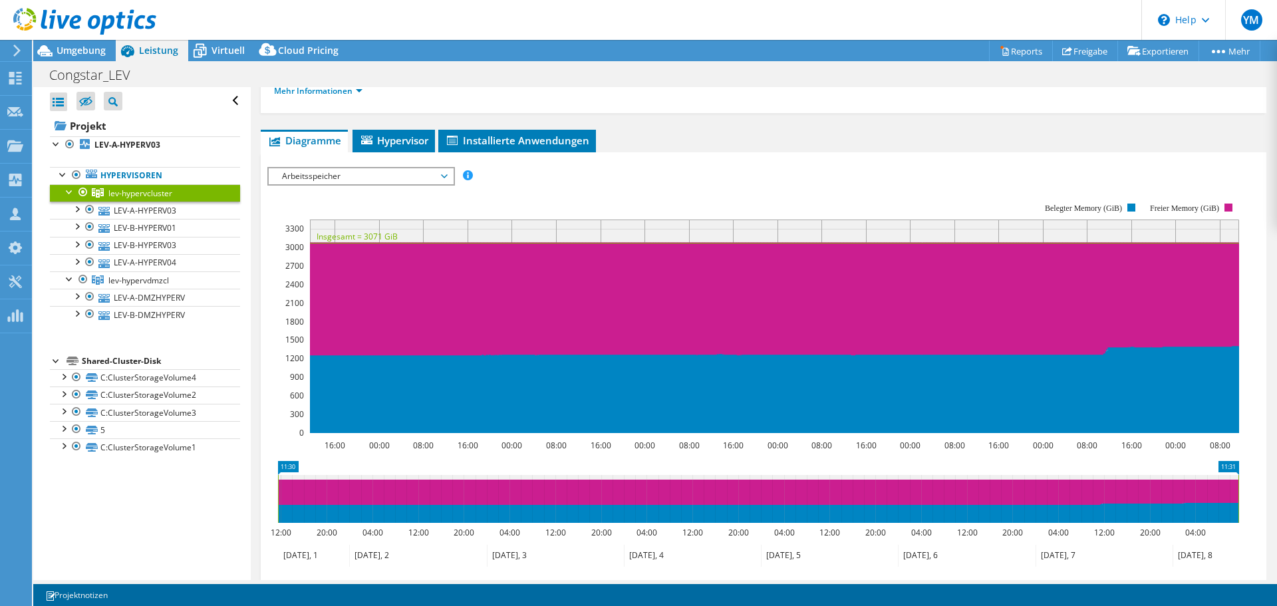
scroll to position [199, 0]
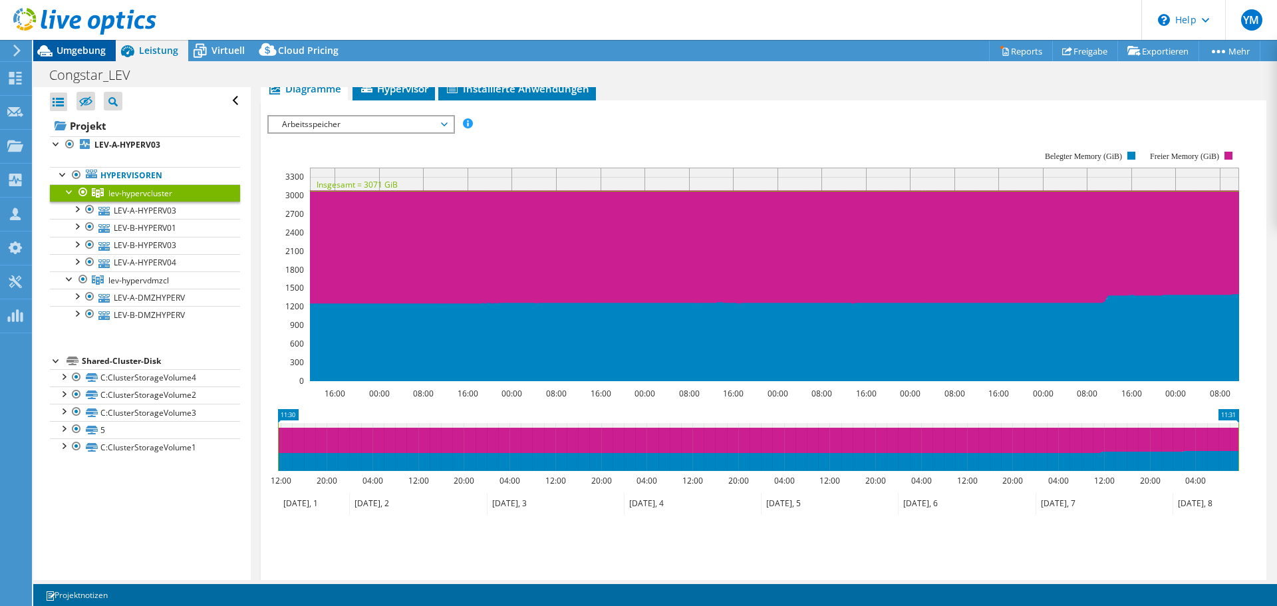
click at [47, 47] on icon at bounding box center [44, 50] width 15 height 11
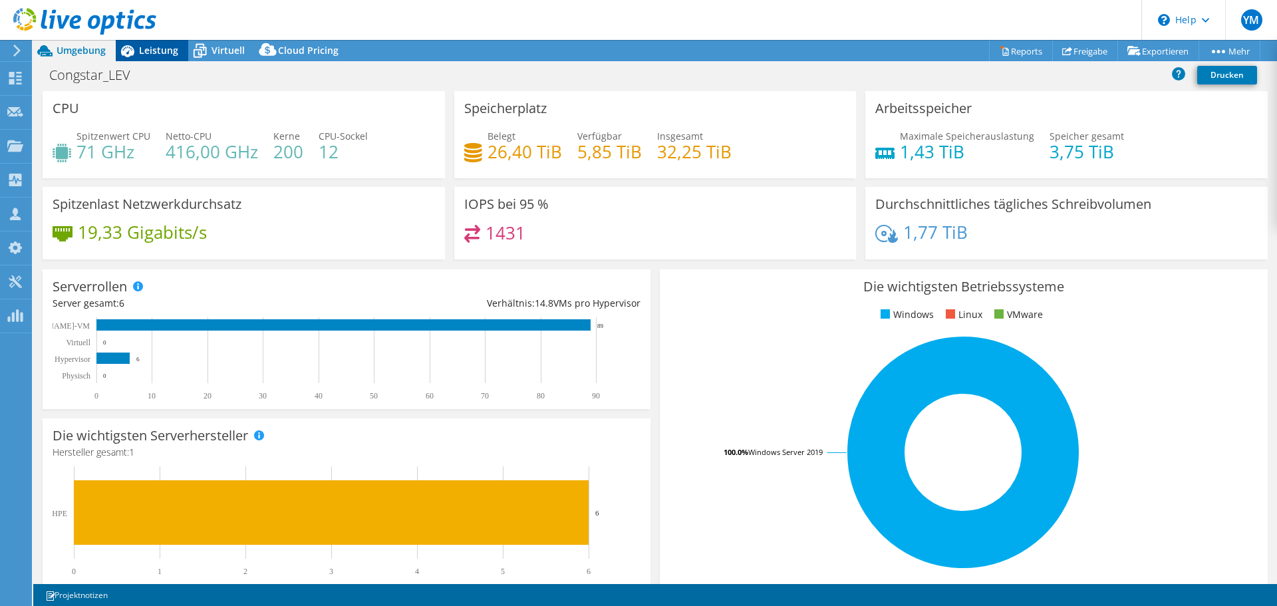
click at [151, 49] on span "Leistung" at bounding box center [158, 50] width 39 height 13
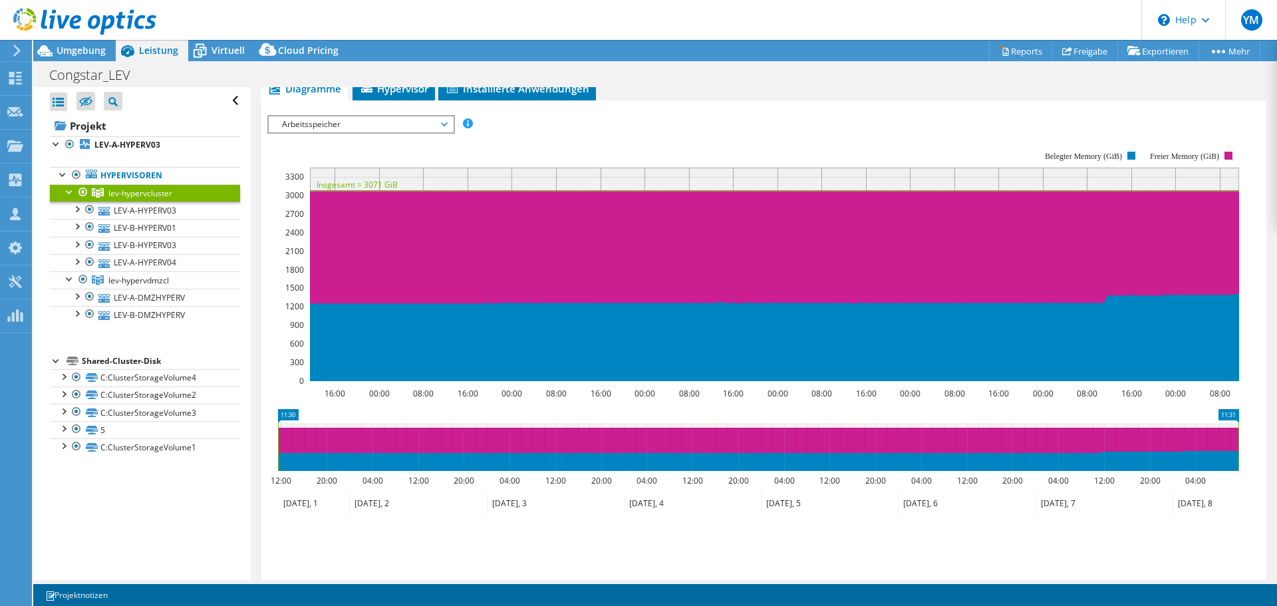
scroll to position [0, 0]
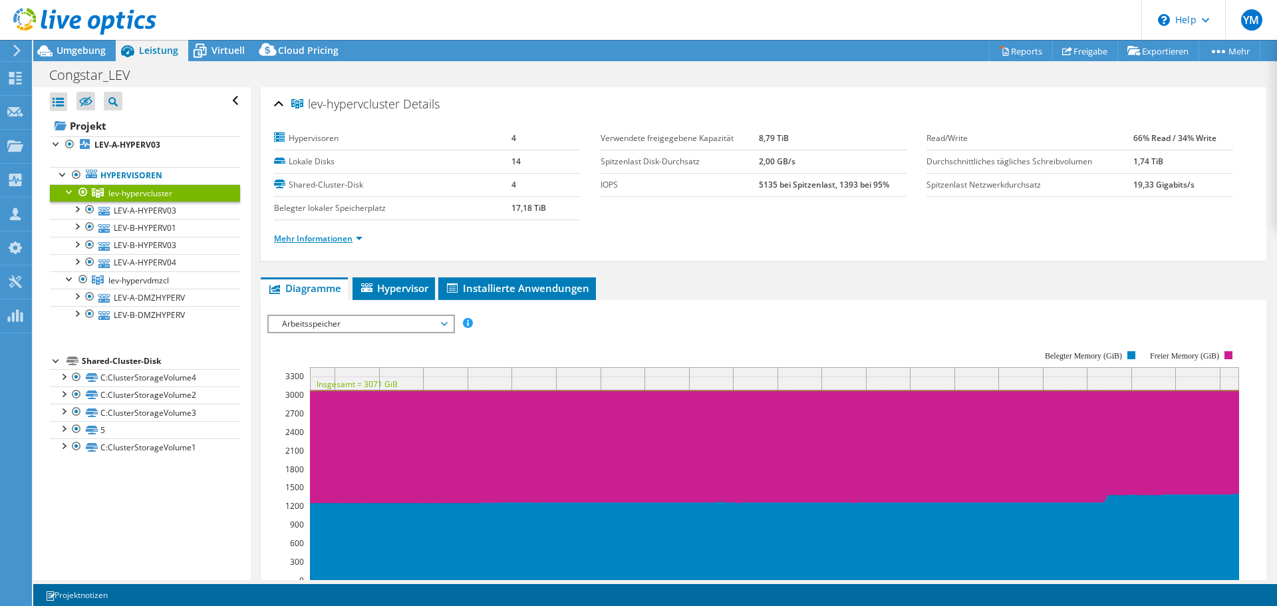
click at [352, 241] on link "Mehr Informationen" at bounding box center [318, 238] width 88 height 11
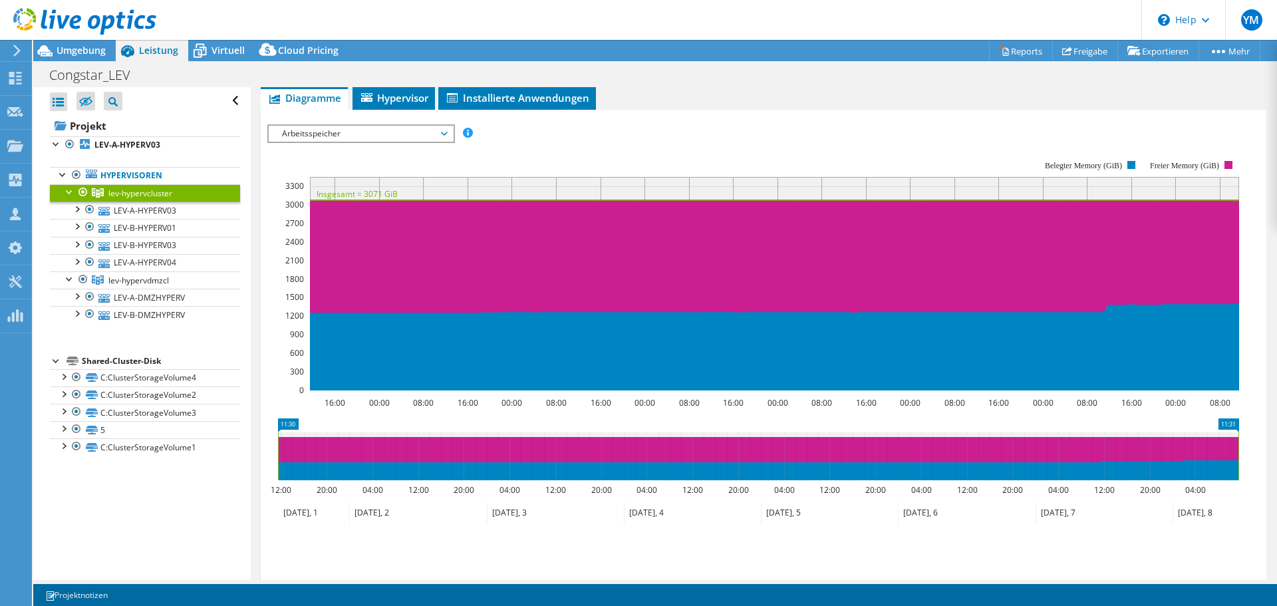
scroll to position [532, 0]
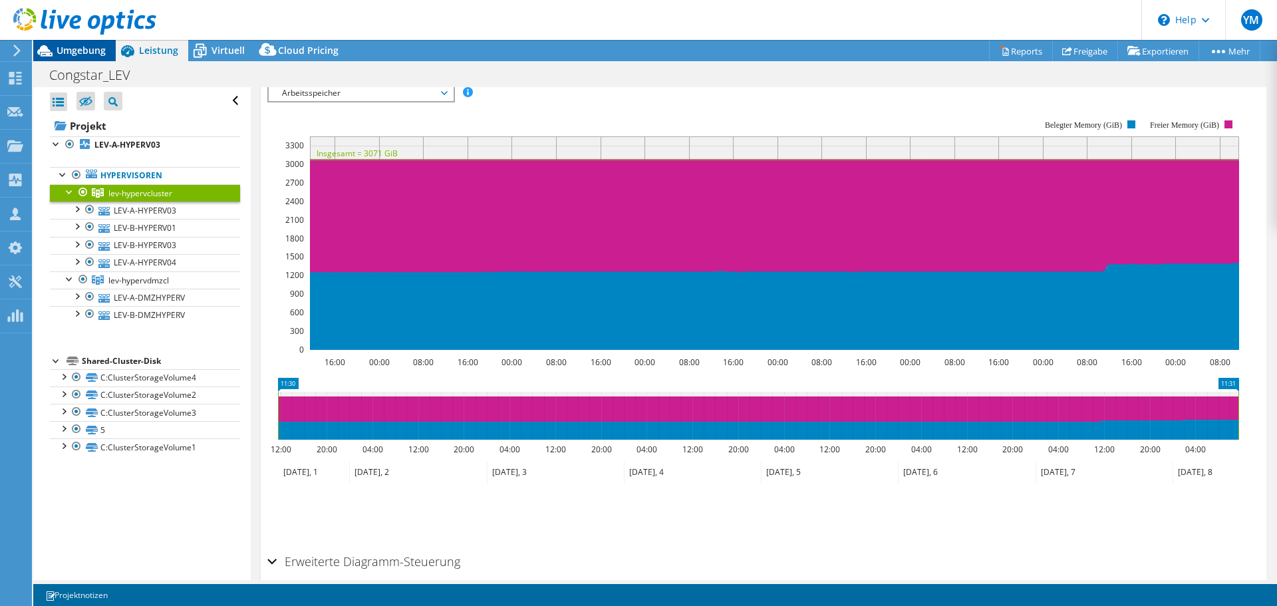
click at [84, 49] on span "Umgebung" at bounding box center [81, 50] width 49 height 13
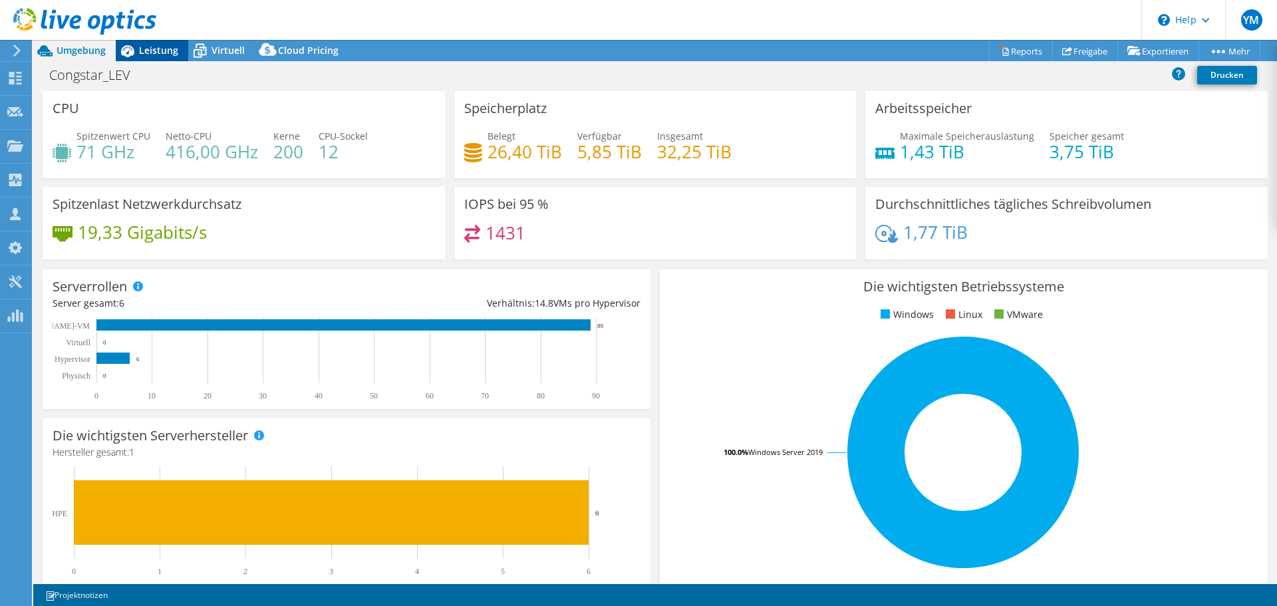
click at [164, 54] on span "Leistung" at bounding box center [158, 50] width 39 height 13
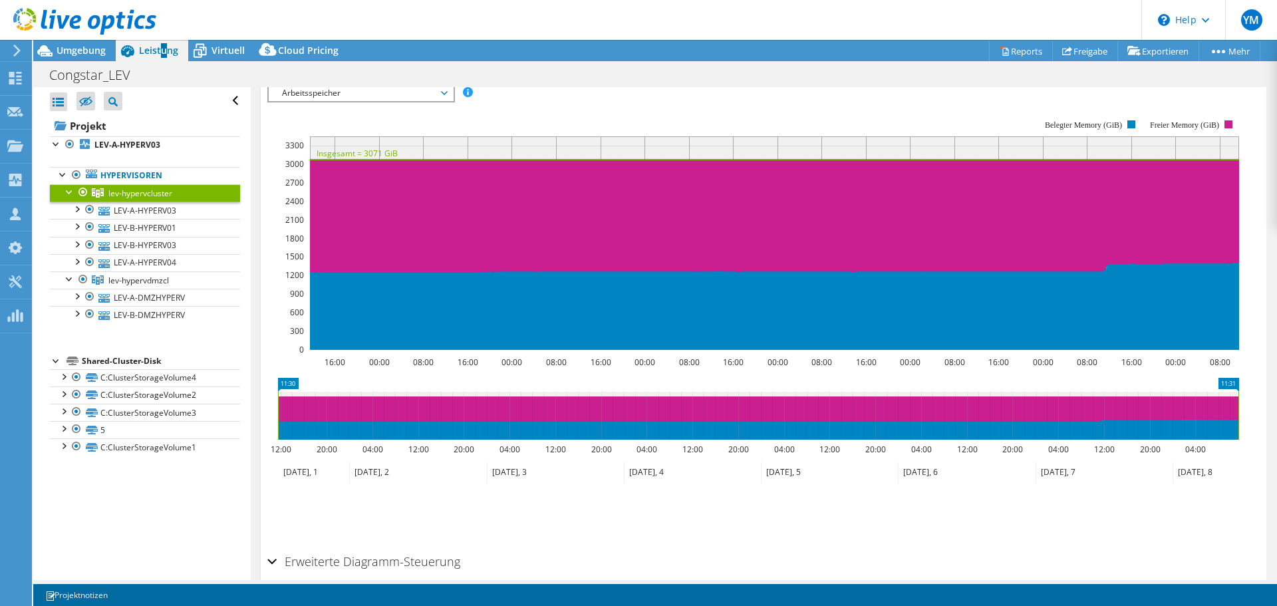
scroll to position [465, 0]
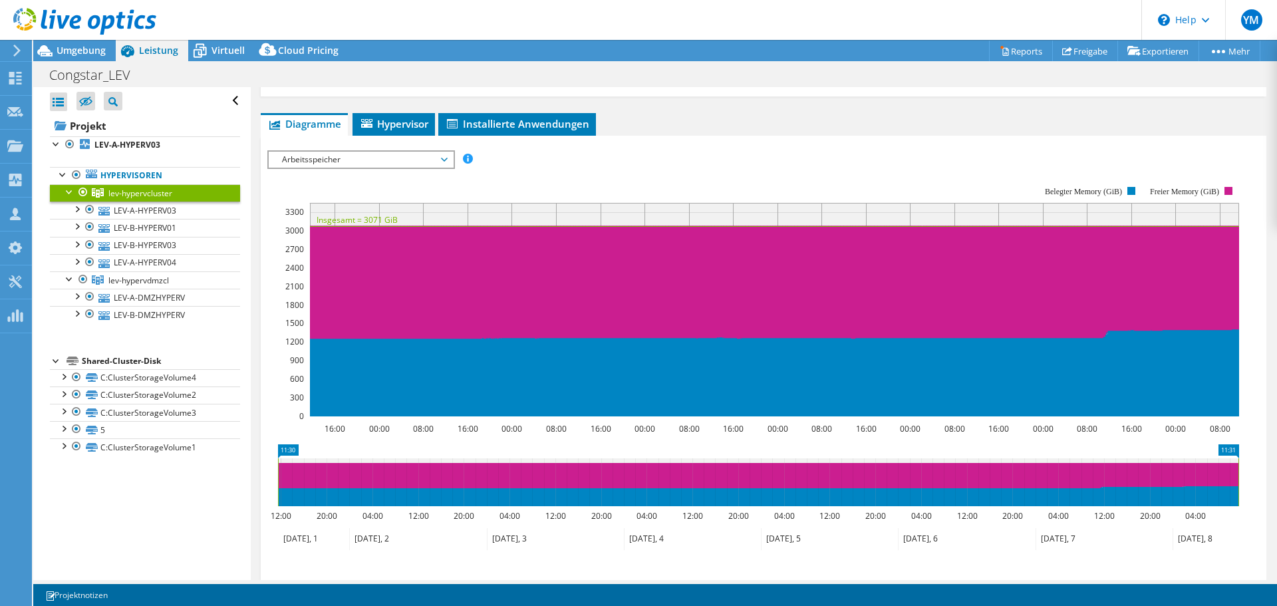
click at [320, 167] on span "Arbeitsspeicher" at bounding box center [360, 160] width 171 height 16
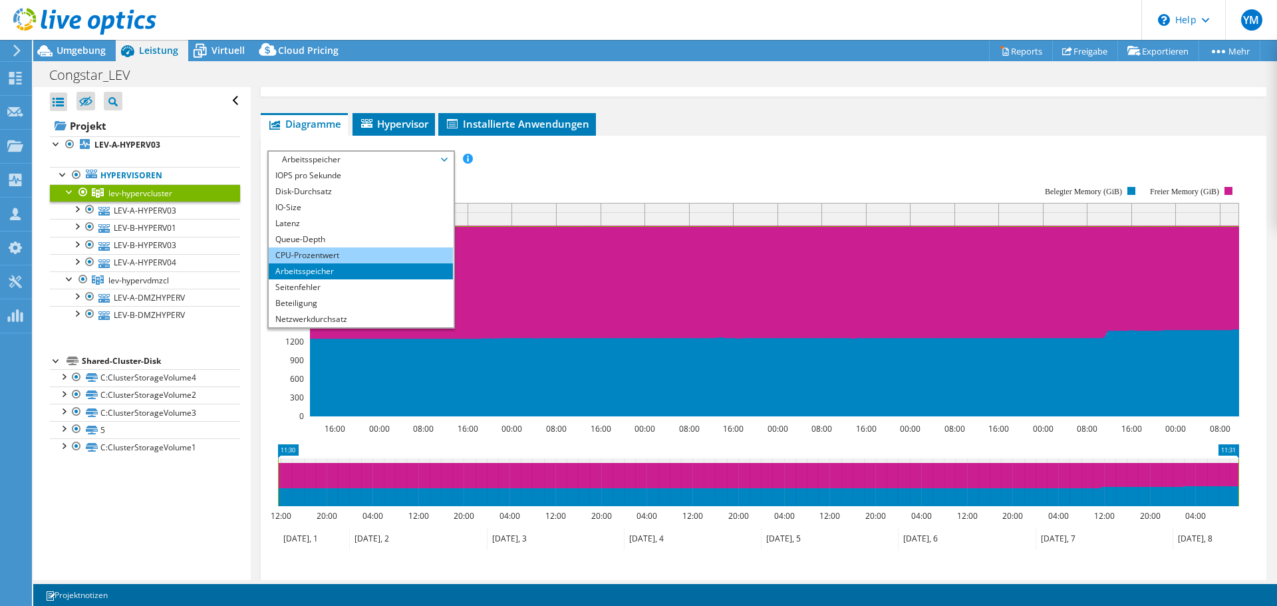
click at [333, 257] on li "CPU-Prozentwert" at bounding box center [361, 255] width 184 height 16
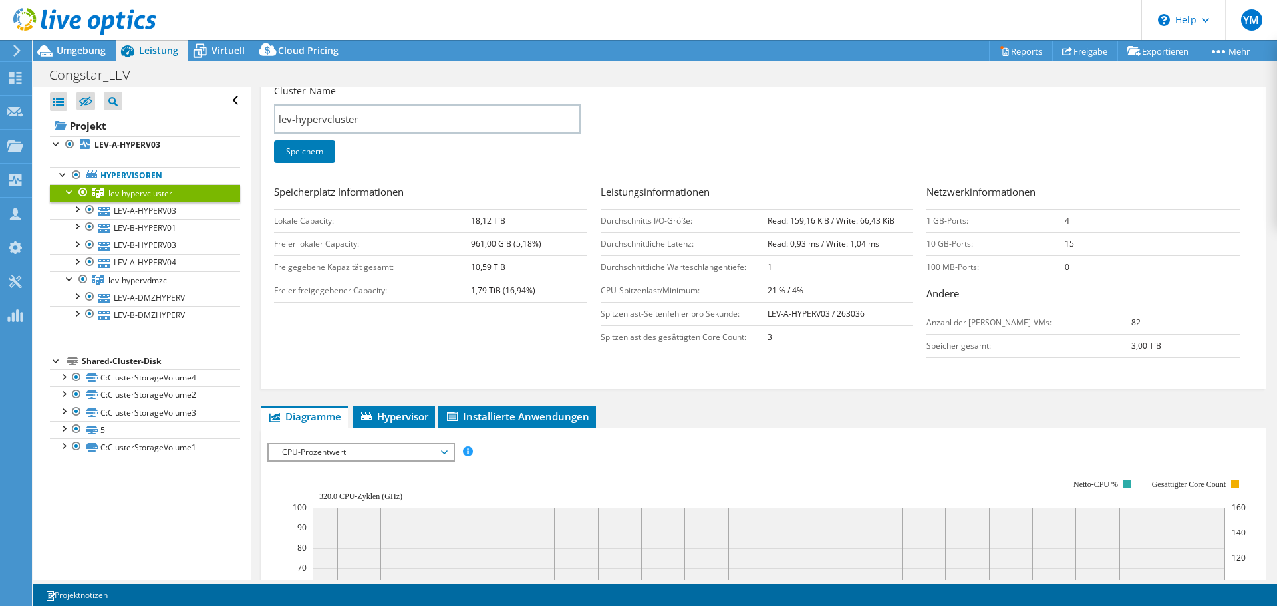
scroll to position [0, 0]
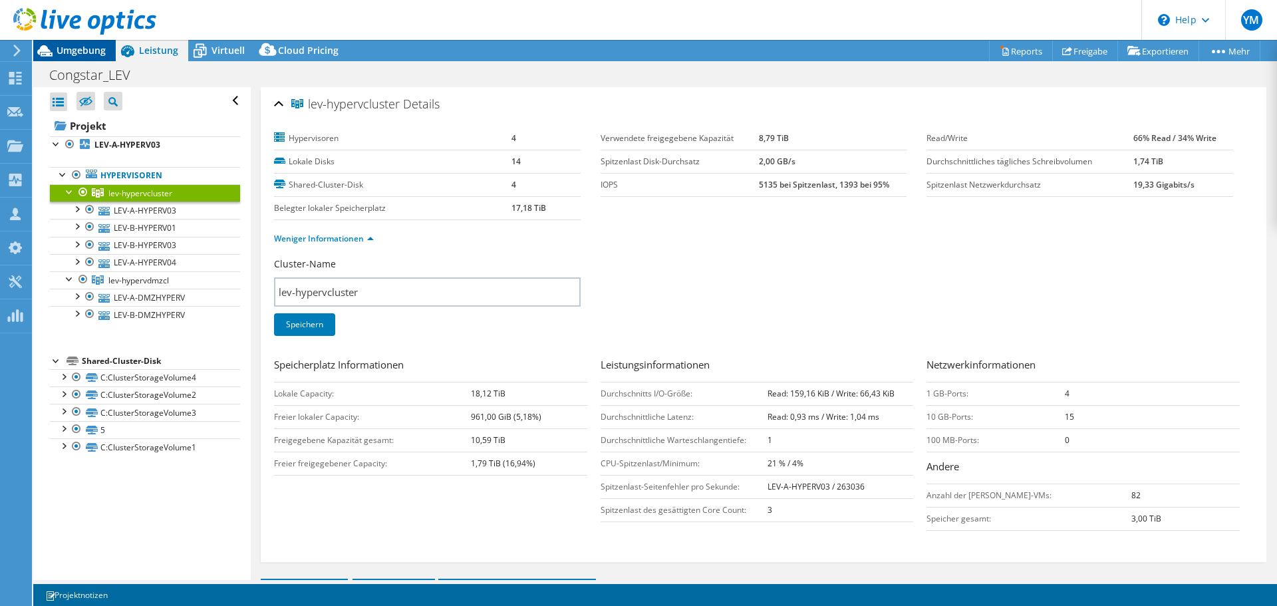
click at [67, 53] on span "Umgebung" at bounding box center [81, 50] width 49 height 13
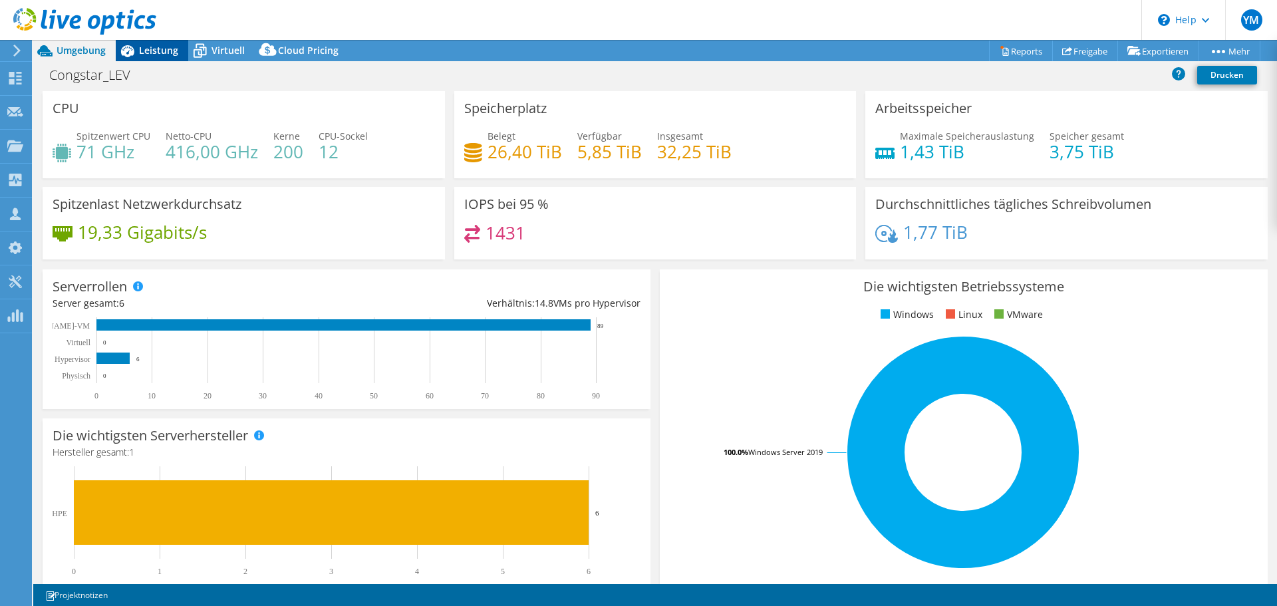
click at [160, 51] on span "Leistung" at bounding box center [158, 50] width 39 height 13
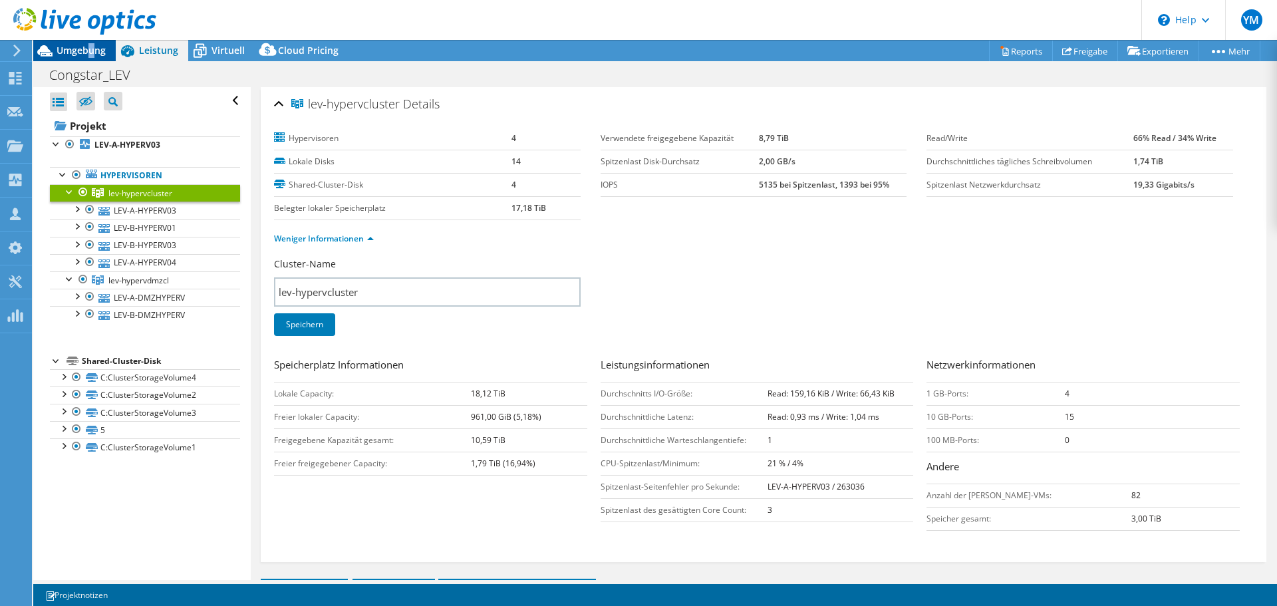
click at [91, 49] on span "Umgebung" at bounding box center [81, 50] width 49 height 13
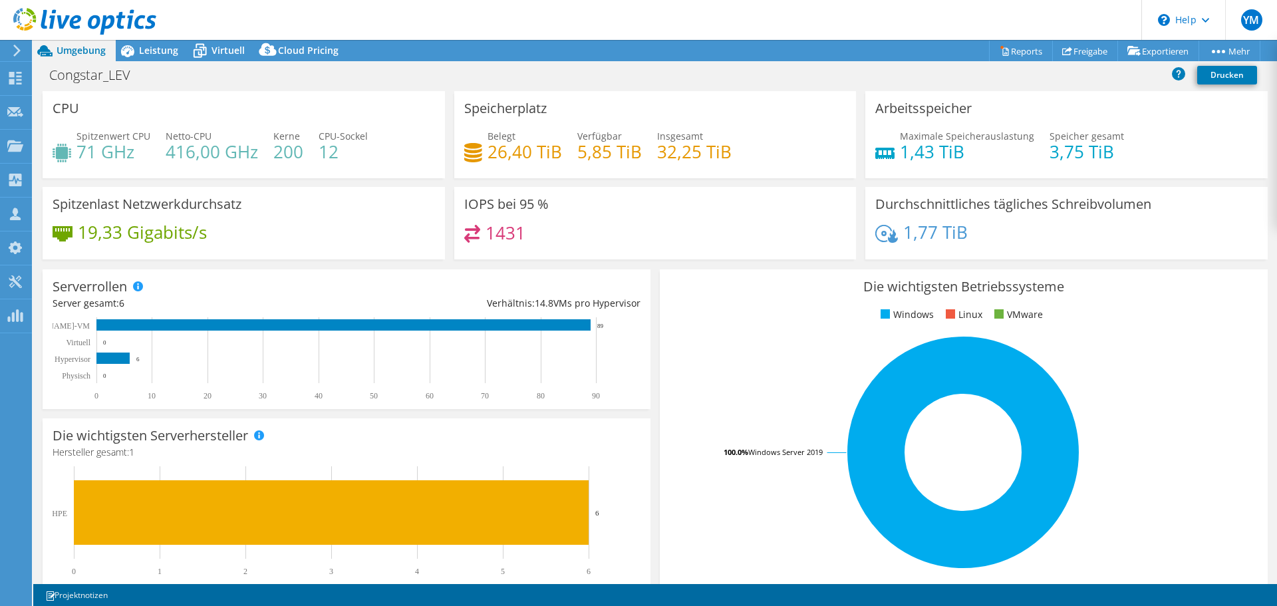
click at [94, 154] on h4 "71 GHz" at bounding box center [113, 151] width 74 height 15
click at [166, 50] on span "Leistung" at bounding box center [158, 50] width 39 height 13
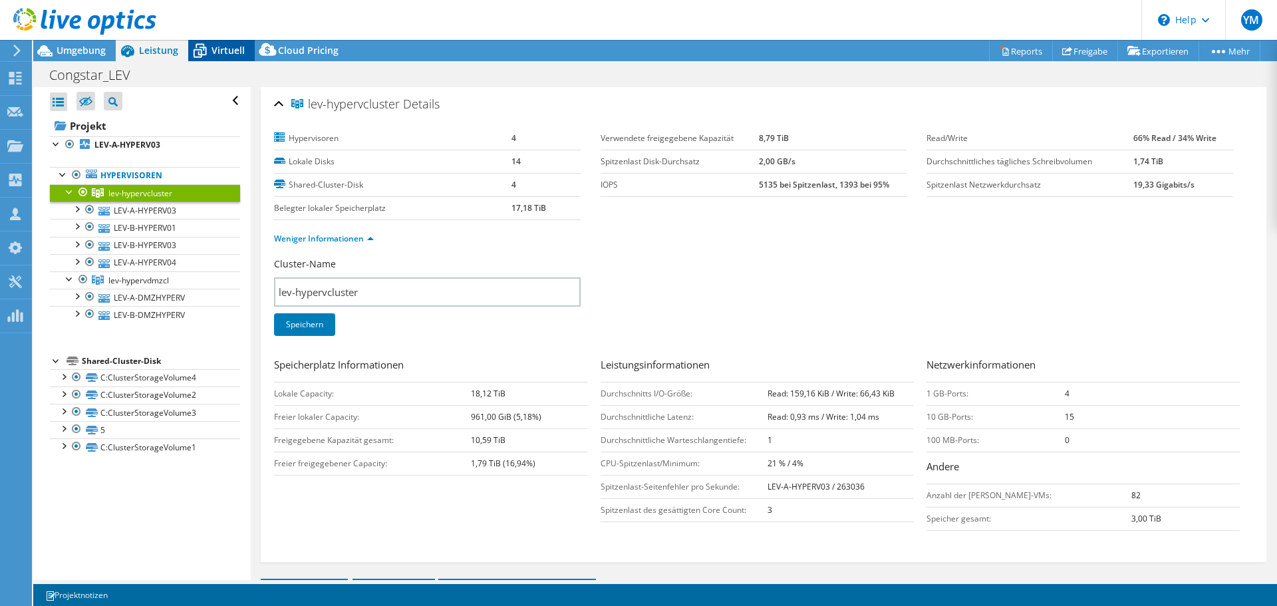
click at [216, 52] on span "Virtuell" at bounding box center [227, 50] width 33 height 13
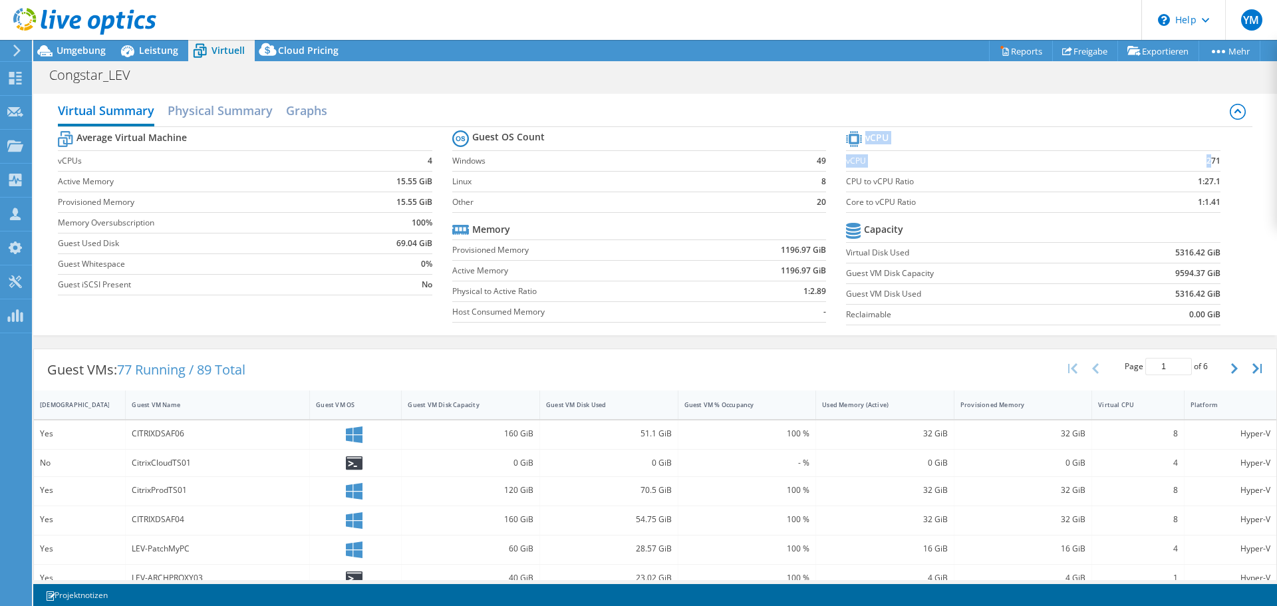
drag, startPoint x: 1201, startPoint y: 161, endPoint x: 1213, endPoint y: 162, distance: 11.3
click at [1213, 162] on section "vCPU vCPU 271 CPU to vCPU Ratio 1:27.1 Core to vCPU Ratio 1:1.41 Capacity Virtu…" at bounding box center [1043, 230] width 394 height 204
click at [1206, 162] on b "271" at bounding box center [1213, 160] width 14 height 13
click at [119, 80] on h1 "Congstar_LEV" at bounding box center [97, 75] width 108 height 15
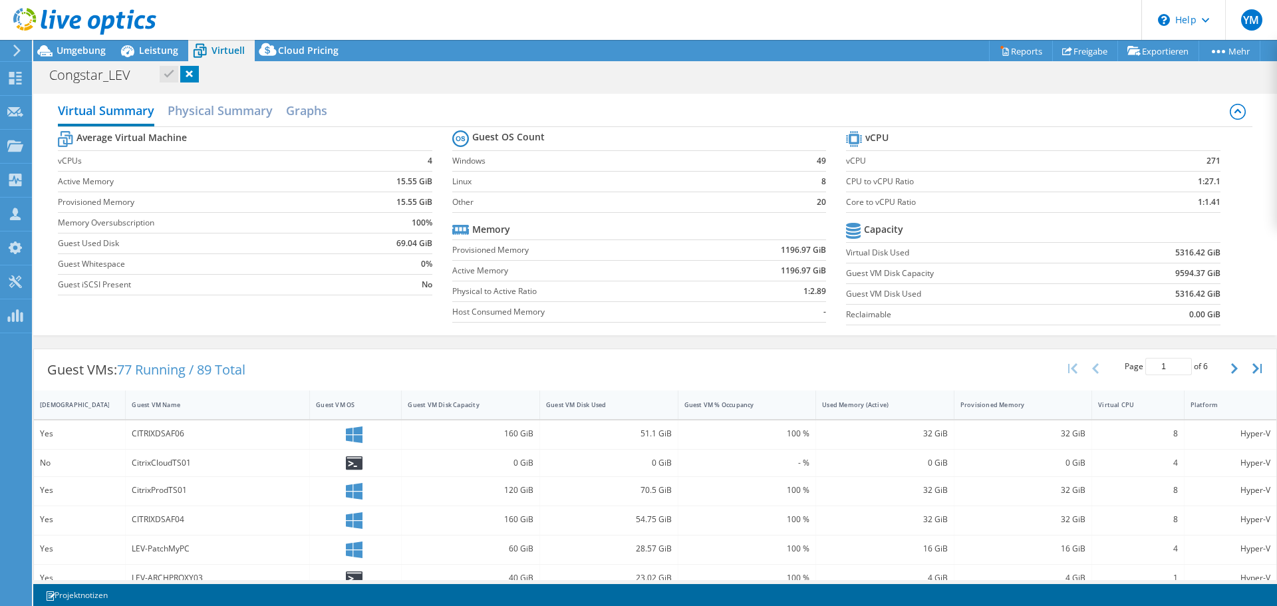
click at [19, 52] on icon at bounding box center [17, 51] width 10 height 12
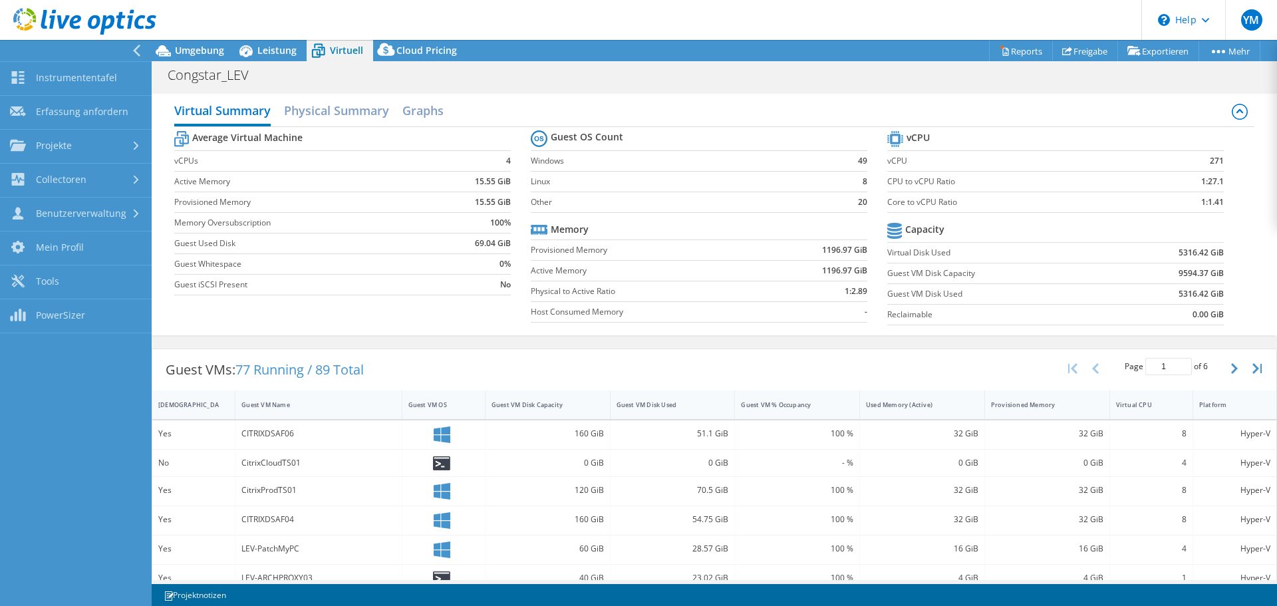
click at [132, 48] on icon at bounding box center [137, 51] width 10 height 12
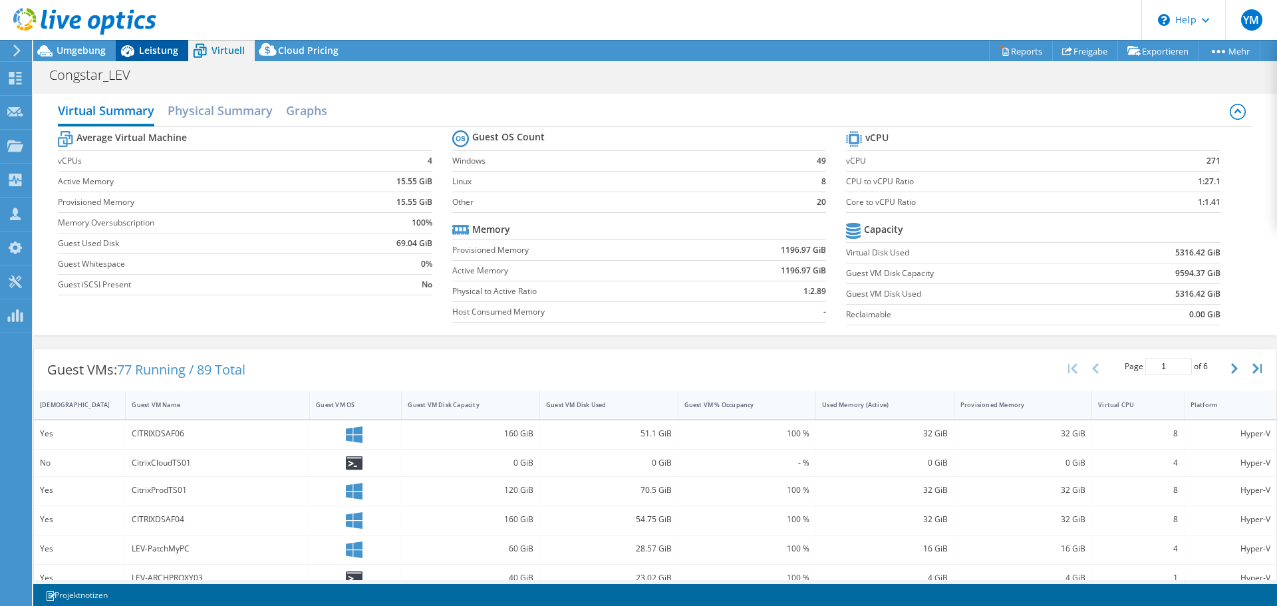
click at [152, 47] on span "Leistung" at bounding box center [158, 50] width 39 height 13
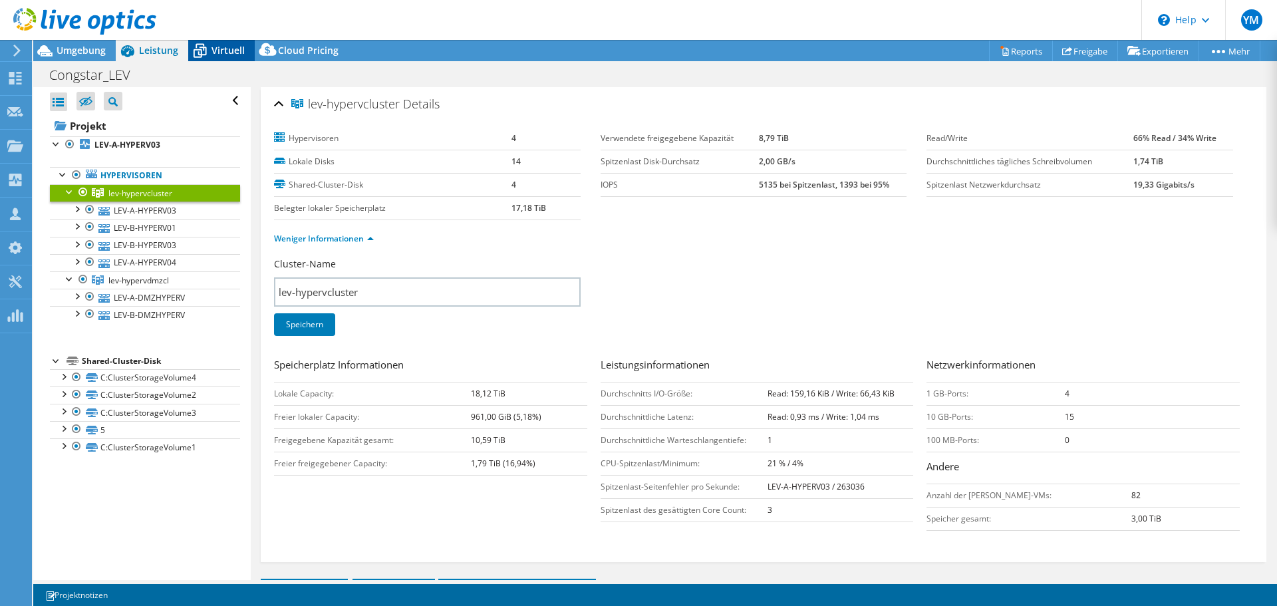
click at [211, 50] on span "Virtuell" at bounding box center [227, 50] width 33 height 13
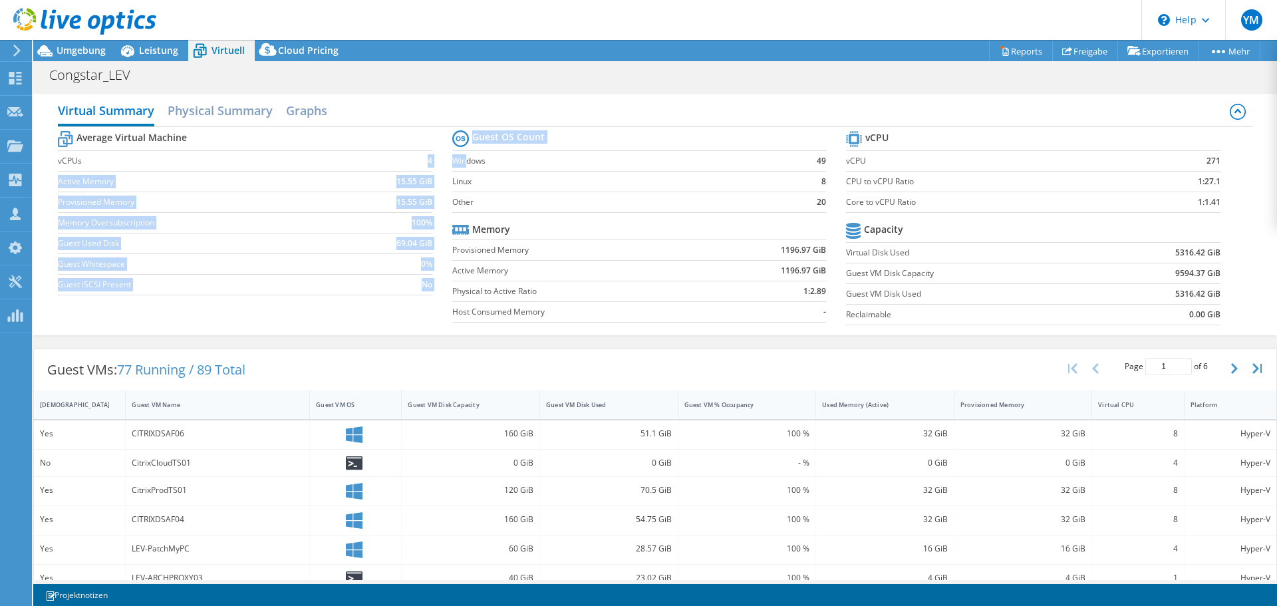
drag, startPoint x: 420, startPoint y: 166, endPoint x: 458, endPoint y: 164, distance: 38.0
click at [464, 164] on div "Average Virtual Machine vCPUs 4 Active Memory 15.55 GiB Provisioned Memory 15.5…" at bounding box center [654, 229] width 1193 height 205
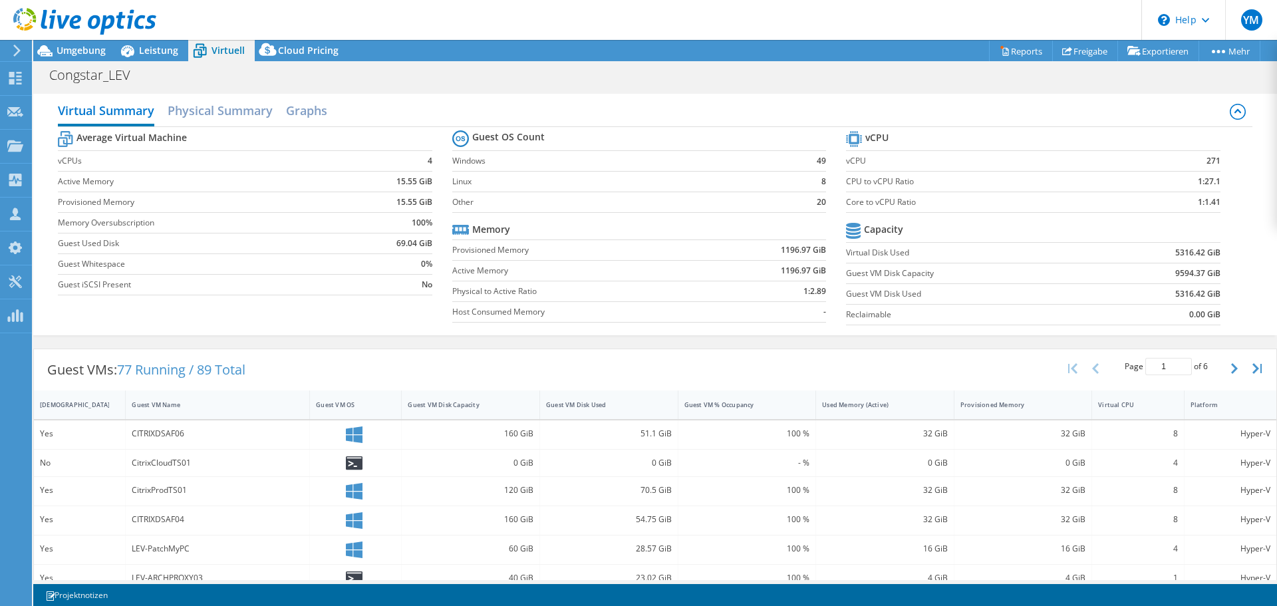
click at [404, 165] on td "4" at bounding box center [391, 160] width 82 height 21
click at [421, 162] on td "4" at bounding box center [391, 160] width 82 height 21
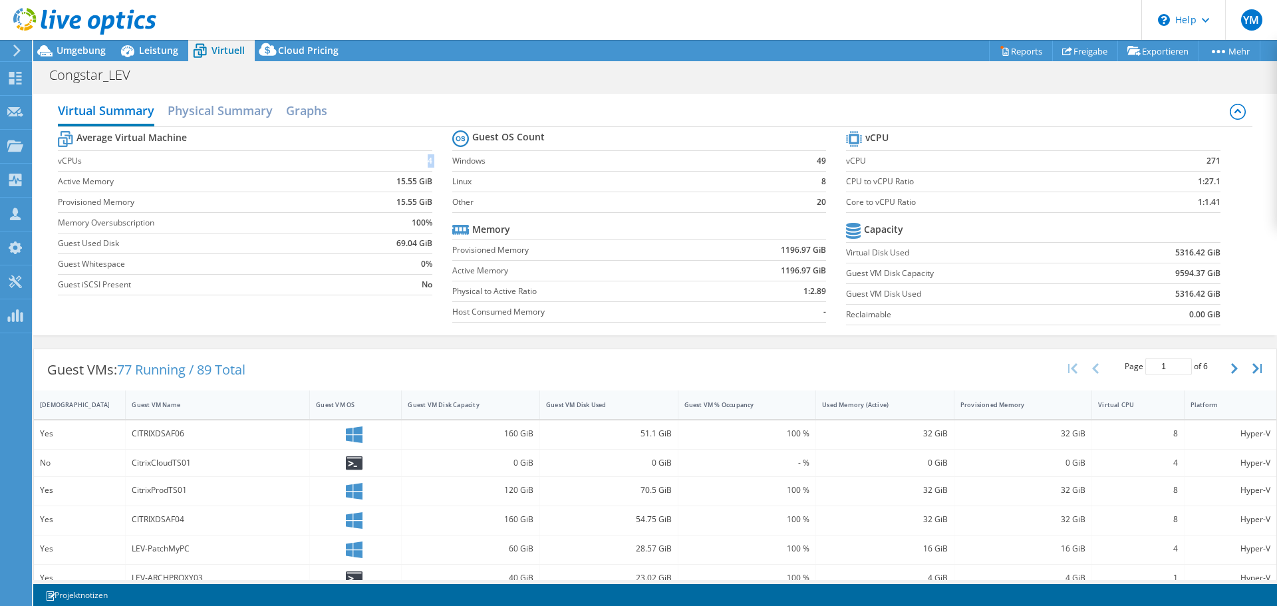
drag, startPoint x: 421, startPoint y: 162, endPoint x: 343, endPoint y: 150, distance: 78.7
click at [421, 162] on td "4" at bounding box center [391, 160] width 82 height 21
click at [227, 116] on h2 "Physical Summary" at bounding box center [220, 111] width 105 height 29
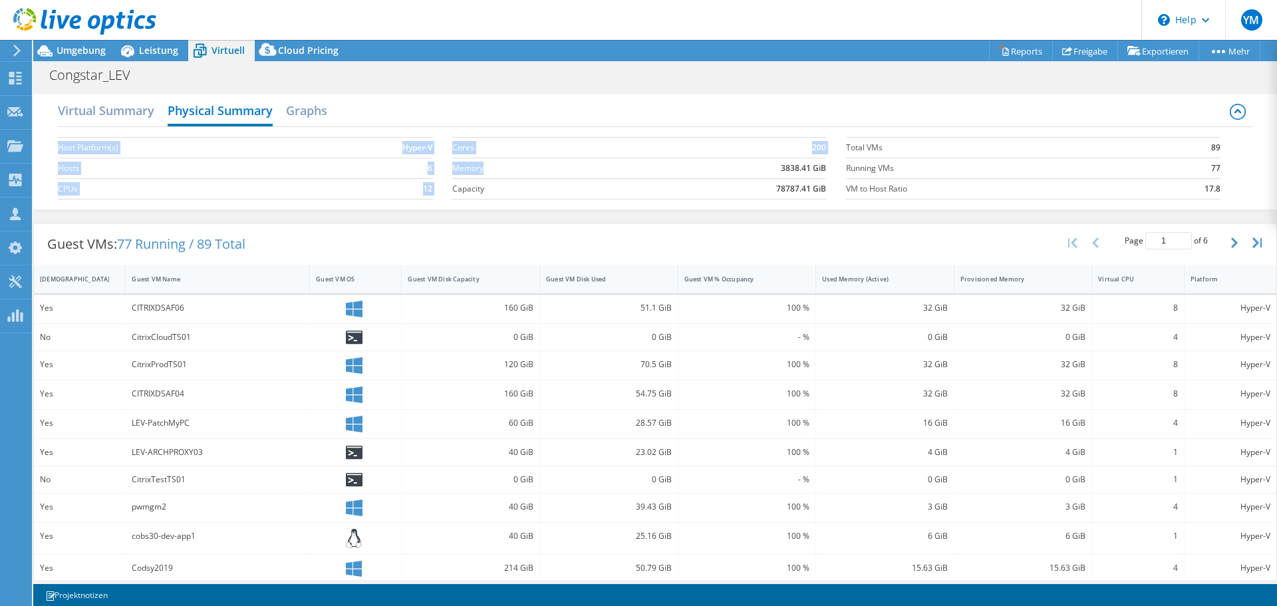
drag, startPoint x: 441, startPoint y: 167, endPoint x: 590, endPoint y: 168, distance: 149.6
click at [587, 168] on div "Host Platform(s) Hyper-V Hosts 6 CPUs 12 Cores 200 Memory 3838.41 GiB Capacity …" at bounding box center [654, 166] width 1193 height 79
click at [785, 172] on b "3838.41 GiB" at bounding box center [803, 168] width 45 height 13
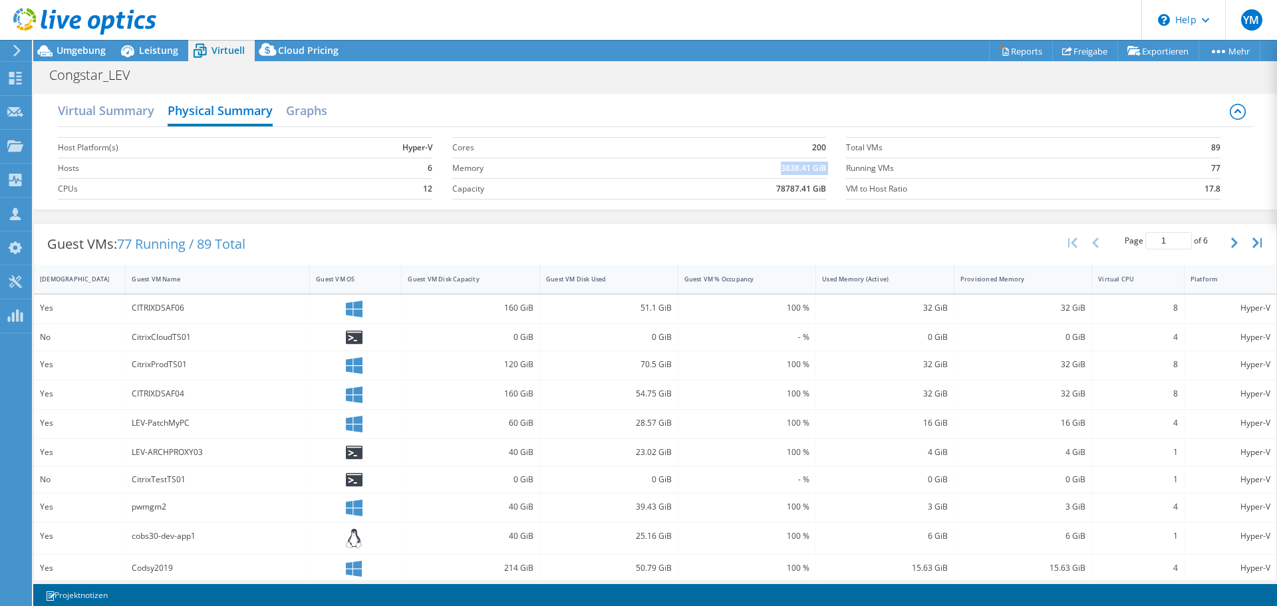
click at [785, 172] on b "3838.41 GiB" at bounding box center [803, 168] width 45 height 13
click at [803, 175] on td "3838.41 GiB" at bounding box center [720, 168] width 211 height 21
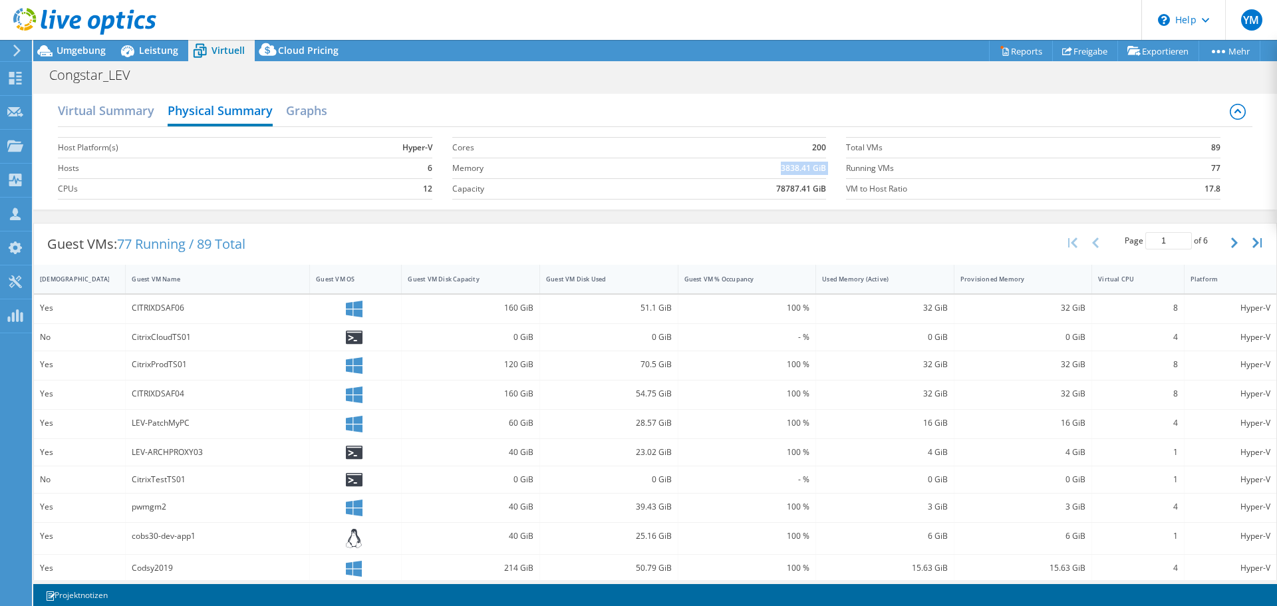
click at [807, 171] on b "3838.41 GiB" at bounding box center [803, 168] width 45 height 13
click at [797, 194] on b "78787.41 GiB" at bounding box center [801, 188] width 50 height 13
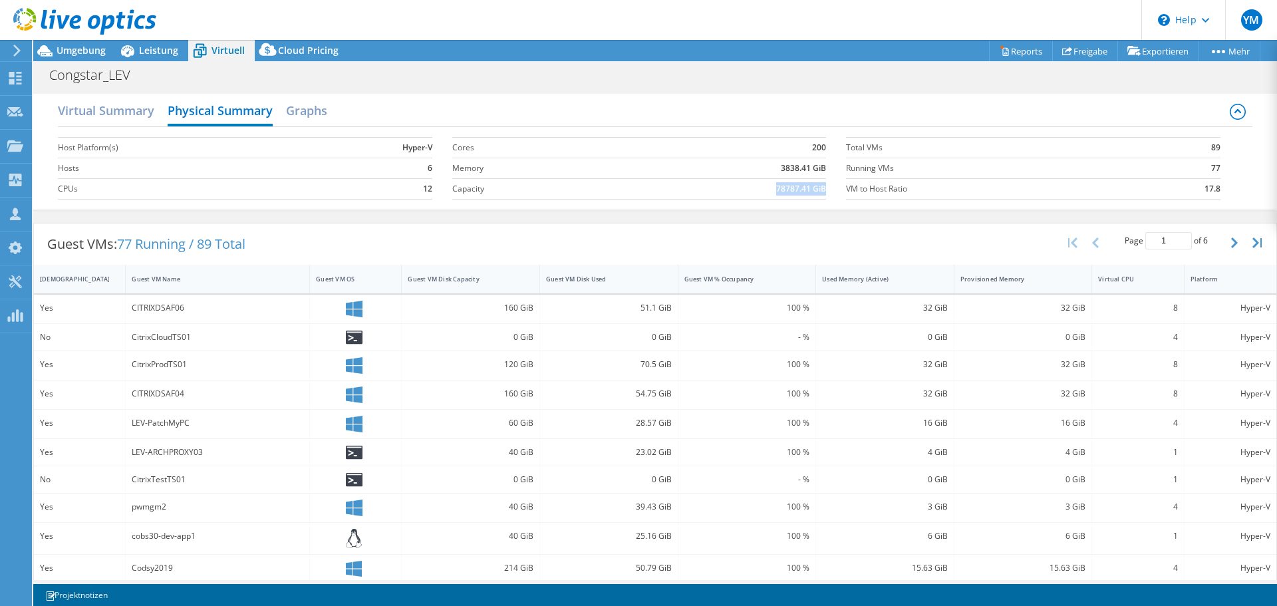
click at [797, 194] on b "78787.41 GiB" at bounding box center [801, 188] width 50 height 13
click at [339, 117] on div "Virtual Summary Physical Summary Graphs" at bounding box center [654, 112] width 1193 height 30
click at [290, 112] on h2 "Graphs" at bounding box center [306, 111] width 41 height 29
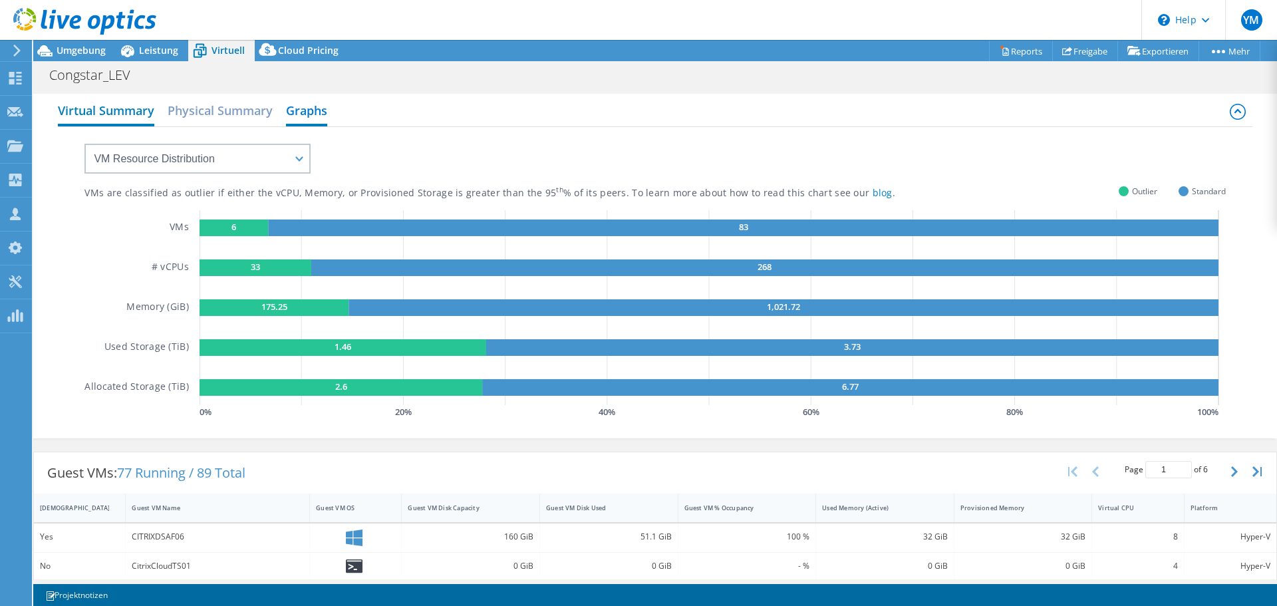
click at [104, 104] on h2 "Virtual Summary" at bounding box center [106, 111] width 96 height 29
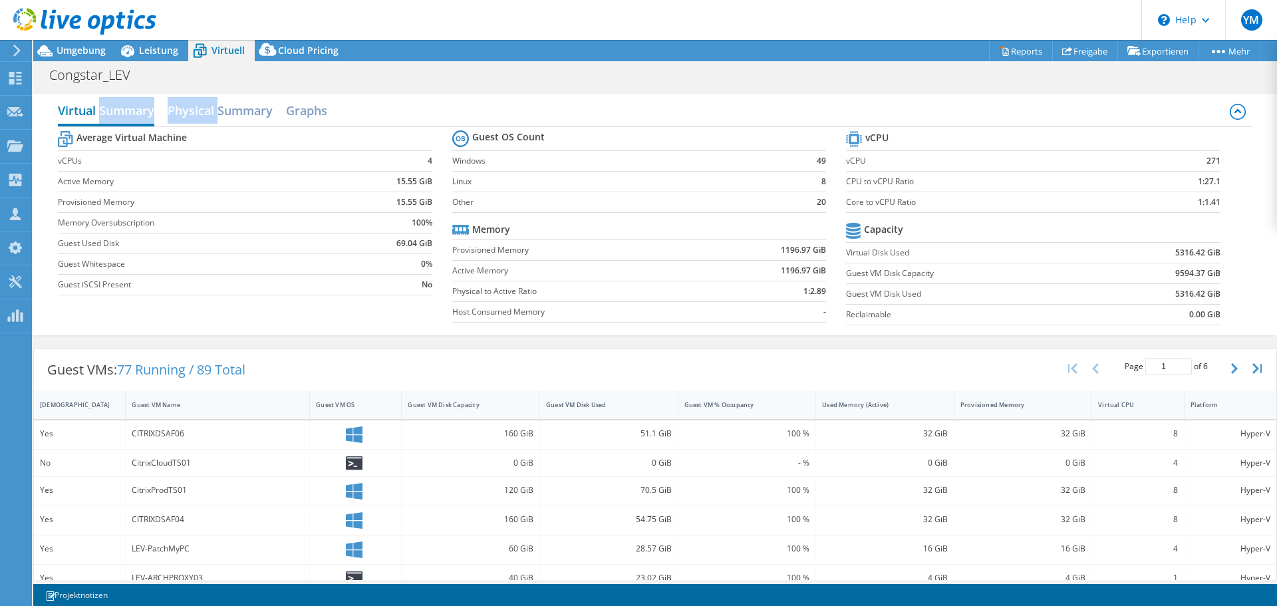
click at [104, 104] on h2 "Virtual Summary" at bounding box center [106, 111] width 96 height 29
click at [539, 110] on div "Virtual Summary Physical Summary Graphs" at bounding box center [654, 112] width 1193 height 30
drag, startPoint x: 1204, startPoint y: 203, endPoint x: 1214, endPoint y: 203, distance: 10.0
click at [1213, 203] on section "vCPU vCPU 271 CPU to vCPU Ratio 1:27.1 Core to vCPU Ratio 1:1.41 Capacity Virtu…" at bounding box center [1043, 230] width 394 height 204
click at [1197, 207] on b "1:1.41" at bounding box center [1208, 201] width 23 height 13
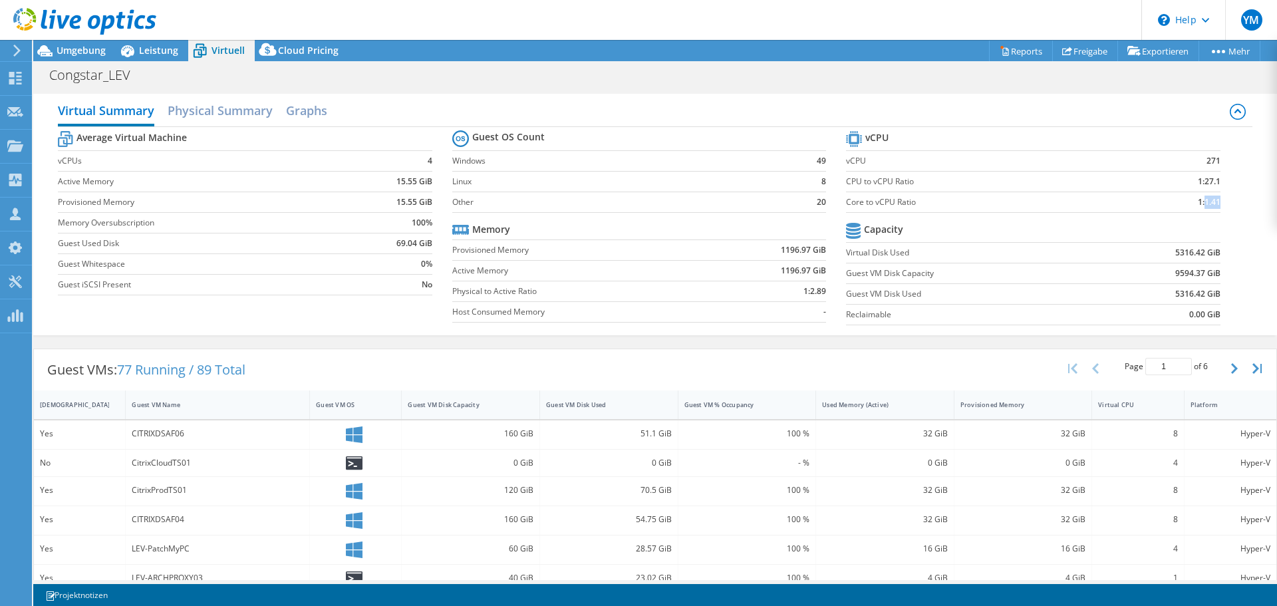
click at [1197, 207] on b "1:1.41" at bounding box center [1208, 201] width 23 height 13
click at [1200, 207] on b "1:1.41" at bounding box center [1208, 201] width 23 height 13
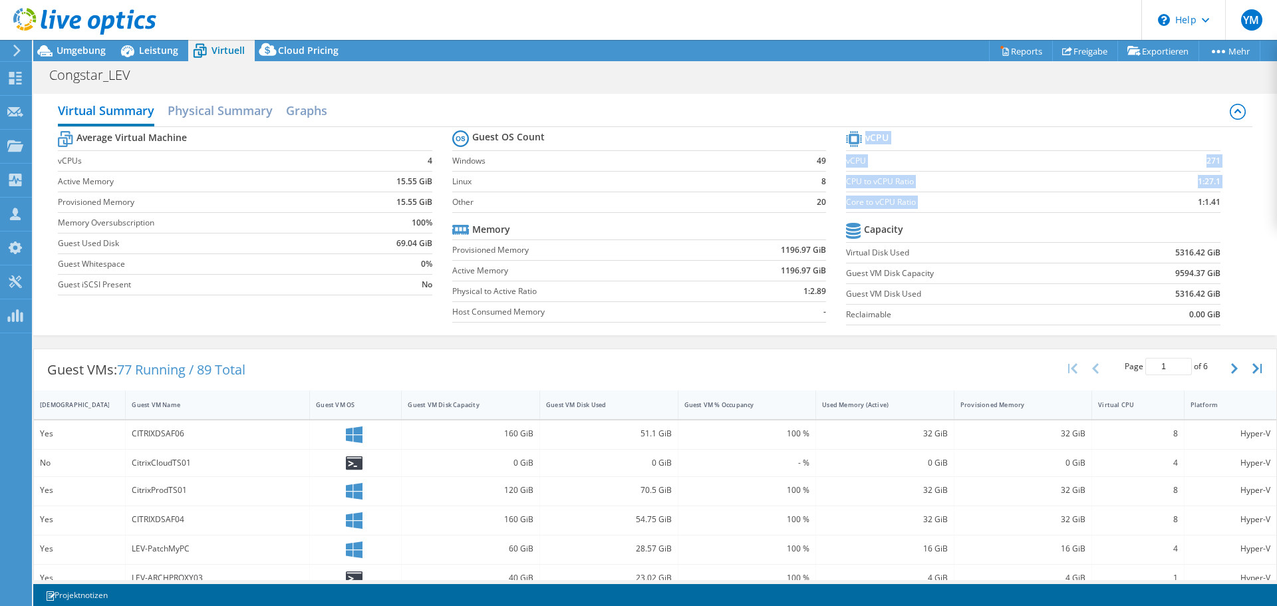
click at [1200, 207] on b "1:1.41" at bounding box center [1208, 201] width 23 height 13
click at [1205, 206] on b "1:1.41" at bounding box center [1208, 201] width 23 height 13
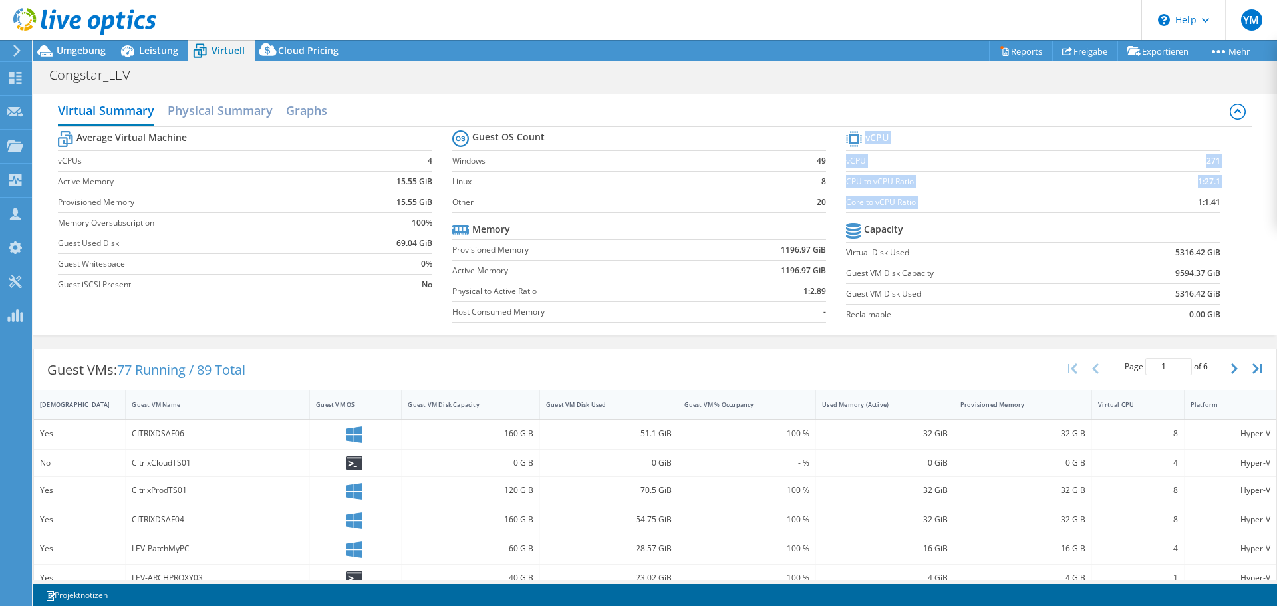
click at [1208, 203] on b "1:1.41" at bounding box center [1208, 201] width 23 height 13
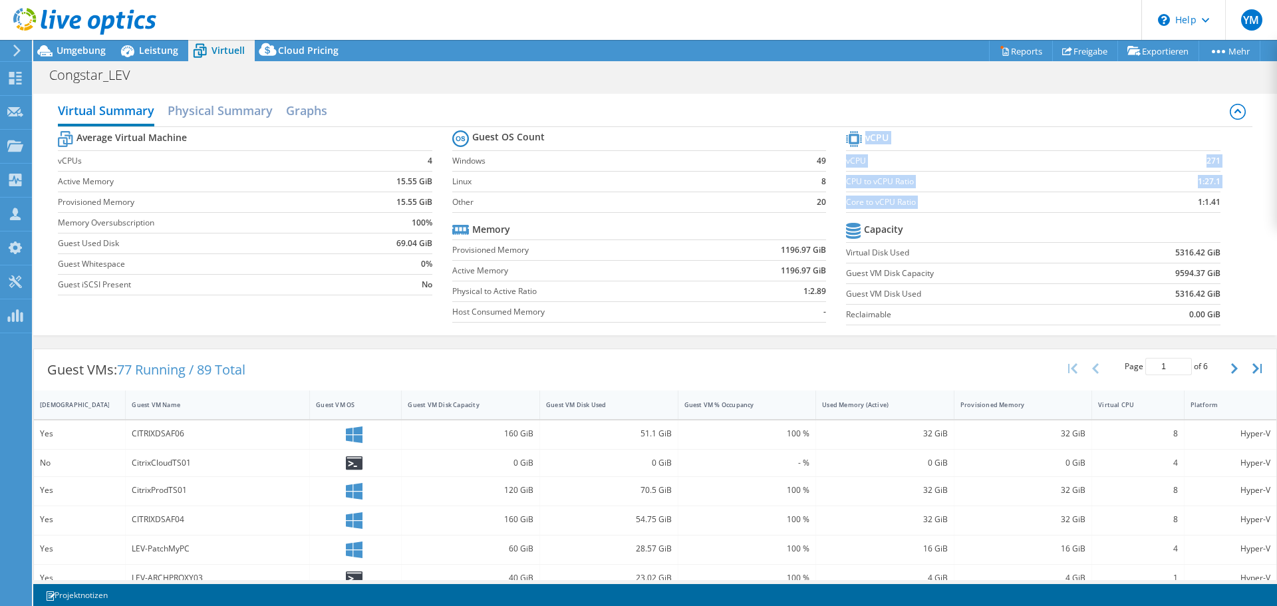
click at [1208, 203] on b "1:1.41" at bounding box center [1208, 201] width 23 height 13
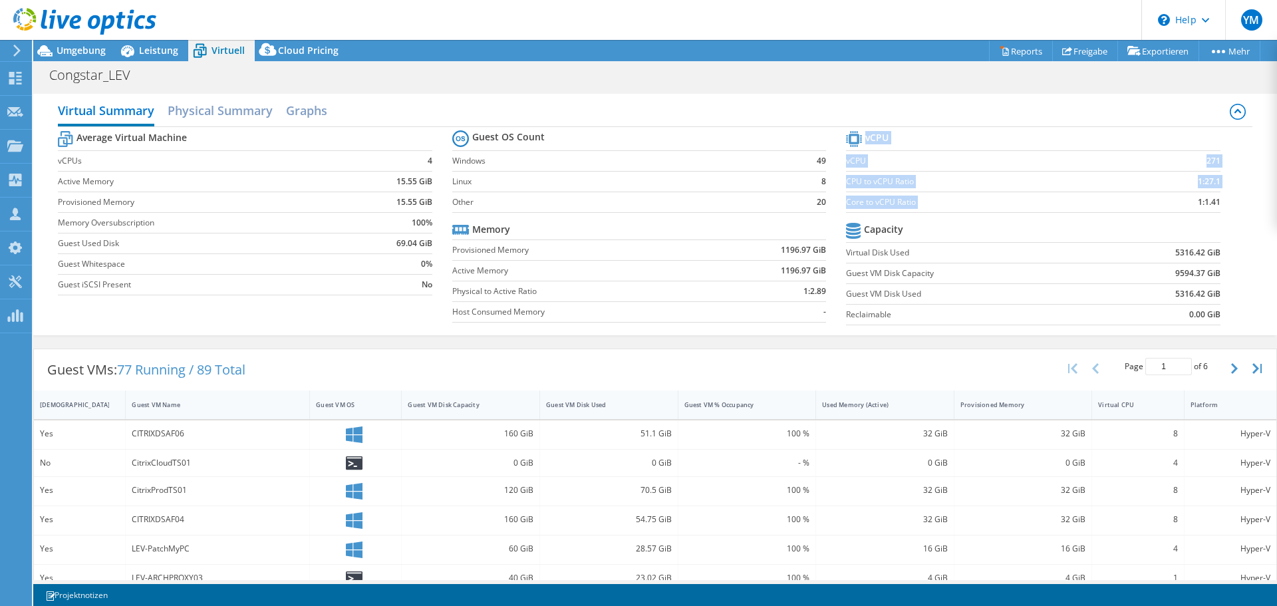
click at [1208, 203] on b "1:1.41" at bounding box center [1208, 201] width 23 height 13
click at [166, 49] on span "Leistung" at bounding box center [158, 50] width 39 height 13
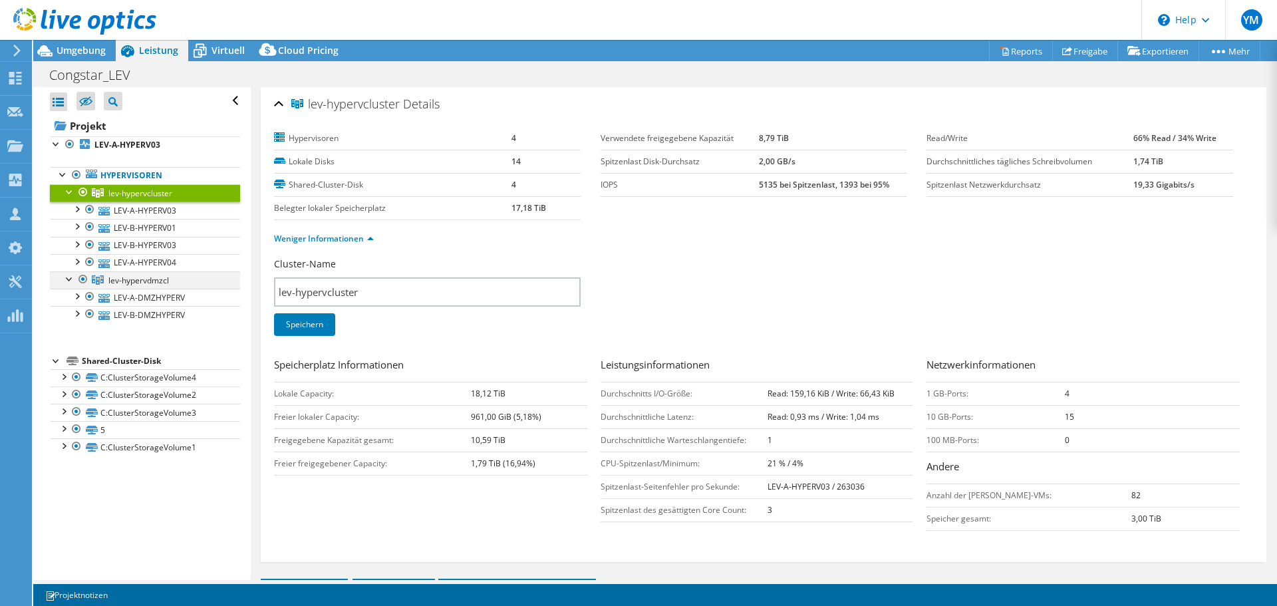
click at [84, 283] on div at bounding box center [82, 279] width 13 height 16
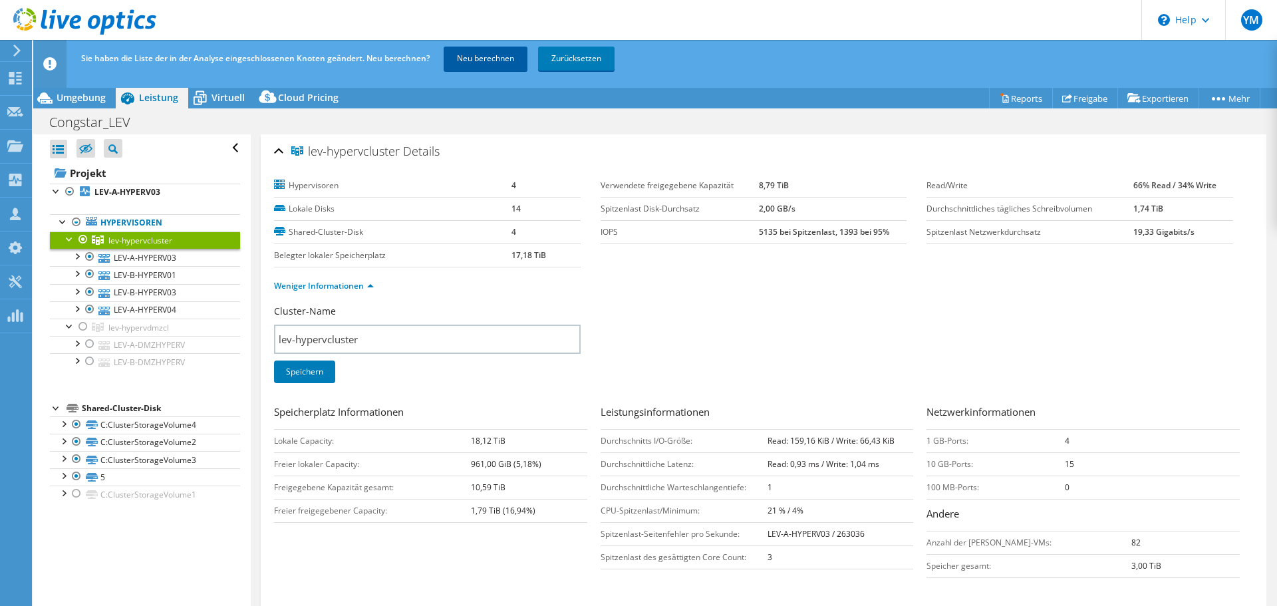
click at [471, 55] on link "Neu berechnen" at bounding box center [485, 59] width 84 height 24
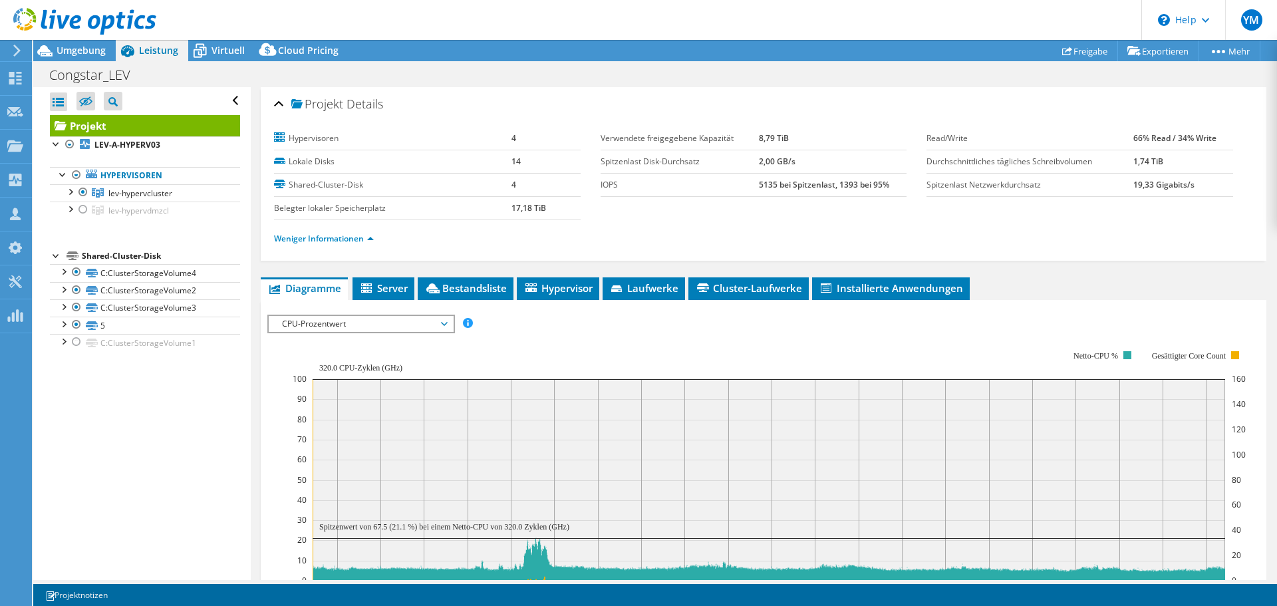
click at [223, 49] on span "Virtuell" at bounding box center [227, 50] width 33 height 13
click at [225, 51] on span "Virtuell" at bounding box center [227, 50] width 33 height 13
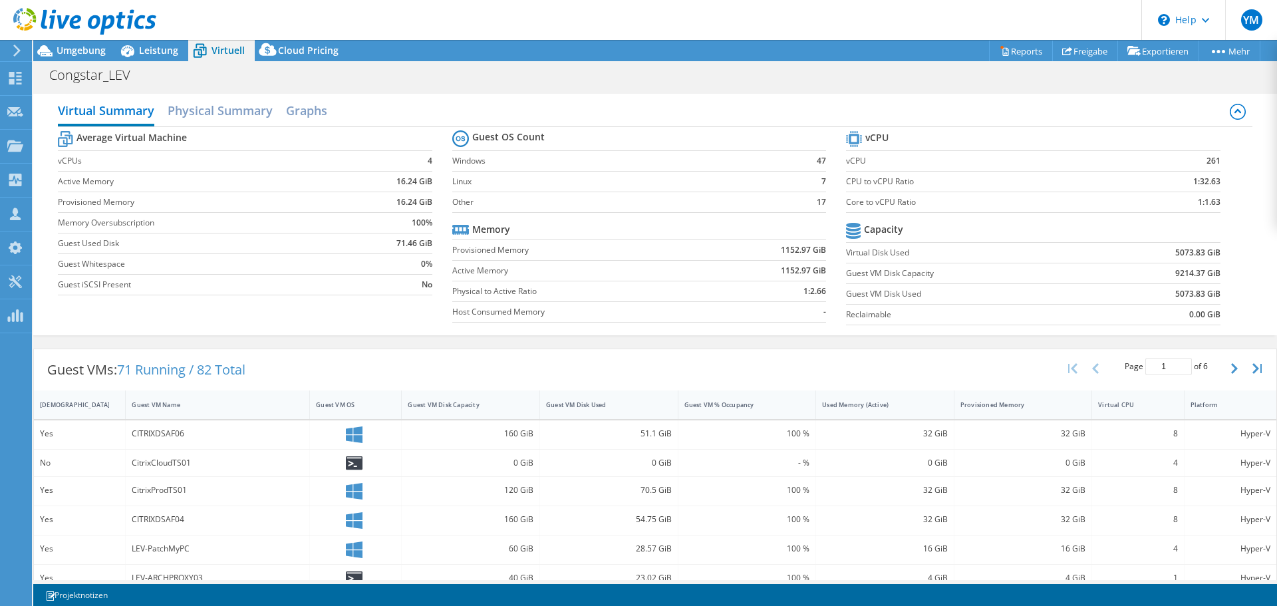
click at [1217, 184] on section "vCPU vCPU 261 CPU to vCPU Ratio 1:32.63 Core to vCPU Ratio 1:1.63 Capacity Virt…" at bounding box center [1043, 230] width 394 height 204
drag, startPoint x: 1191, startPoint y: 199, endPoint x: 1221, endPoint y: 201, distance: 30.0
click at [1221, 201] on section "vCPU vCPU 261 CPU to vCPU Ratio 1:32.63 Core to vCPU Ratio 1:1.63 Capacity Virt…" at bounding box center [1043, 230] width 394 height 204
click at [1197, 205] on b "1:1.63" at bounding box center [1208, 201] width 23 height 13
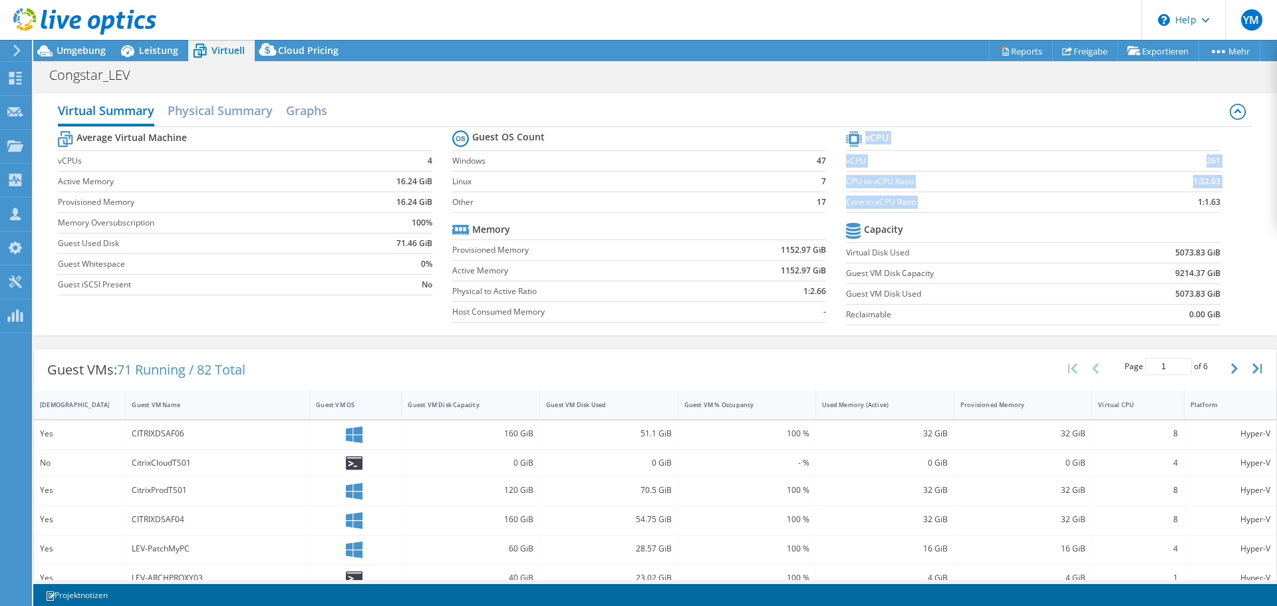
click at [1197, 205] on b "1:1.63" at bounding box center [1208, 201] width 23 height 13
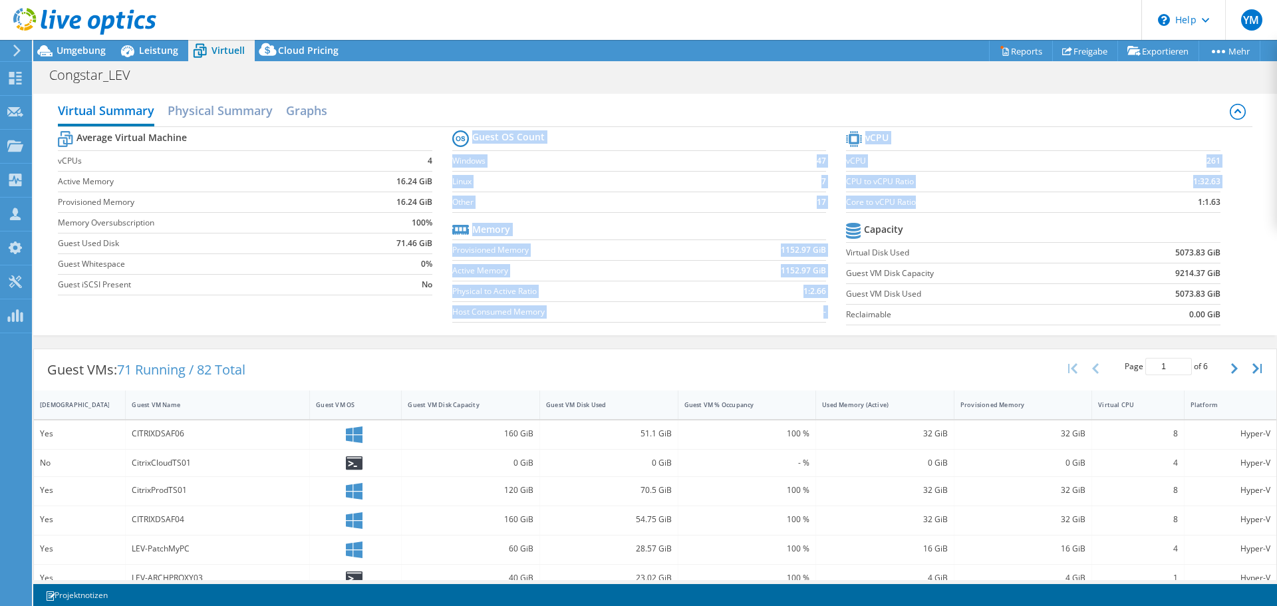
drag, startPoint x: 838, startPoint y: 201, endPoint x: 916, endPoint y: 202, distance: 77.8
click at [916, 202] on div "Average Virtual Machine vCPUs 4 Active Memory 16.24 GiB Provisioned Memory 16.2…" at bounding box center [654, 229] width 1193 height 205
click at [924, 203] on label "Core to vCPU Ratio" at bounding box center [984, 201] width 276 height 13
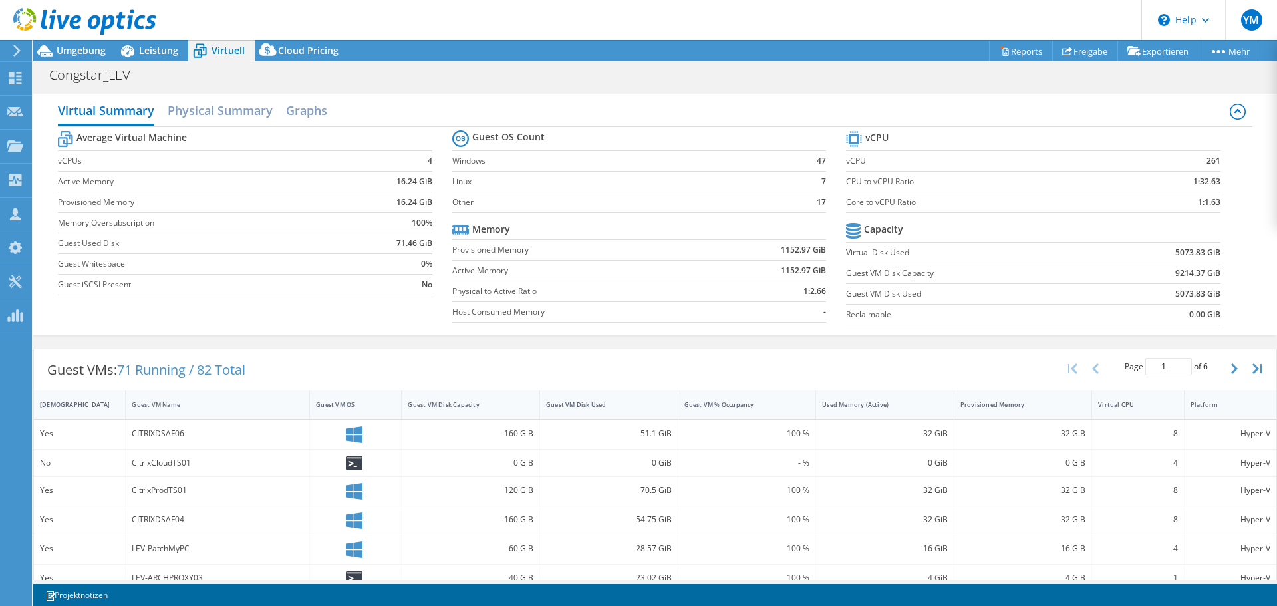
click at [924, 203] on label "Core to vCPU Ratio" at bounding box center [984, 201] width 276 height 13
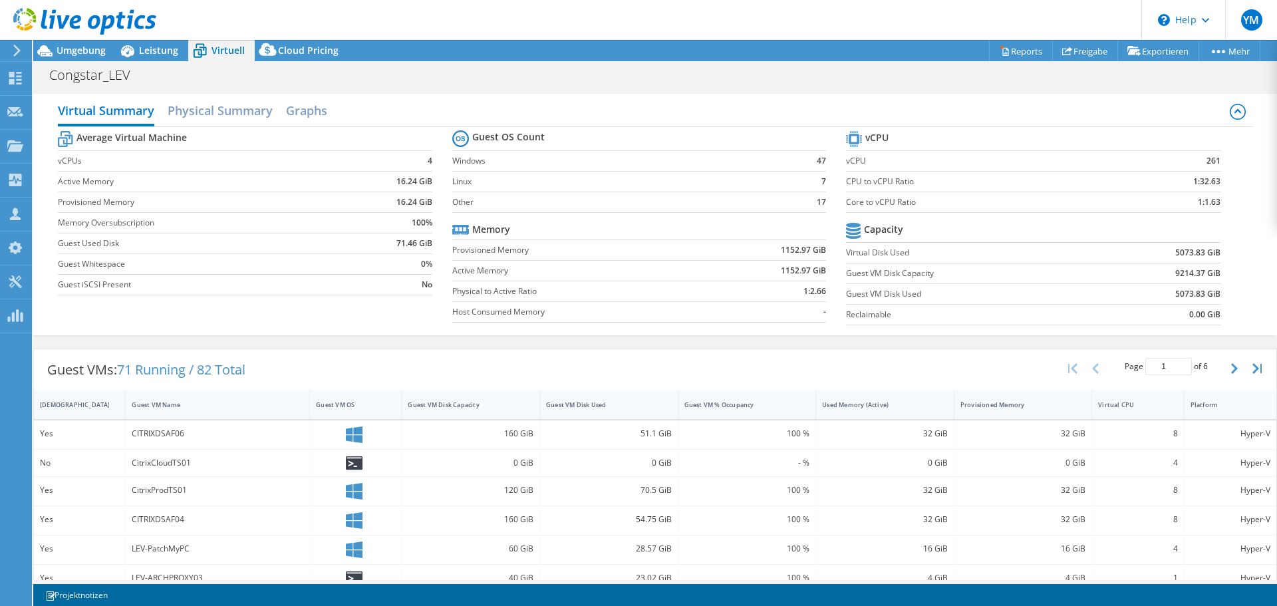
click at [644, 239] on tr "Memory" at bounding box center [639, 229] width 374 height 21
click at [850, 203] on label "Core to vCPU Ratio" at bounding box center [984, 201] width 276 height 13
drag, startPoint x: 850, startPoint y: 203, endPoint x: 906, endPoint y: 206, distance: 55.3
click at [906, 206] on label "Core to vCPU Ratio" at bounding box center [984, 201] width 276 height 13
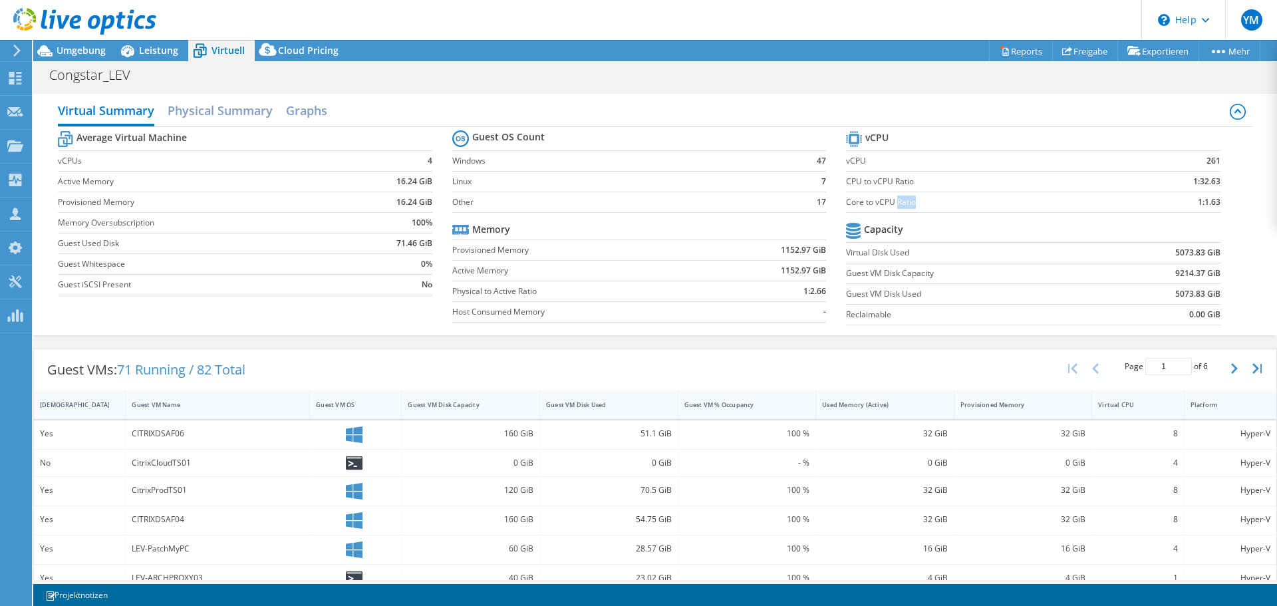
click at [906, 206] on label "Core to vCPU Ratio" at bounding box center [984, 201] width 276 height 13
drag, startPoint x: 758, startPoint y: 255, endPoint x: 809, endPoint y: 255, distance: 51.2
click at [809, 255] on td "1152.97 GiB" at bounding box center [767, 249] width 117 height 21
click at [771, 269] on td "1152.97 GiB" at bounding box center [767, 270] width 117 height 21
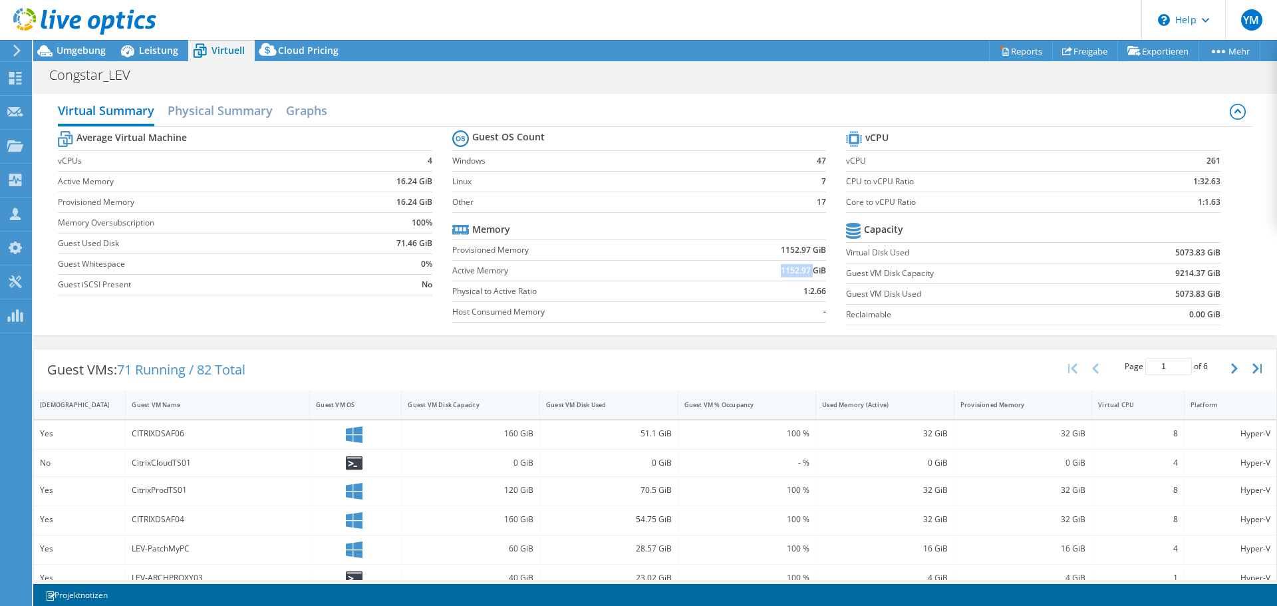
click at [771, 269] on td "1152.97 GiB" at bounding box center [767, 270] width 117 height 21
click at [781, 268] on b "1152.97 GiB" at bounding box center [803, 270] width 45 height 13
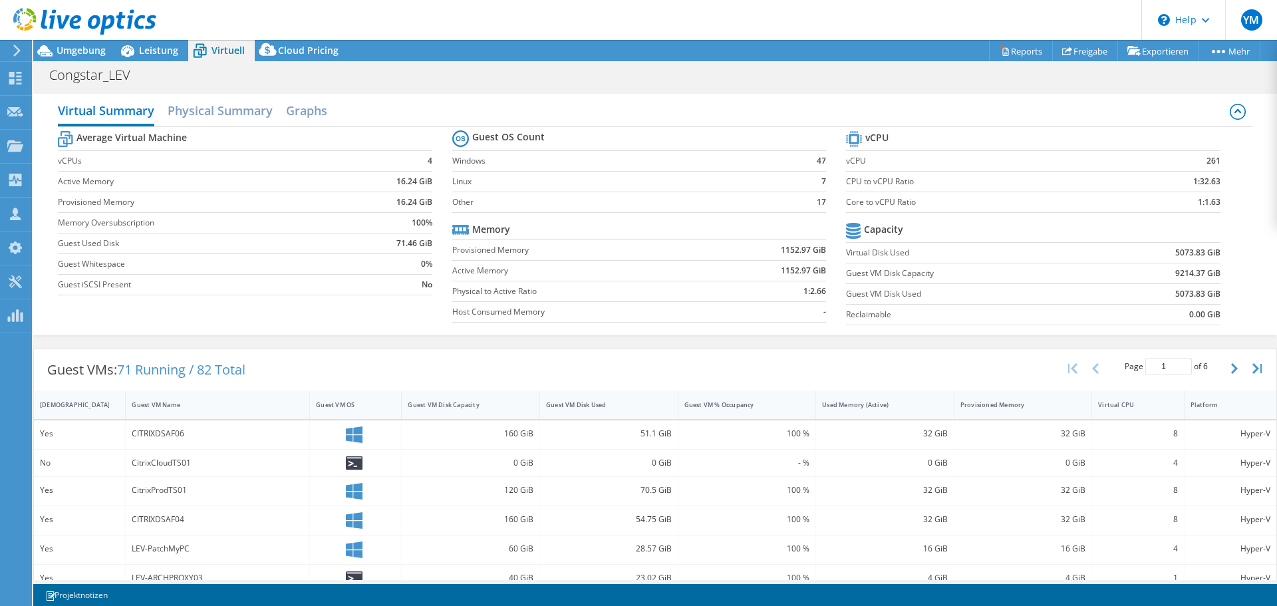
click at [785, 250] on b "1152.97 GiB" at bounding box center [803, 249] width 45 height 13
click at [846, 201] on label "Core to vCPU Ratio" at bounding box center [984, 201] width 276 height 13
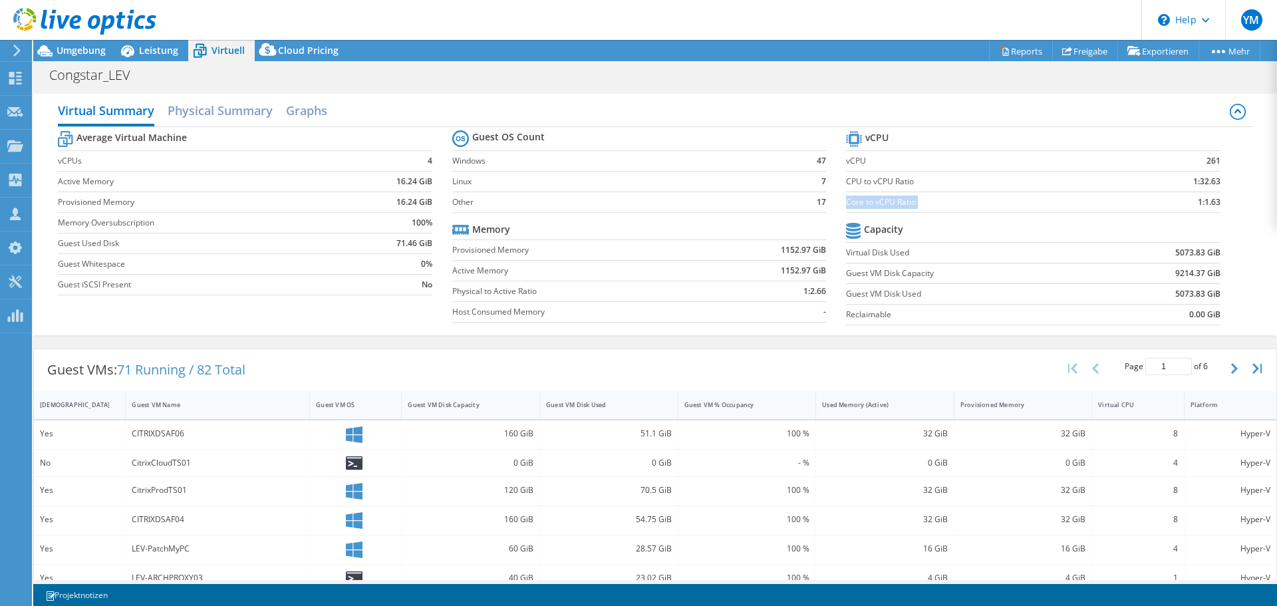
click at [850, 201] on label "Core to vCPU Ratio" at bounding box center [984, 201] width 276 height 13
copy label "Core to vCPU Ratio"
click at [1221, 218] on section "vCPU vCPU 261 CPU to vCPU Ratio 1:32.63 Core to vCPU Ratio 1:1.63 Capacity Virt…" at bounding box center [1043, 230] width 394 height 204
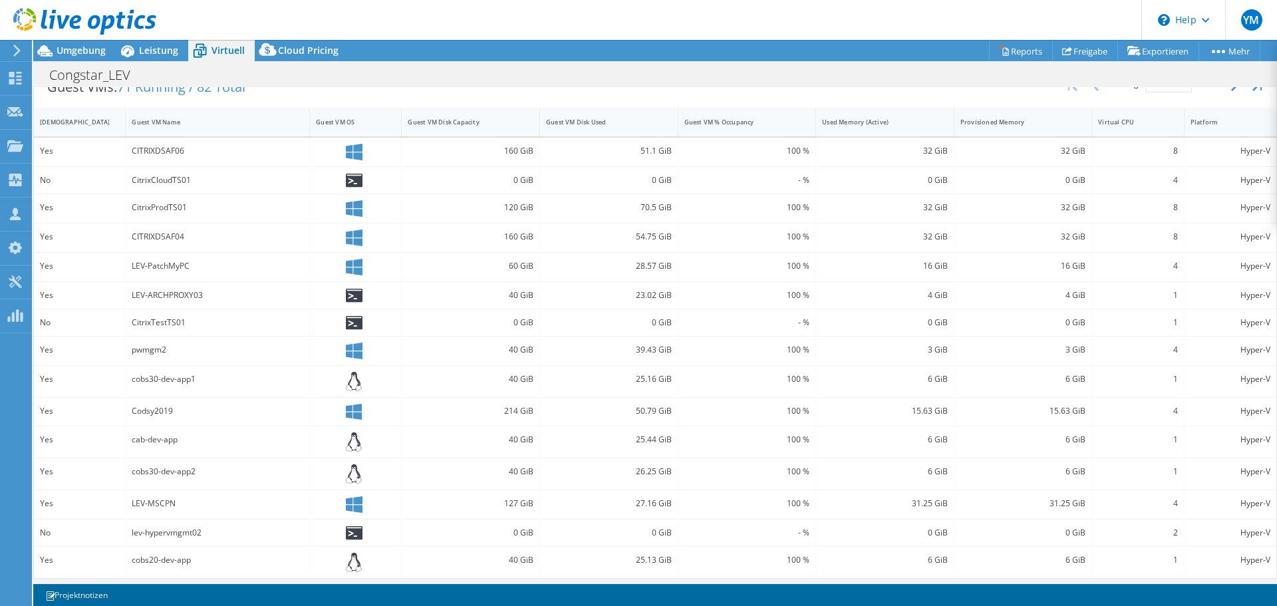
scroll to position [288, 0]
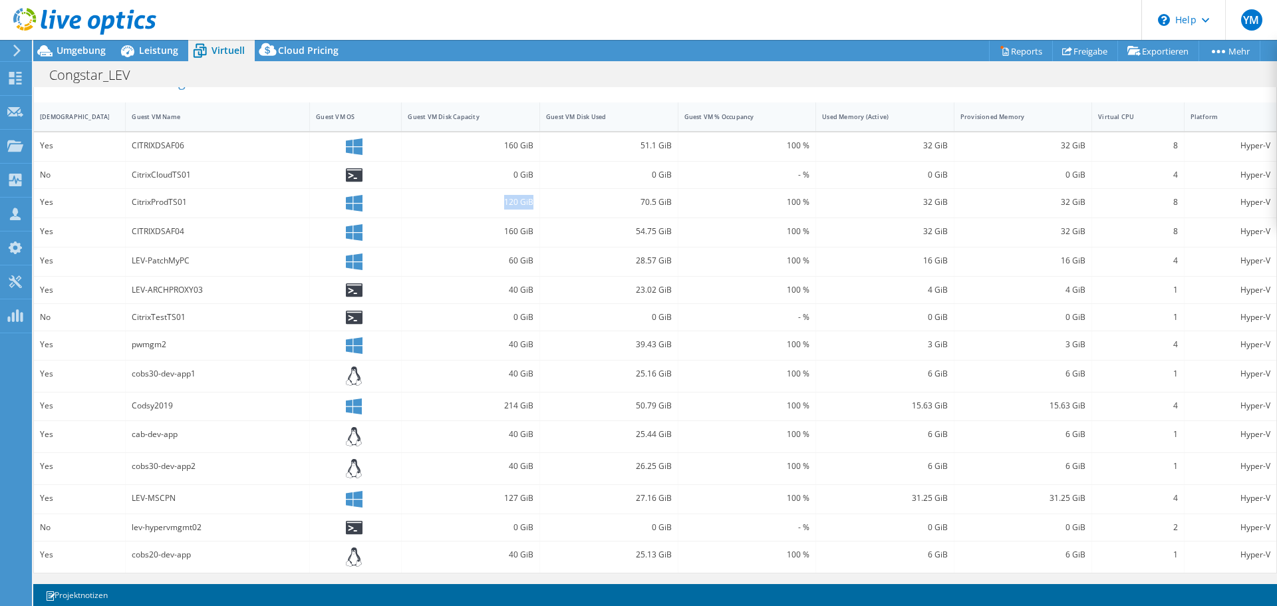
drag, startPoint x: 501, startPoint y: 201, endPoint x: 541, endPoint y: 207, distance: 40.3
click at [543, 207] on div "Yes CitrixProdTS01 120 GiB 70.5 GiB 100 % 32 GiB 32 GiB 8 Hyper-V" at bounding box center [655, 203] width 1242 height 29
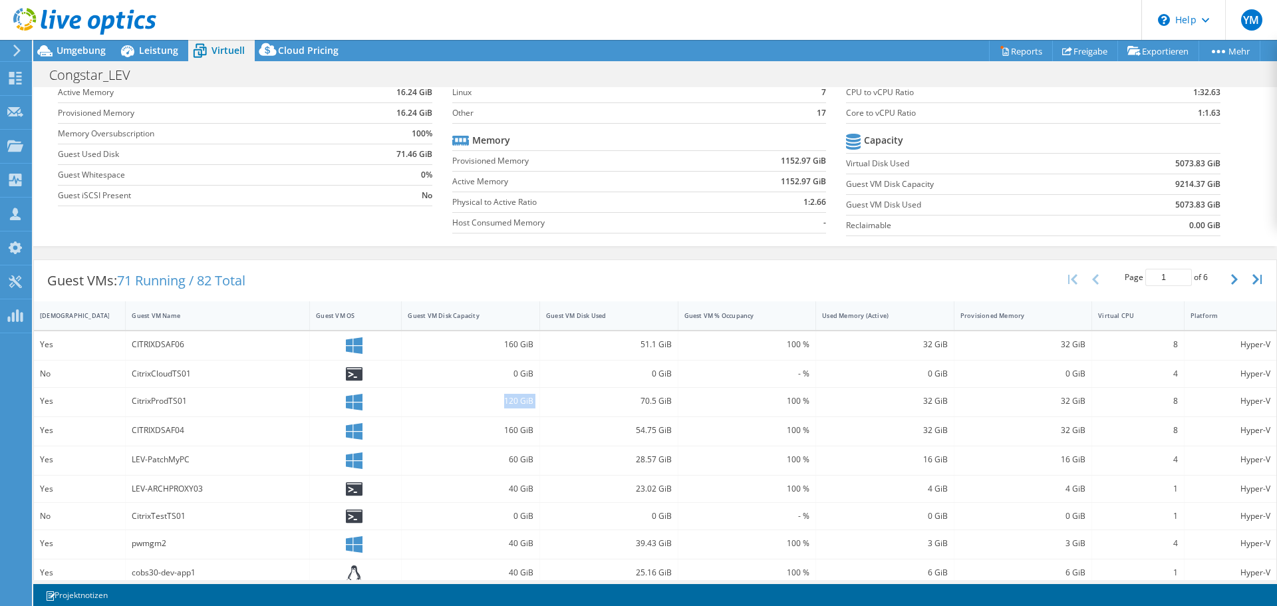
scroll to position [0, 0]
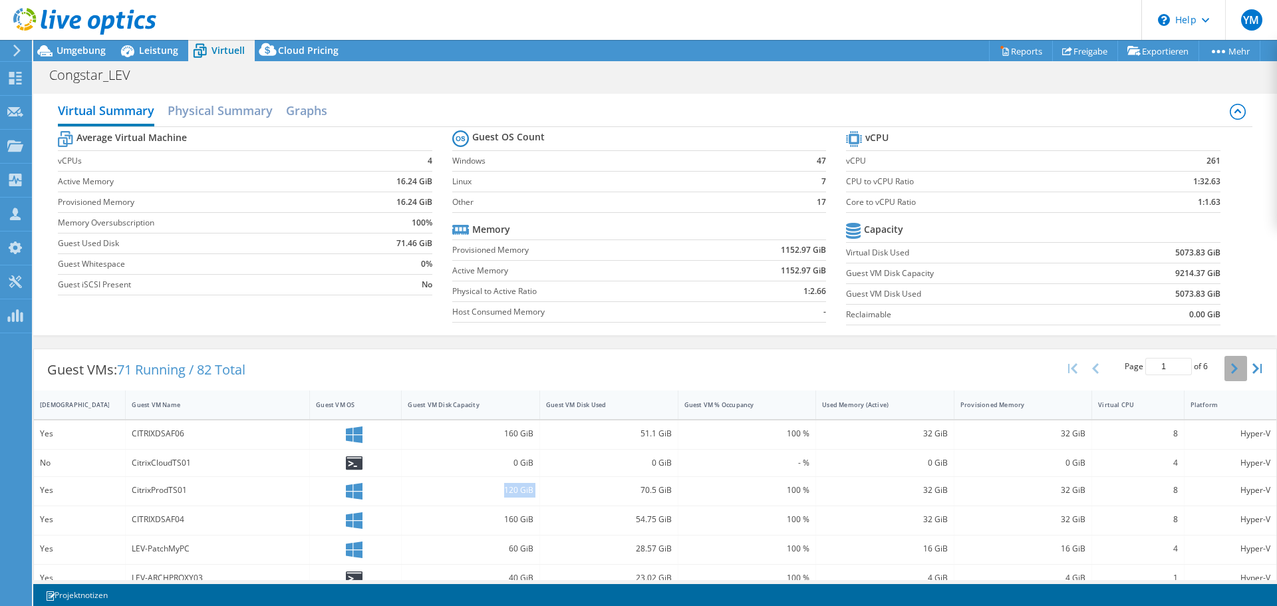
click at [1233, 365] on button "button" at bounding box center [1235, 368] width 23 height 25
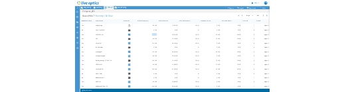
scroll to position [277, 0]
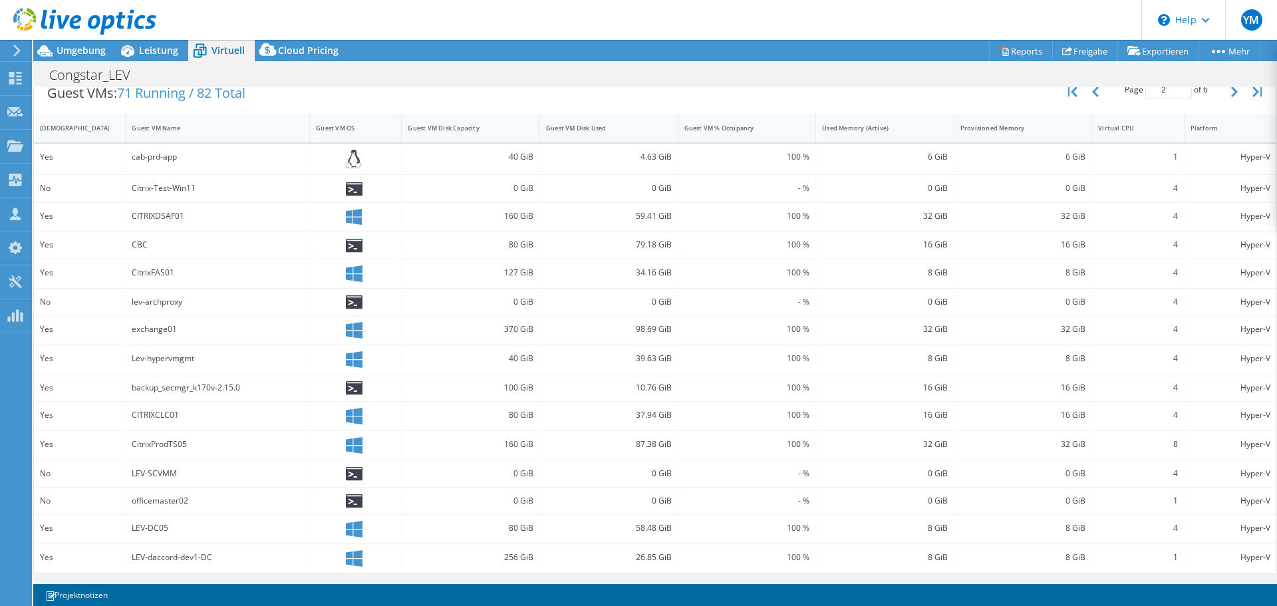
click at [191, 447] on div "CitrixProdTS05" at bounding box center [218, 444] width 172 height 15
click at [182, 445] on div "CitrixProdTS05" at bounding box center [218, 444] width 172 height 15
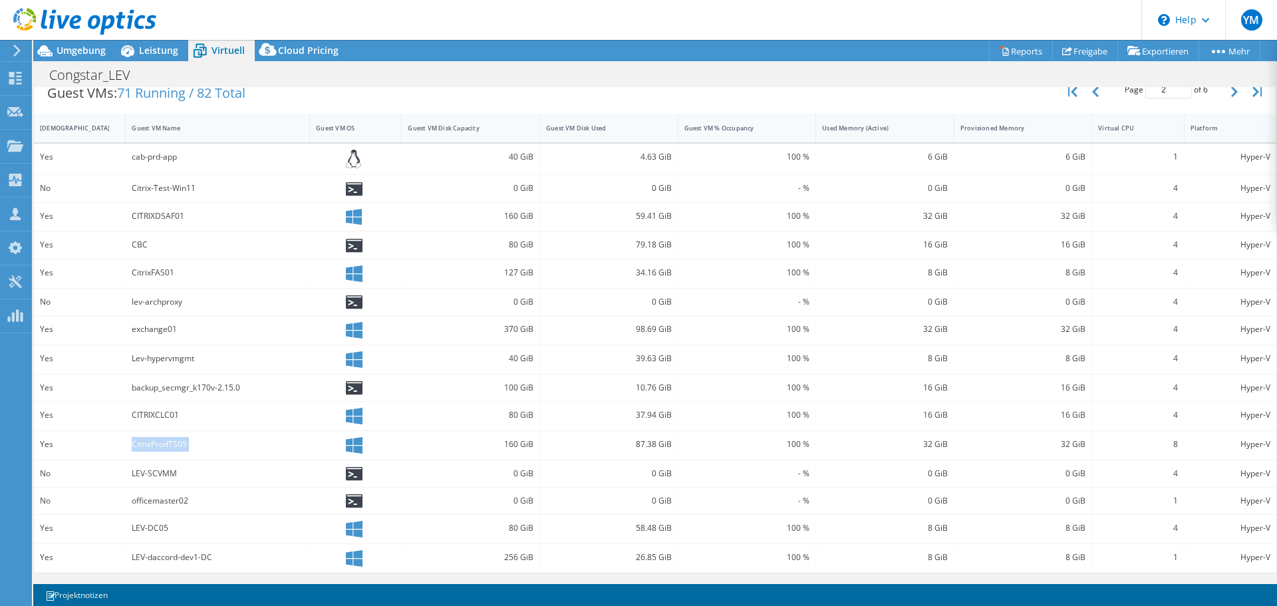
click at [182, 445] on div "CitrixProdTS05" at bounding box center [218, 444] width 172 height 15
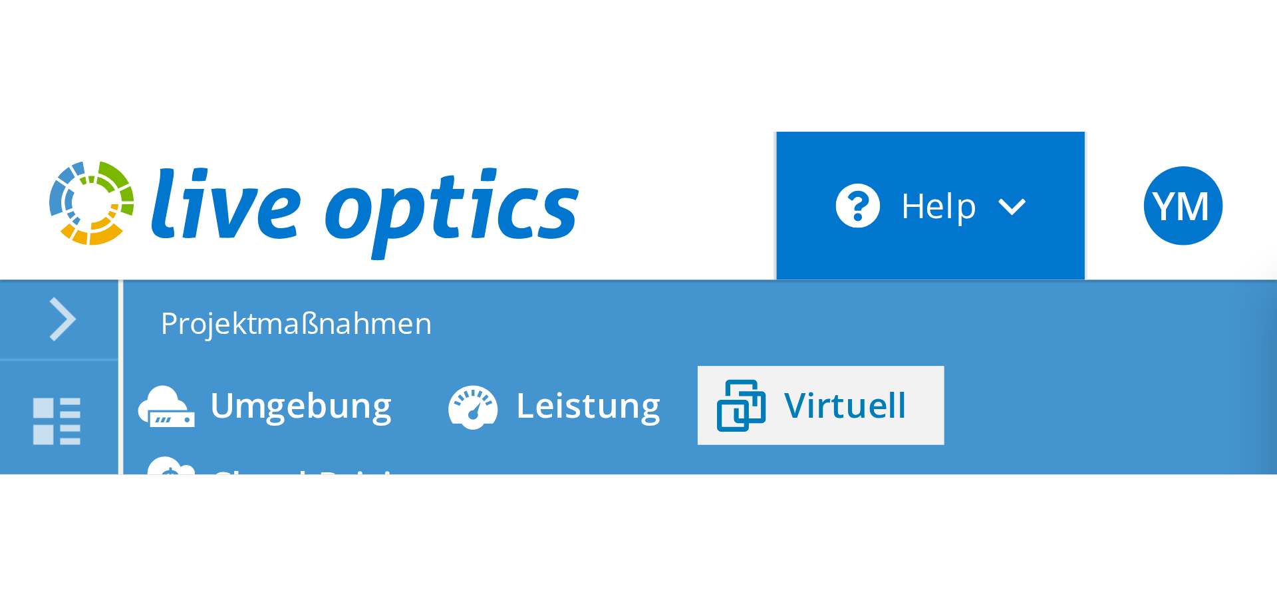
scroll to position [0, 0]
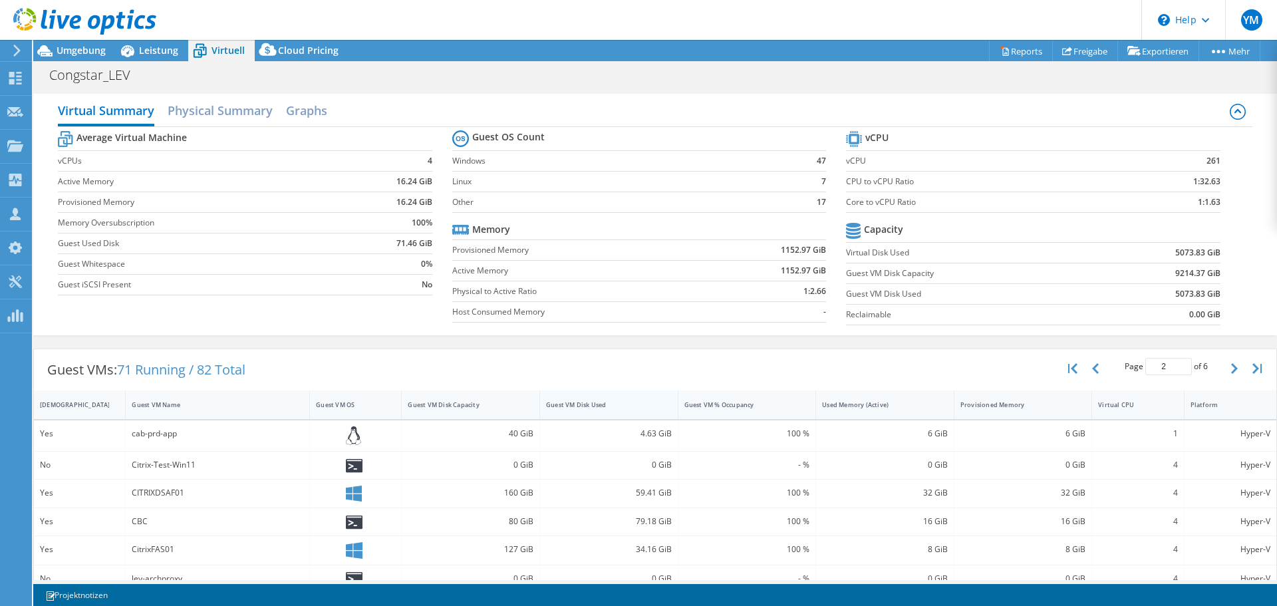
click at [638, 394] on div "Guest VM Disk Used" at bounding box center [601, 404] width 122 height 21
click at [72, 404] on div "[DEMOGRAPHIC_DATA]" at bounding box center [71, 404] width 63 height 9
click at [79, 409] on div "[DEMOGRAPHIC_DATA]" at bounding box center [71, 404] width 75 height 21
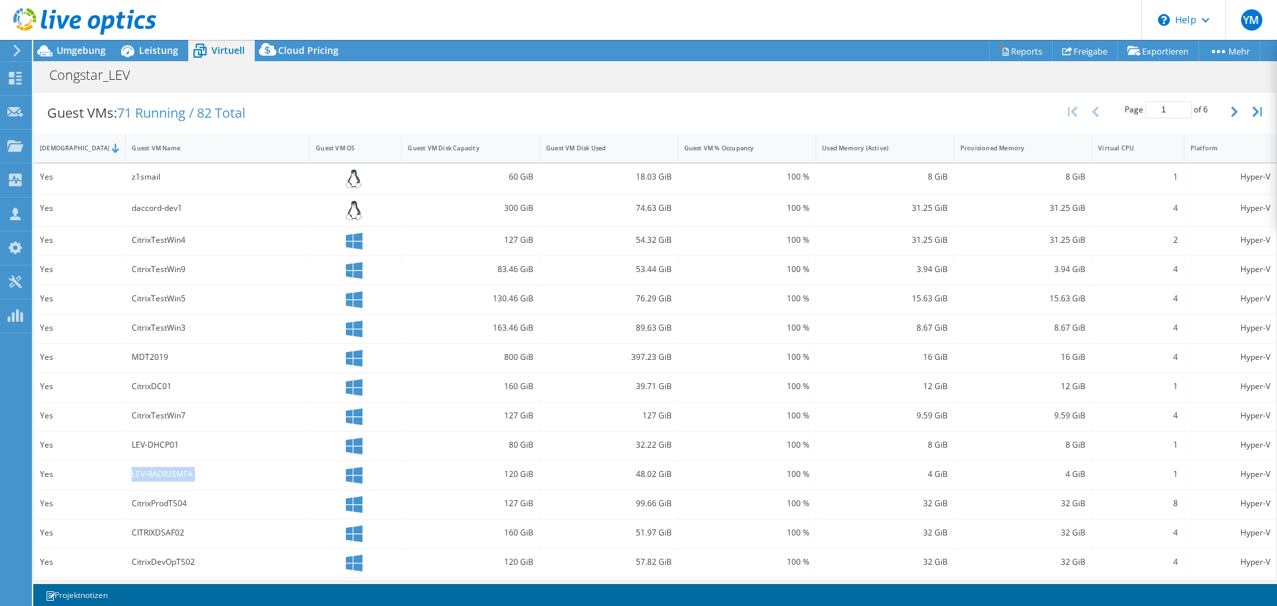
scroll to position [290, 0]
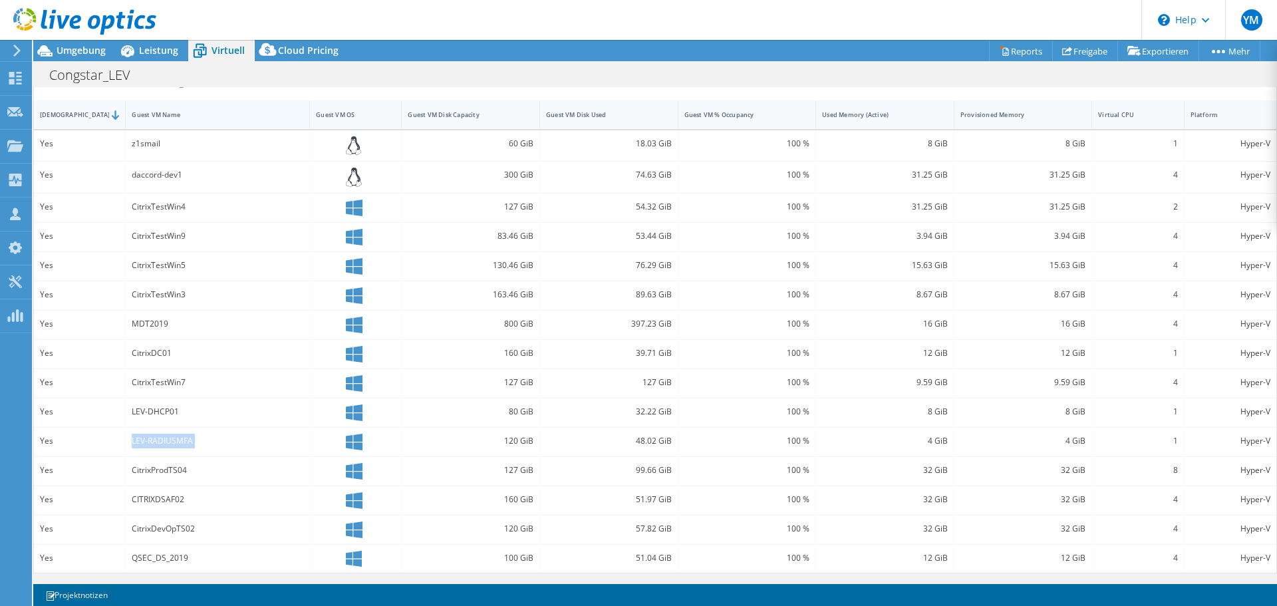
click at [243, 124] on div "Guest VM Name" at bounding box center [210, 114] width 168 height 21
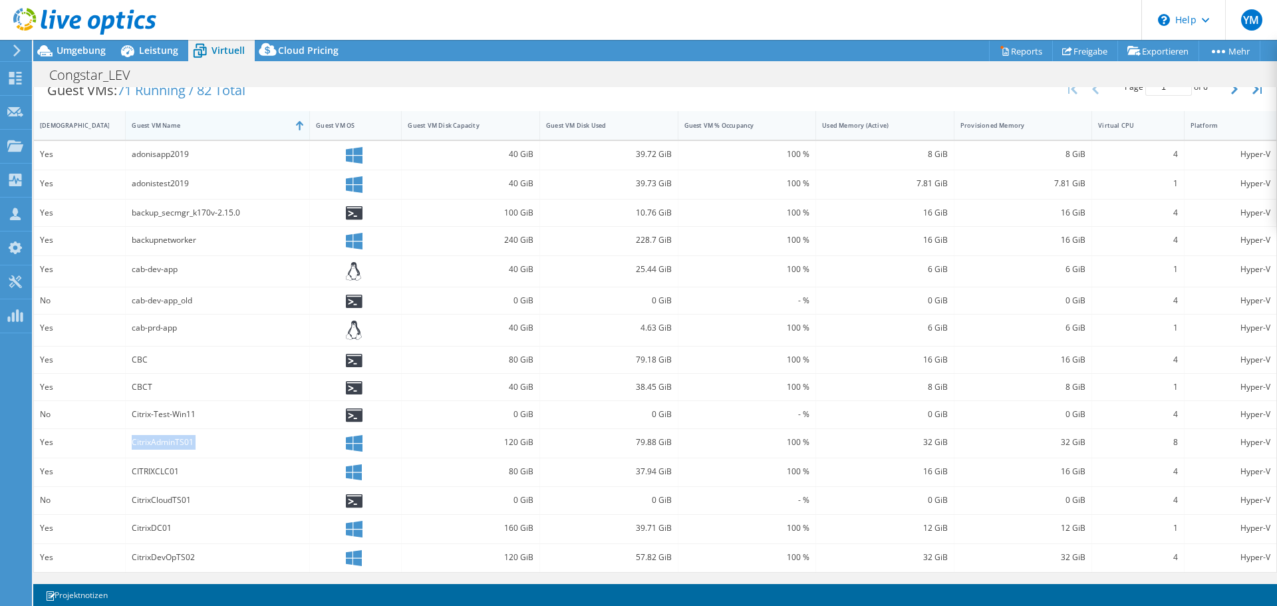
click at [213, 134] on div "Guest VM Name" at bounding box center [210, 125] width 168 height 21
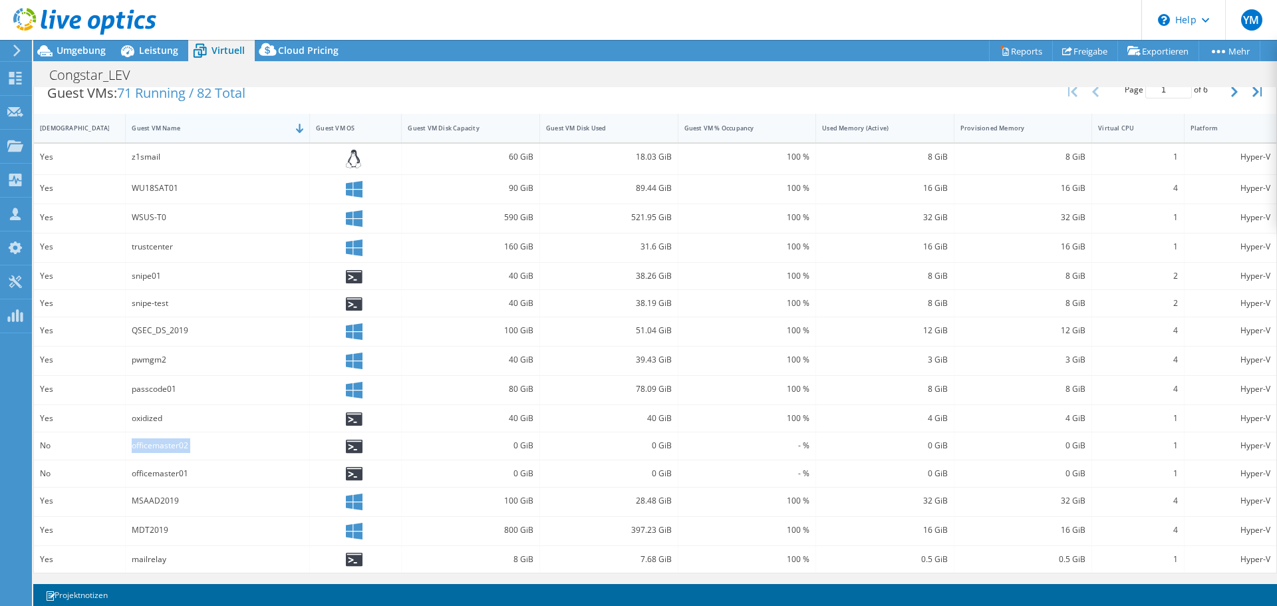
scroll to position [277, 0]
click at [215, 128] on div "Guest VM Name" at bounding box center [210, 128] width 156 height 9
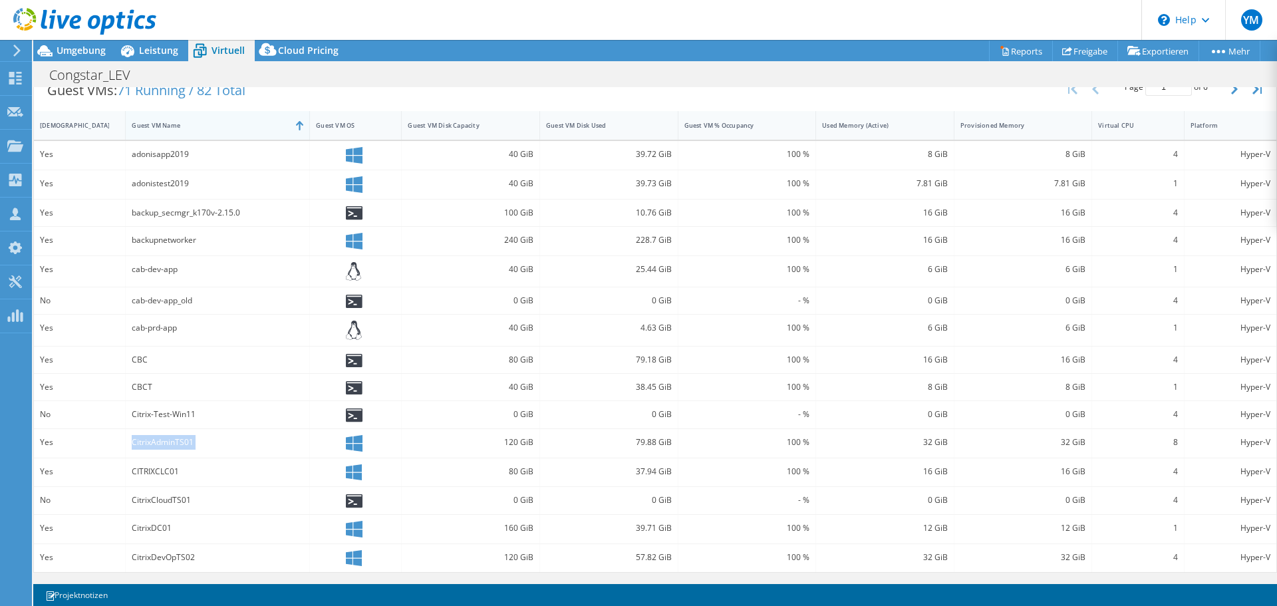
click at [215, 128] on div "Guest VM Name" at bounding box center [210, 125] width 156 height 9
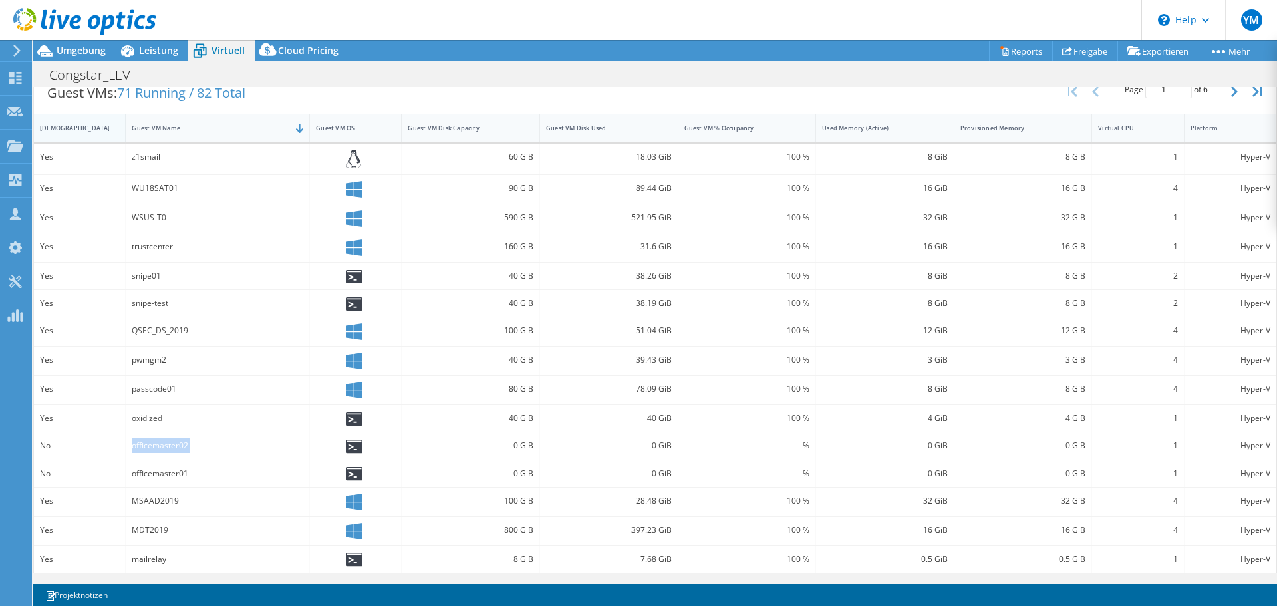
click at [92, 129] on div "[DEMOGRAPHIC_DATA]" at bounding box center [71, 128] width 63 height 9
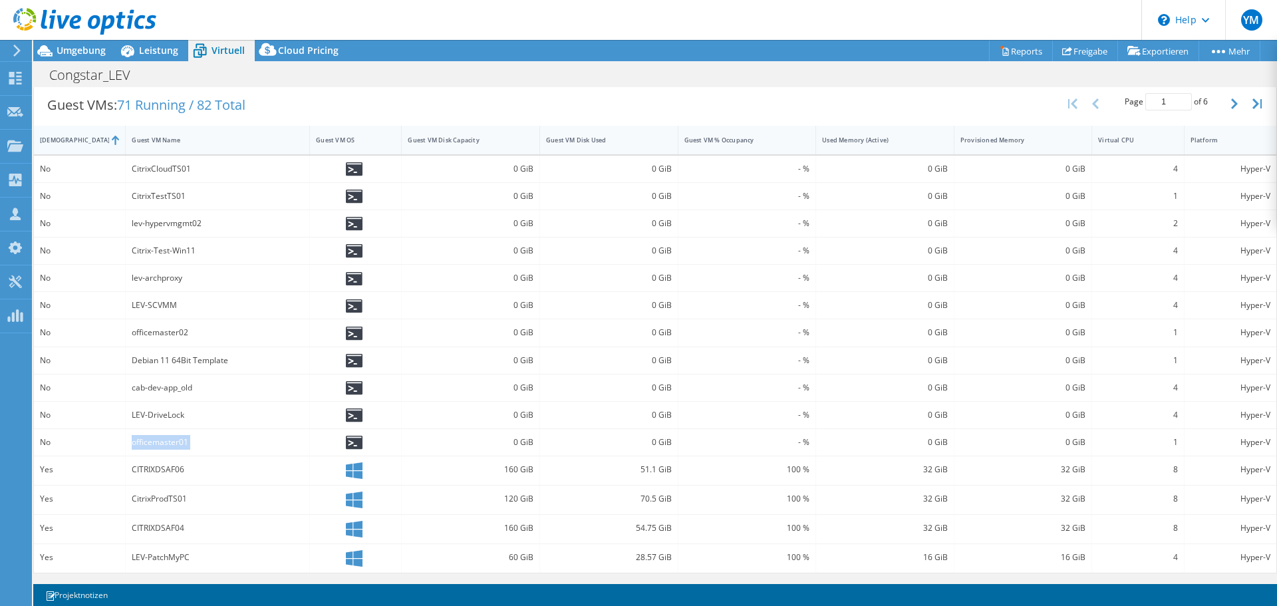
click at [75, 146] on div "[DEMOGRAPHIC_DATA]" at bounding box center [71, 140] width 75 height 21
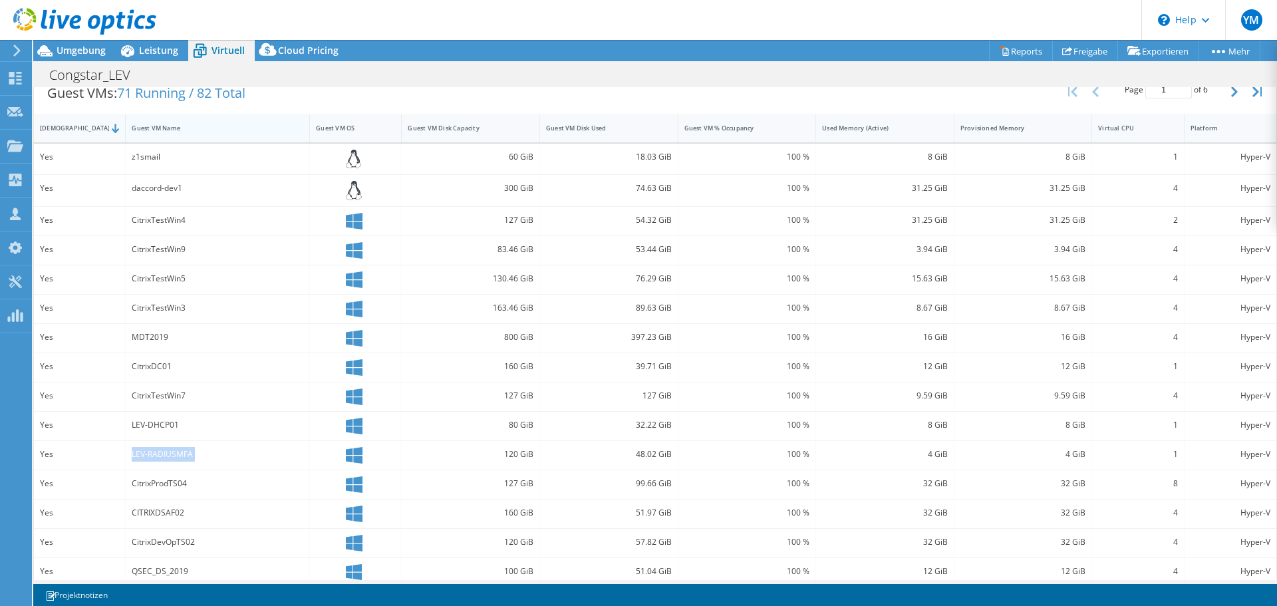
click at [216, 128] on div "Guest VM Name" at bounding box center [210, 128] width 156 height 9
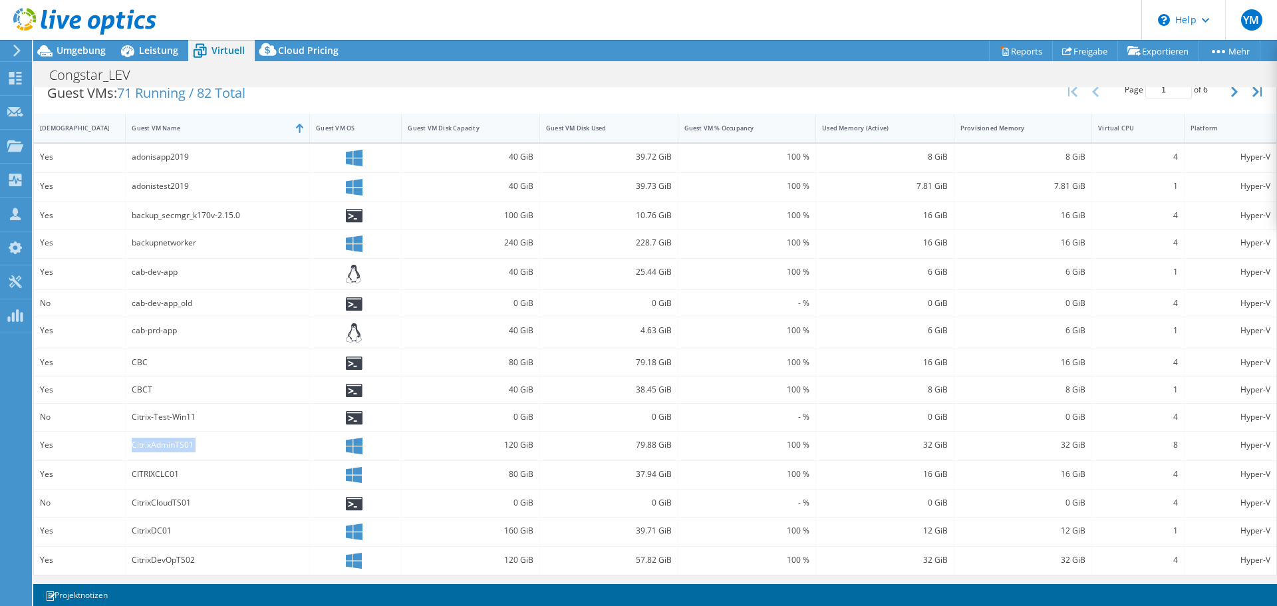
click at [217, 128] on div "Guest VM Name" at bounding box center [210, 128] width 156 height 9
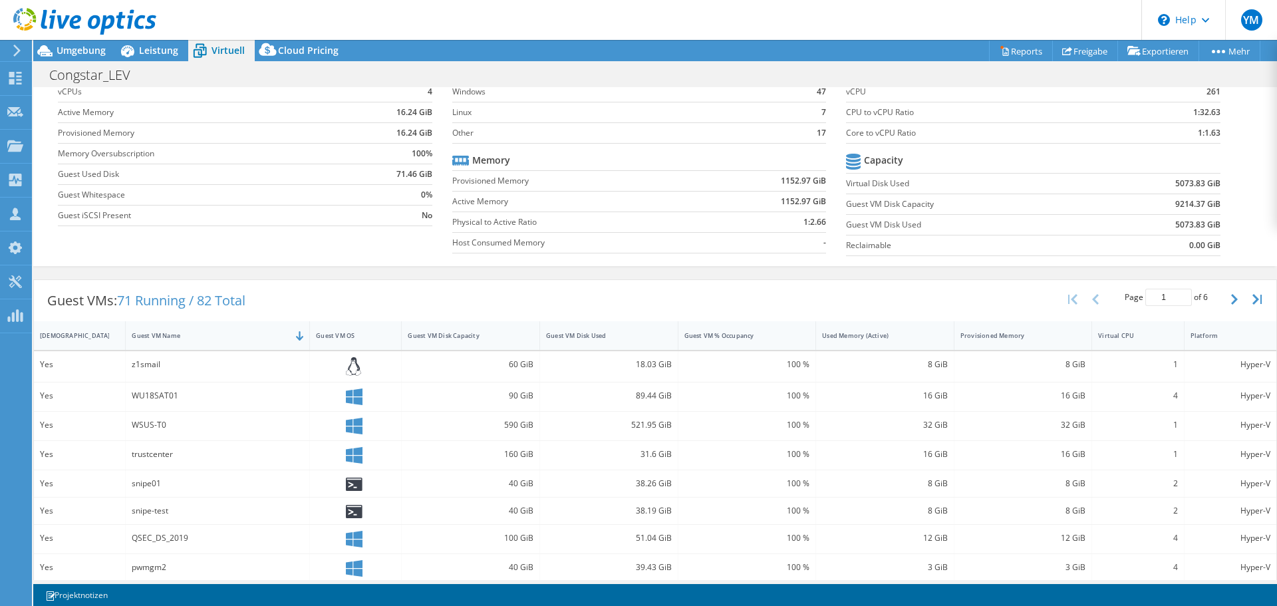
scroll to position [144, 0]
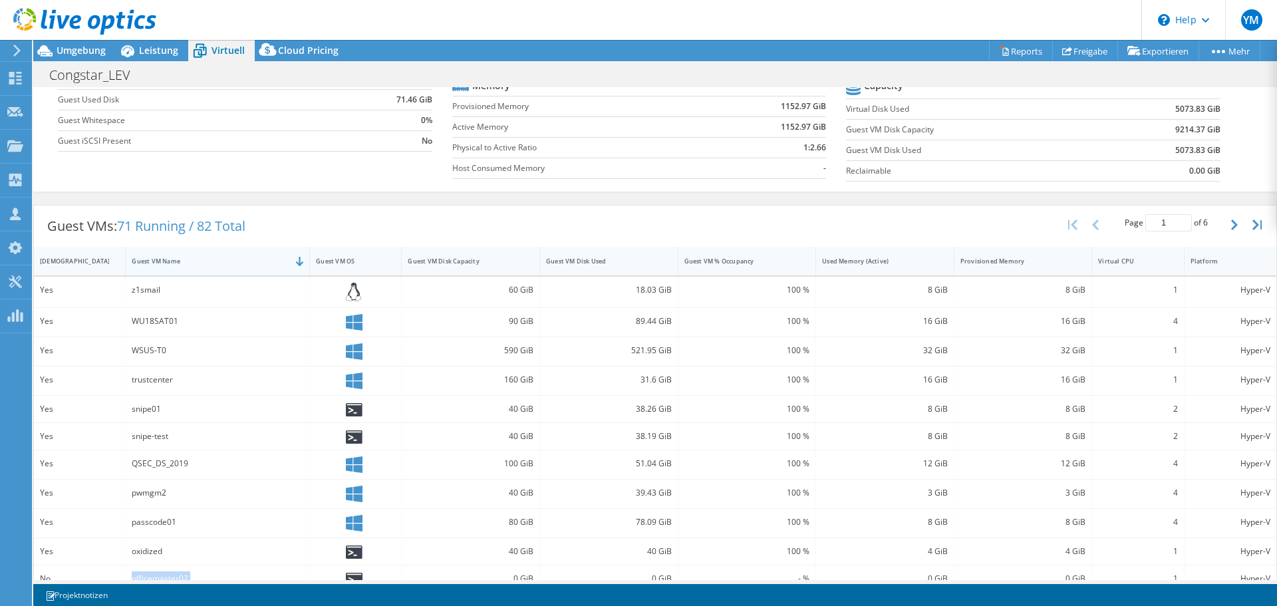
click at [210, 261] on div "Guest VM Name" at bounding box center [210, 261] width 156 height 9
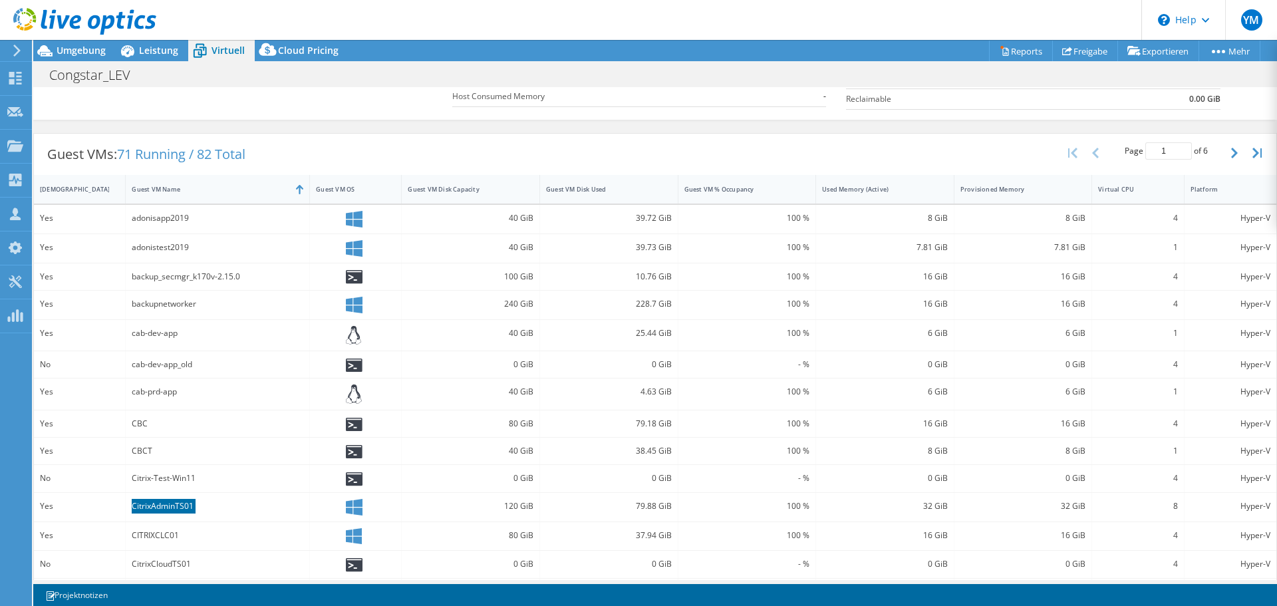
scroll to position [146, 0]
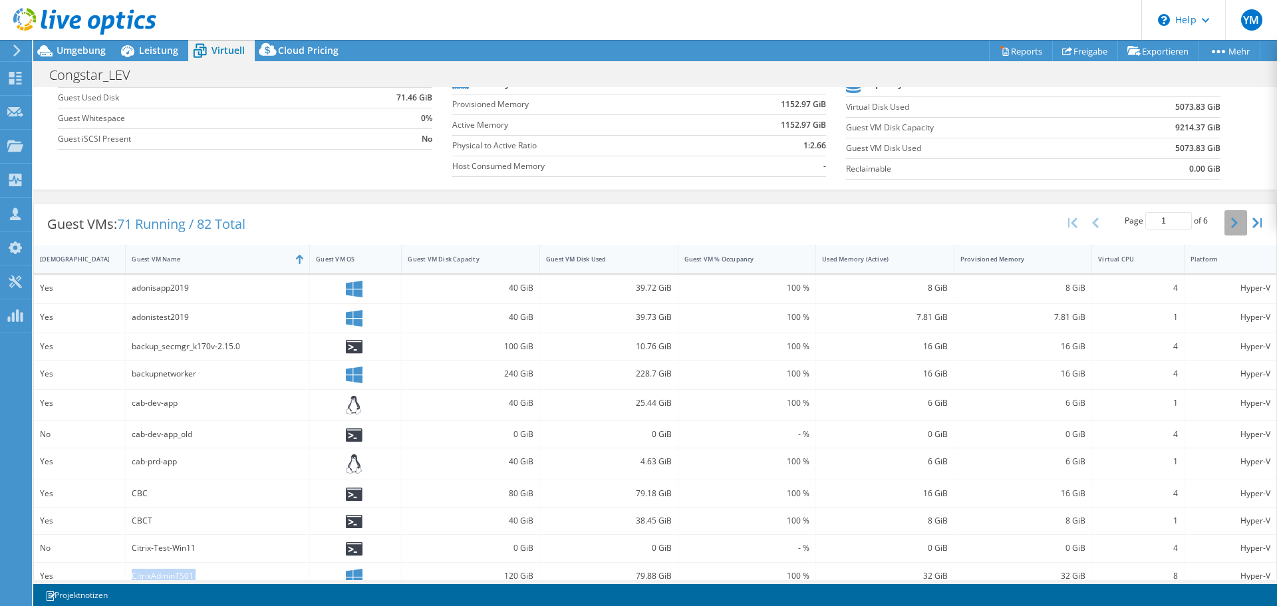
click at [1224, 225] on button "button" at bounding box center [1235, 222] width 23 height 25
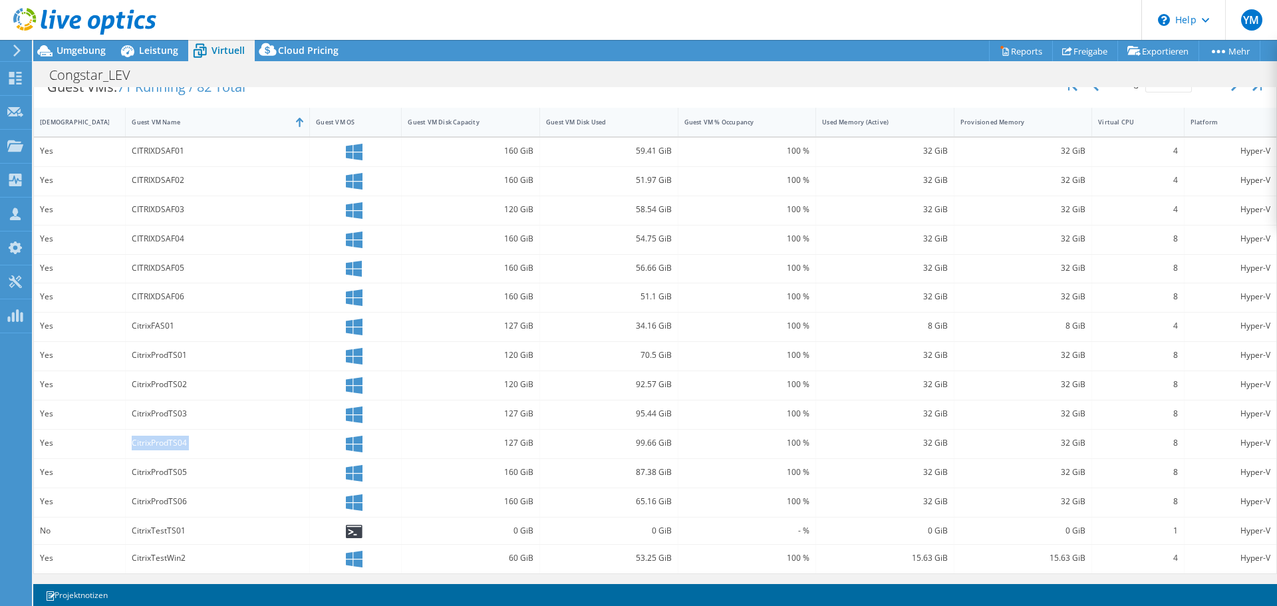
scroll to position [283, 0]
click at [878, 413] on div "32 GiB" at bounding box center [885, 413] width 126 height 15
drag, startPoint x: 901, startPoint y: 416, endPoint x: 955, endPoint y: 414, distance: 54.6
click at [957, 413] on div "Yes CitrixProdTS03 127 GiB 95.44 GiB 100 % 32 GiB 32 GiB 8 Hyper-V" at bounding box center [655, 414] width 1242 height 29
click at [914, 416] on div "32 GiB" at bounding box center [885, 413] width 126 height 15
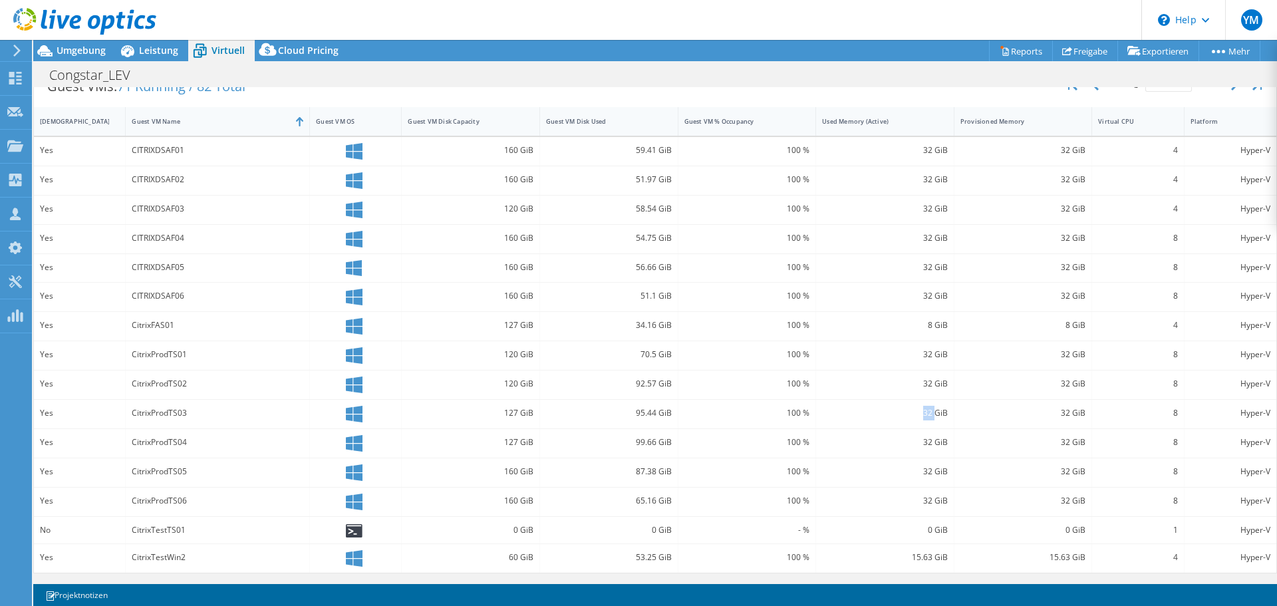
click at [914, 416] on div "32 GiB" at bounding box center [885, 413] width 126 height 15
click at [940, 372] on div "32 GiB" at bounding box center [885, 384] width 138 height 29
click at [928, 385] on div "32 GiB" at bounding box center [885, 383] width 126 height 15
click at [940, 351] on div "32 GiB" at bounding box center [885, 355] width 138 height 29
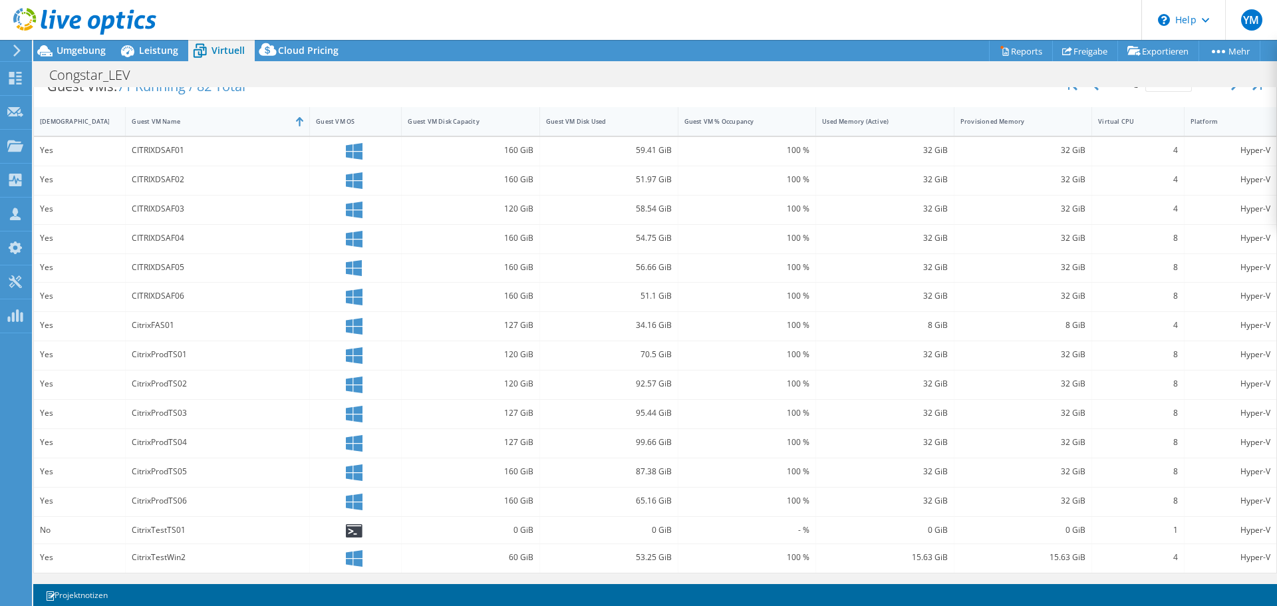
click at [940, 351] on div "32 GiB" at bounding box center [885, 355] width 138 height 29
click at [933, 358] on div "32 GiB" at bounding box center [885, 354] width 126 height 15
click at [1055, 354] on div "32 GiB" at bounding box center [1023, 354] width 126 height 15
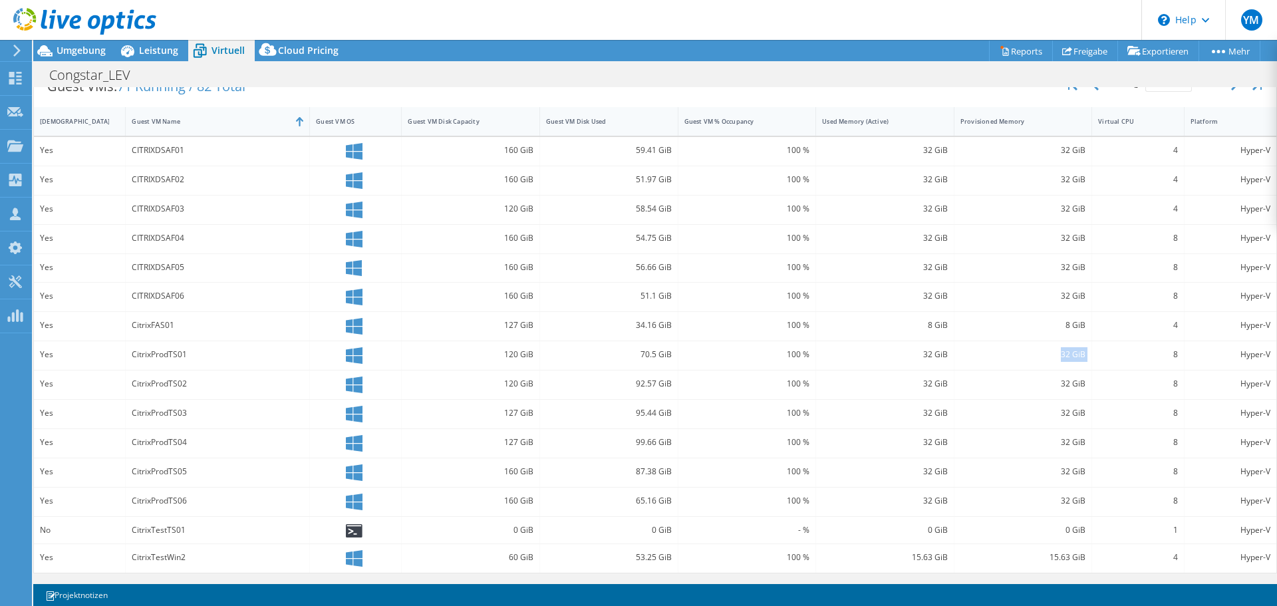
click at [1055, 354] on div "32 GiB" at bounding box center [1023, 354] width 126 height 15
click at [1190, 354] on div "Hyper-V" at bounding box center [1230, 354] width 80 height 15
click at [1160, 357] on div "8" at bounding box center [1137, 354] width 79 height 15
click at [1241, 360] on div "Hyper-V" at bounding box center [1230, 354] width 80 height 15
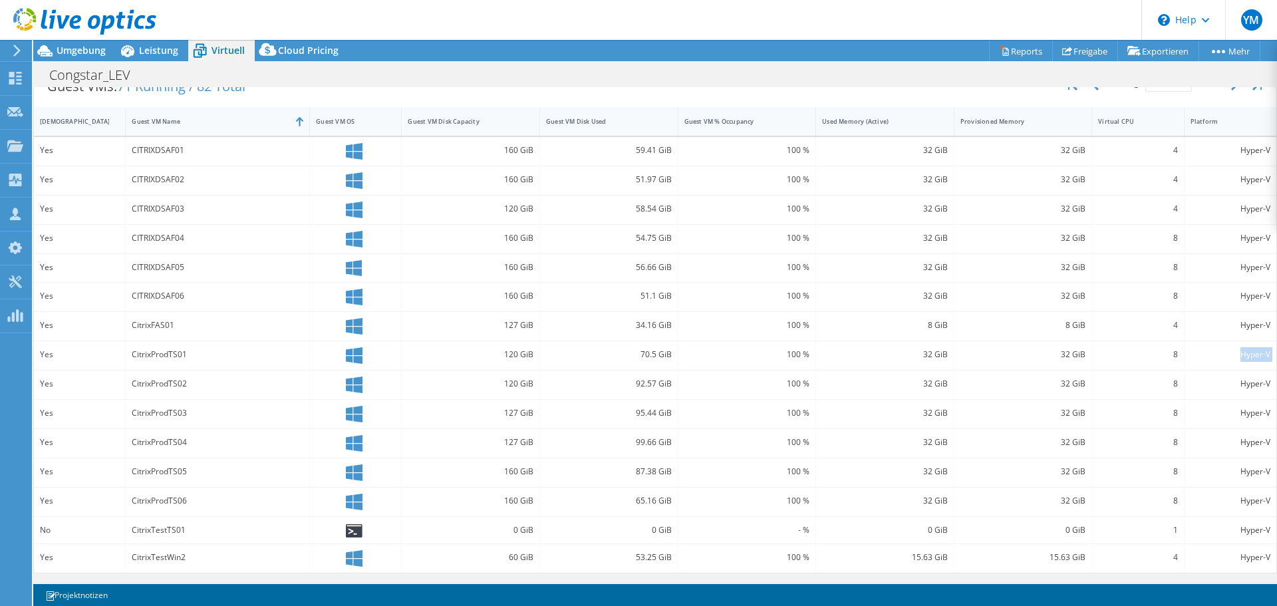
click at [1241, 360] on div "Hyper-V" at bounding box center [1230, 354] width 80 height 15
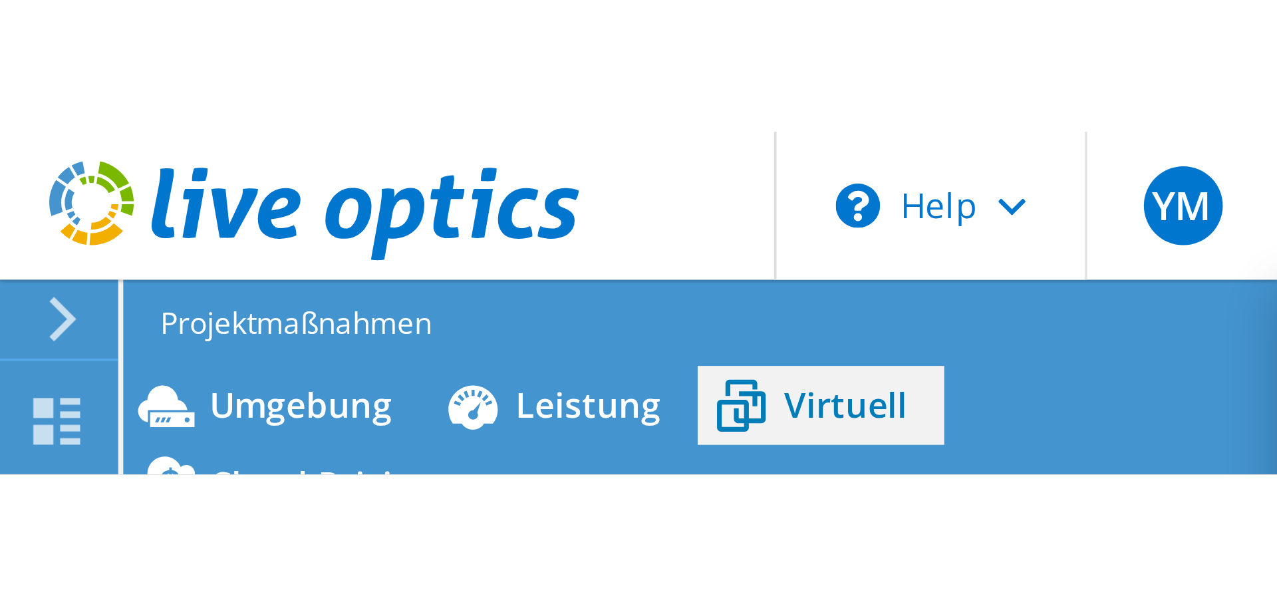
scroll to position [0, 0]
